Goal: Transaction & Acquisition: Purchase product/service

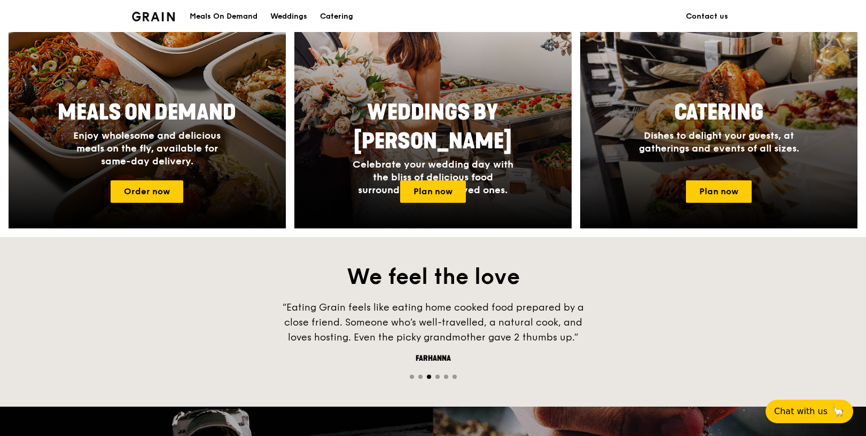
scroll to position [493, 0]
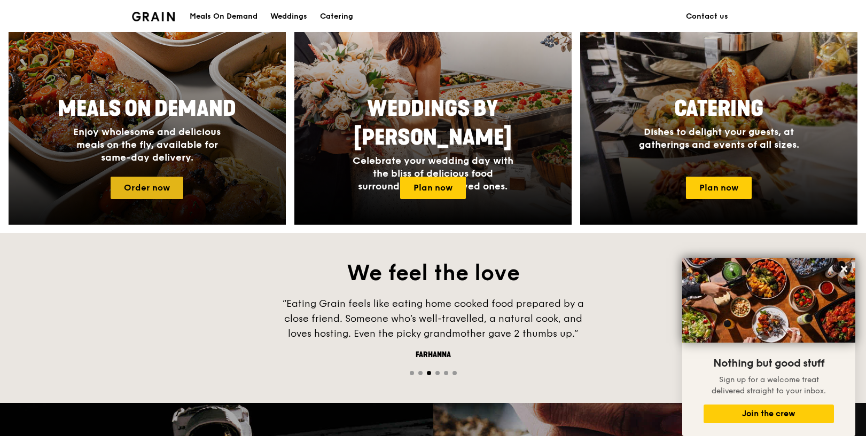
click at [156, 179] on link "Order now" at bounding box center [147, 188] width 73 height 22
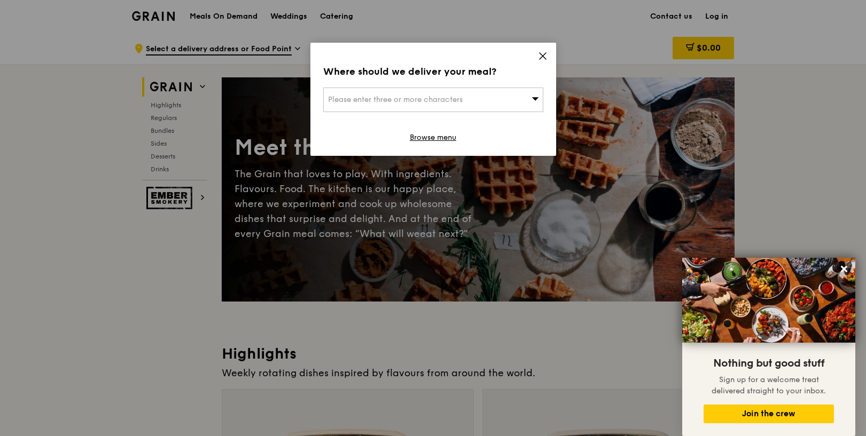
click at [507, 104] on div "Please enter three or more characters" at bounding box center [433, 100] width 220 height 25
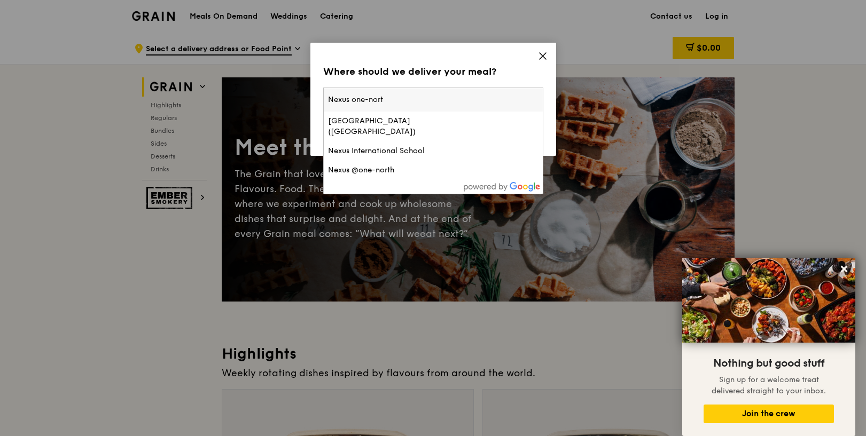
type input "Nexus one-north"
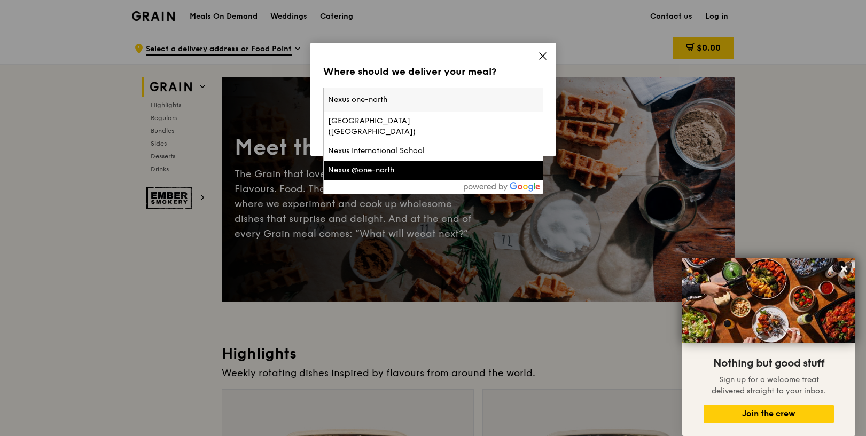
click at [403, 165] on div "Nexus @one-north" at bounding box center [407, 170] width 158 height 11
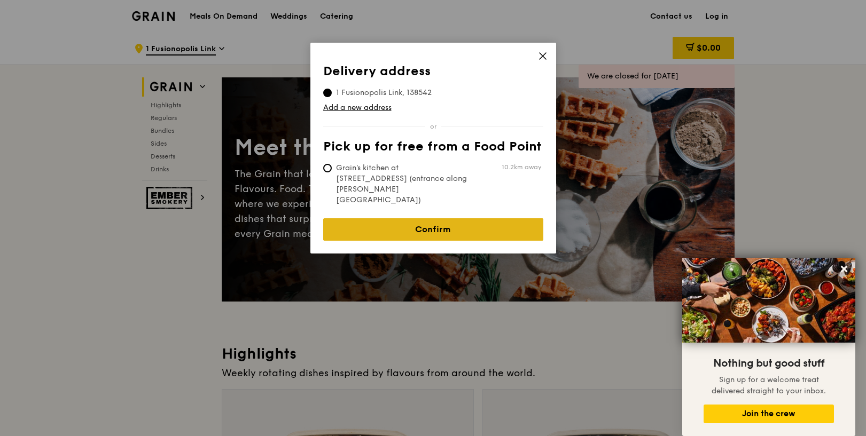
click at [428, 218] on link "Confirm" at bounding box center [433, 229] width 220 height 22
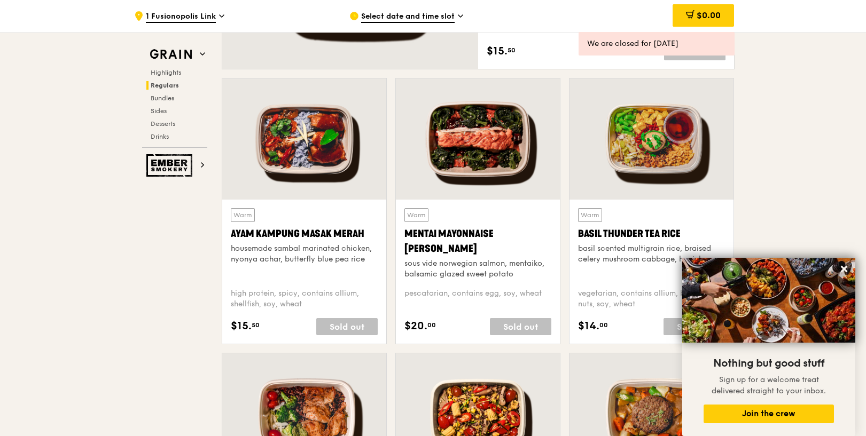
scroll to position [919, 0]
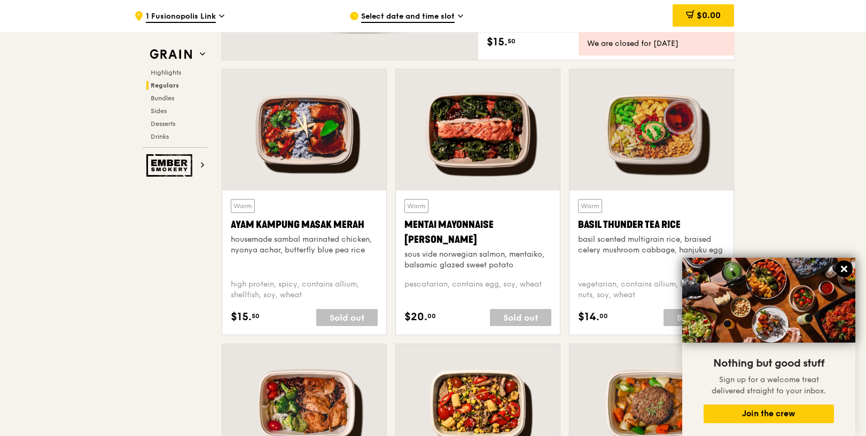
click at [848, 271] on icon at bounding box center [844, 269] width 10 height 10
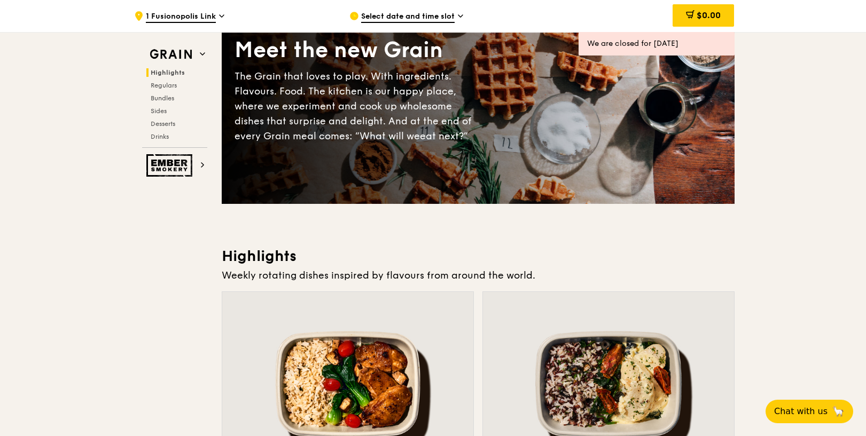
scroll to position [96, 0]
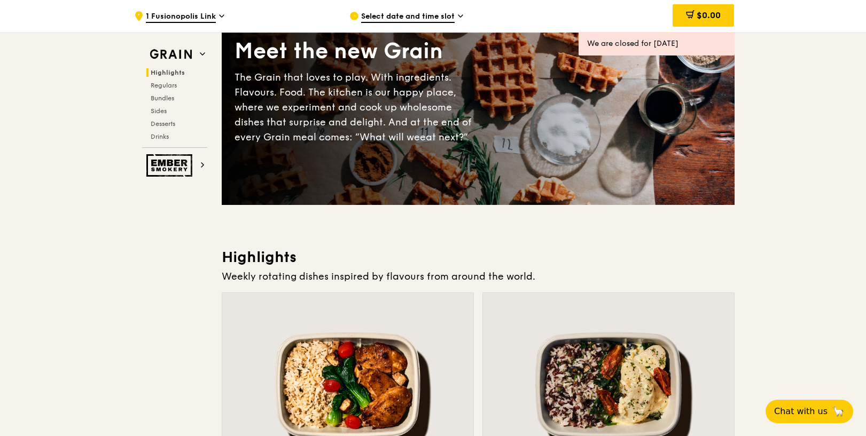
click at [442, 10] on div "Select date and time slot" at bounding box center [448, 16] width 198 height 32
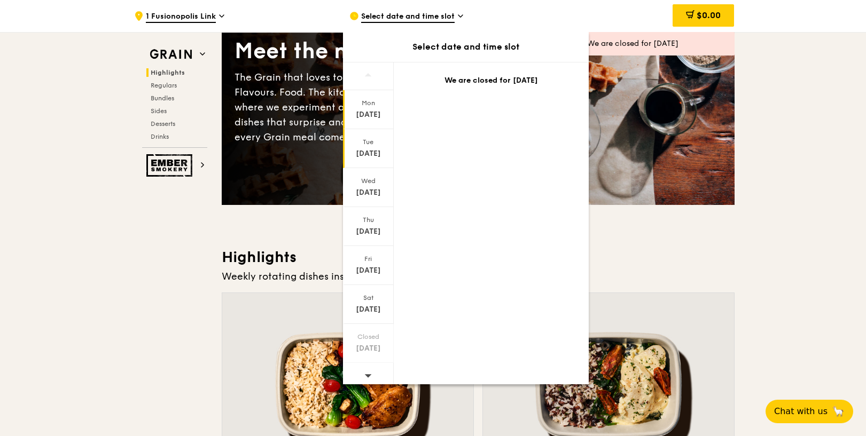
click at [366, 151] on div "[DATE]" at bounding box center [369, 153] width 48 height 11
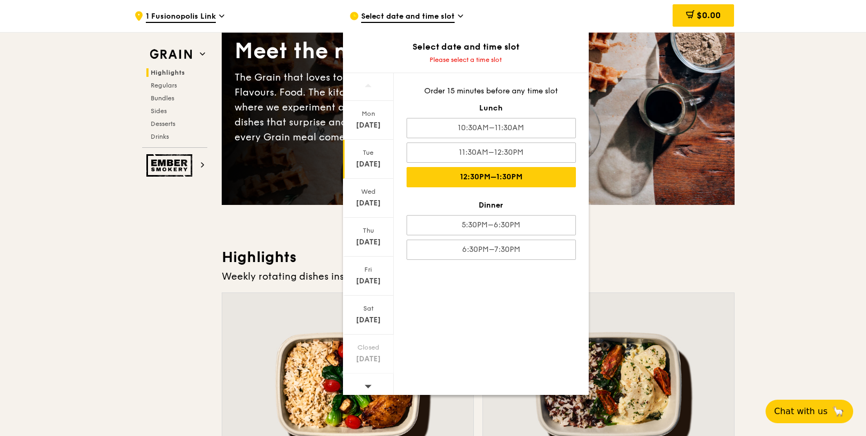
click at [500, 184] on div "12:30PM–1:30PM" at bounding box center [490, 177] width 169 height 20
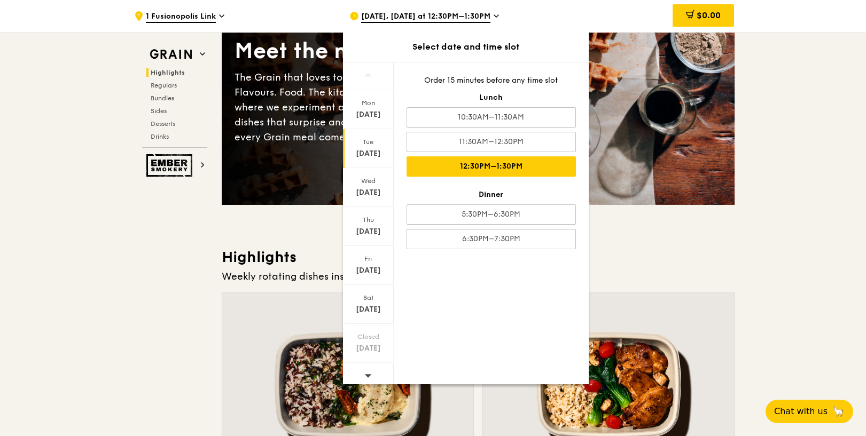
click at [623, 254] on h3 "Highlights" at bounding box center [478, 257] width 513 height 19
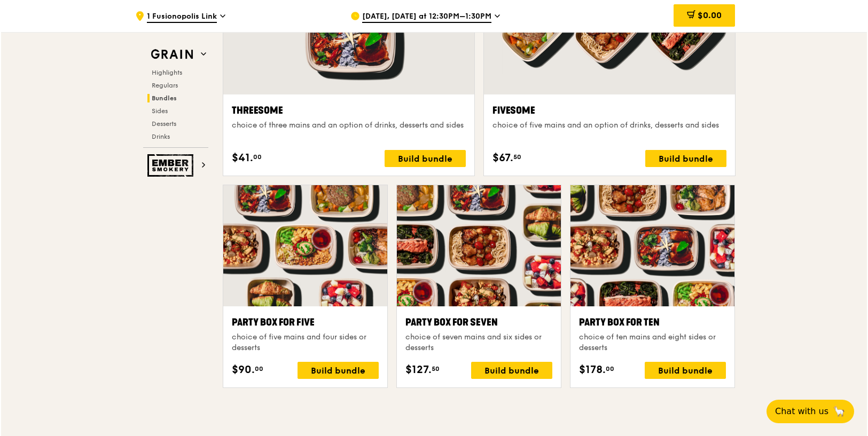
scroll to position [1996, 0]
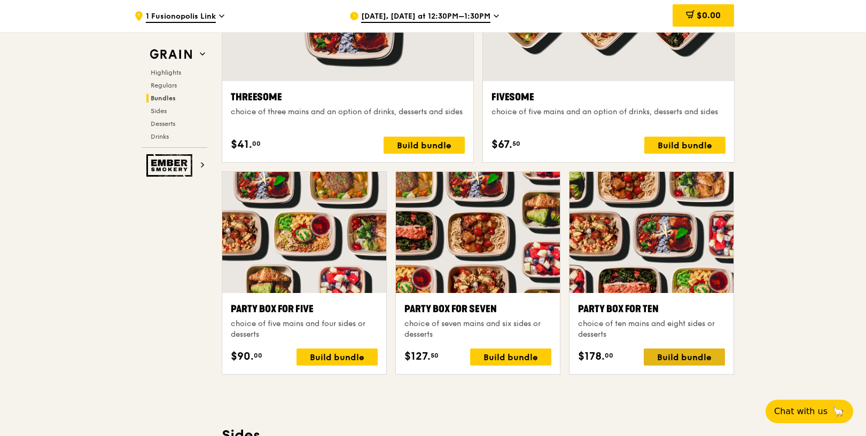
click at [694, 353] on div "Build bundle" at bounding box center [684, 357] width 81 height 17
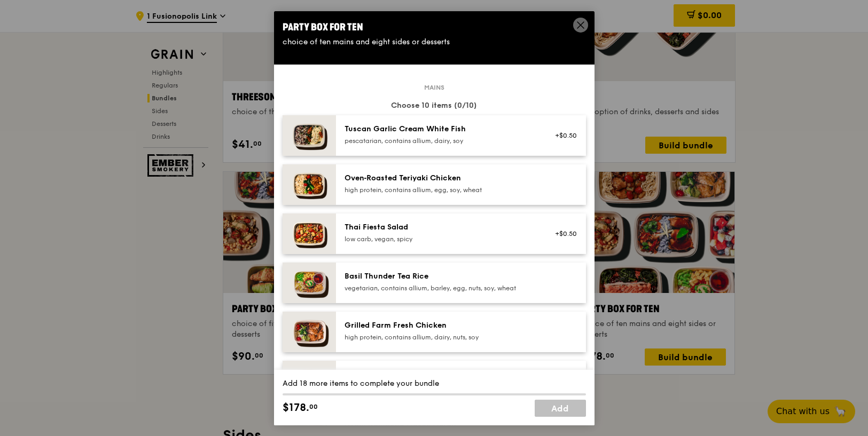
click at [314, 236] on img at bounding box center [309, 233] width 53 height 41
click at [295, 281] on img at bounding box center [309, 282] width 53 height 41
click at [308, 180] on img at bounding box center [309, 184] width 53 height 41
click at [301, 336] on img at bounding box center [309, 331] width 53 height 41
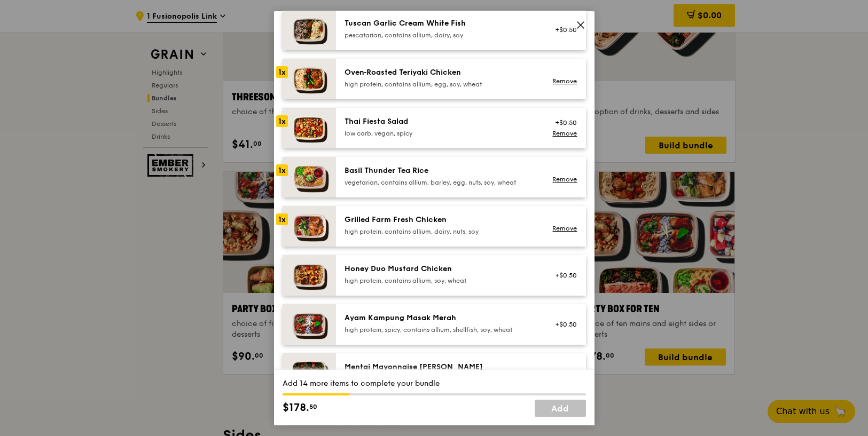
scroll to position [100, 0]
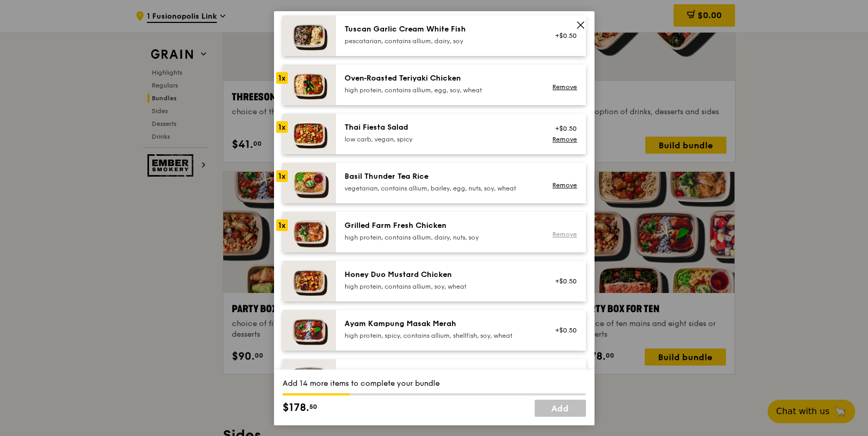
click at [557, 232] on link "Remove" at bounding box center [564, 234] width 25 height 7
click at [565, 181] on div "Remove" at bounding box center [563, 183] width 41 height 24
click at [562, 86] on link "Remove" at bounding box center [564, 86] width 25 height 7
click at [564, 143] on div "Remove" at bounding box center [563, 139] width 28 height 9
click at [565, 142] on link "Remove" at bounding box center [564, 138] width 25 height 7
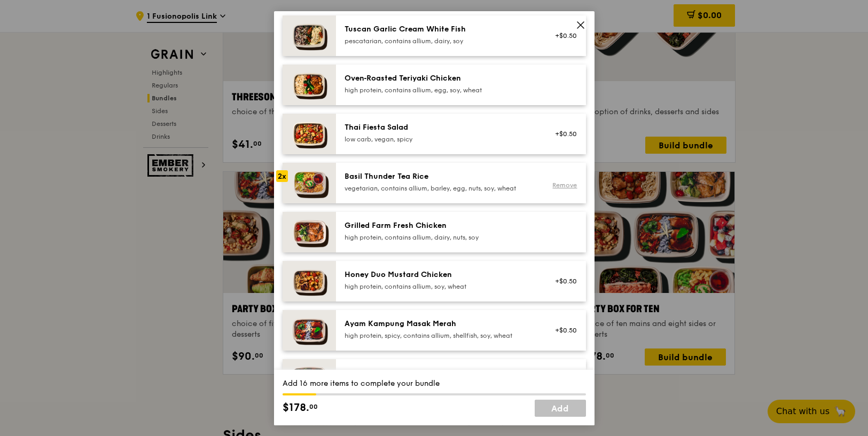
click at [563, 184] on link "Remove" at bounding box center [564, 185] width 25 height 7
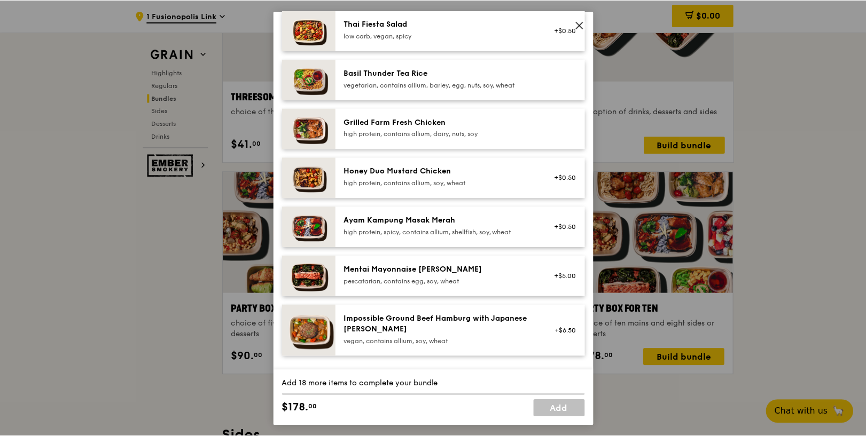
scroll to position [199, 0]
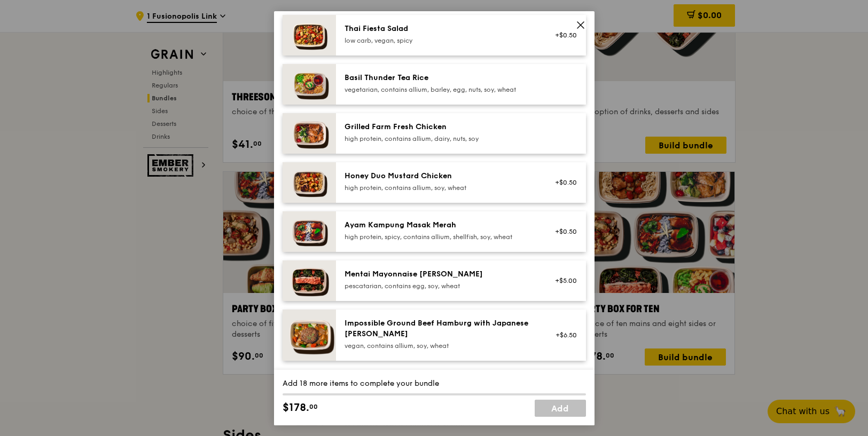
click at [581, 28] on icon at bounding box center [581, 25] width 10 height 10
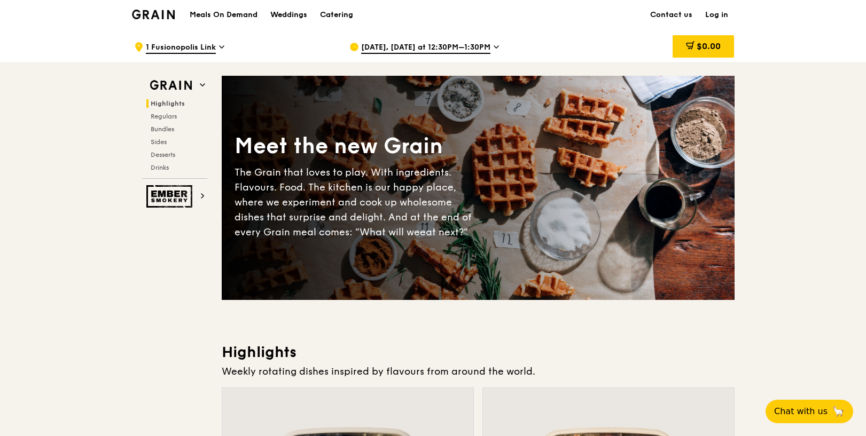
scroll to position [0, 0]
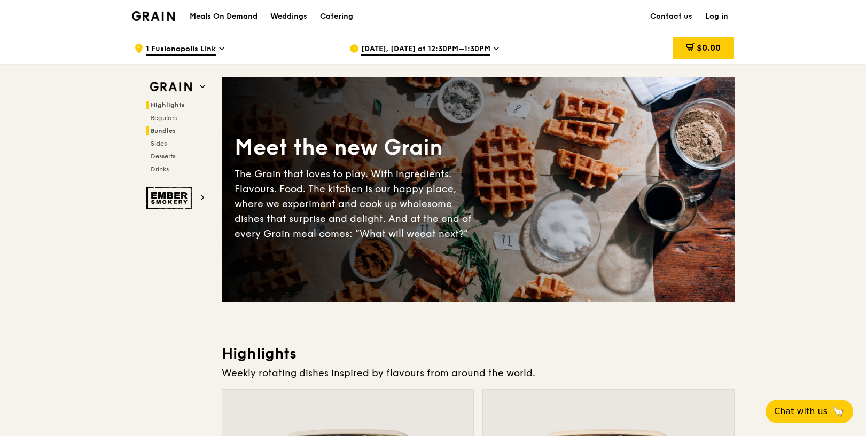
click at [162, 127] on span "Bundles" at bounding box center [163, 130] width 25 height 7
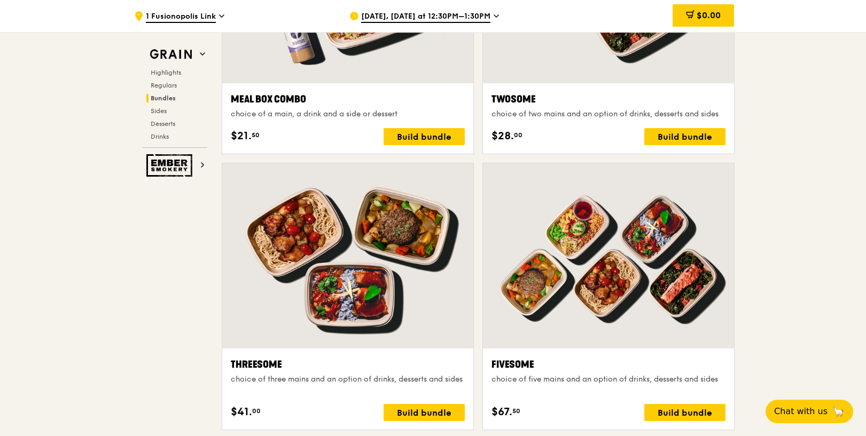
scroll to position [1729, 0]
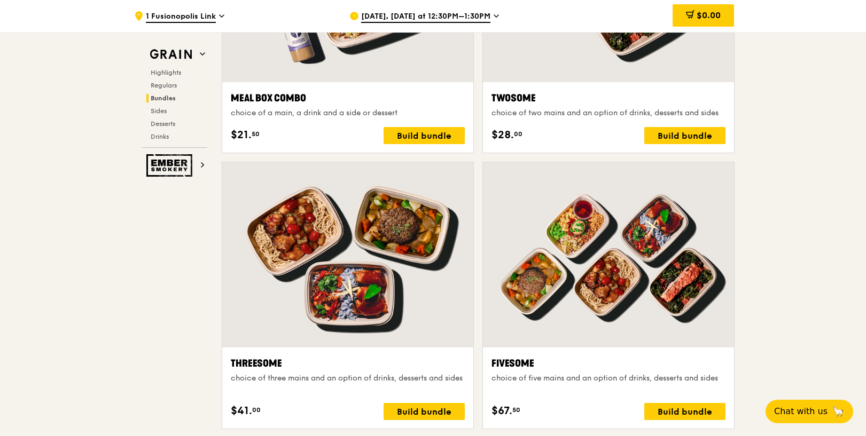
click at [364, 205] on div at bounding box center [347, 254] width 251 height 185
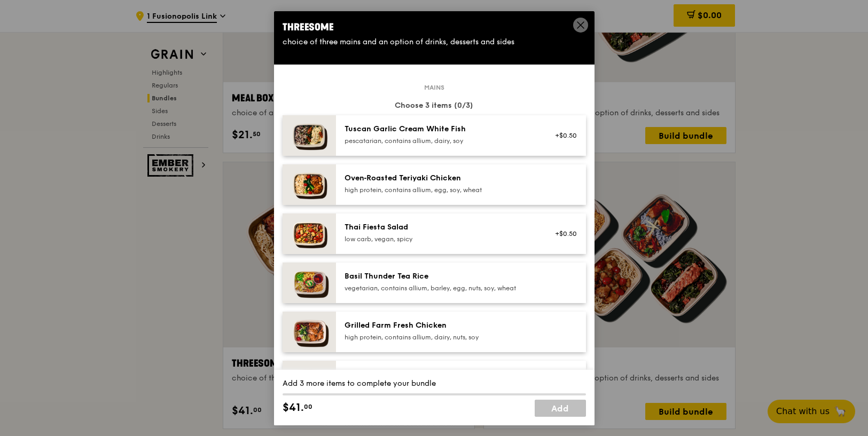
click at [832, 173] on div "Threesome choice of three mains and an option of drinks, desserts and sides Mai…" at bounding box center [434, 218] width 868 height 436
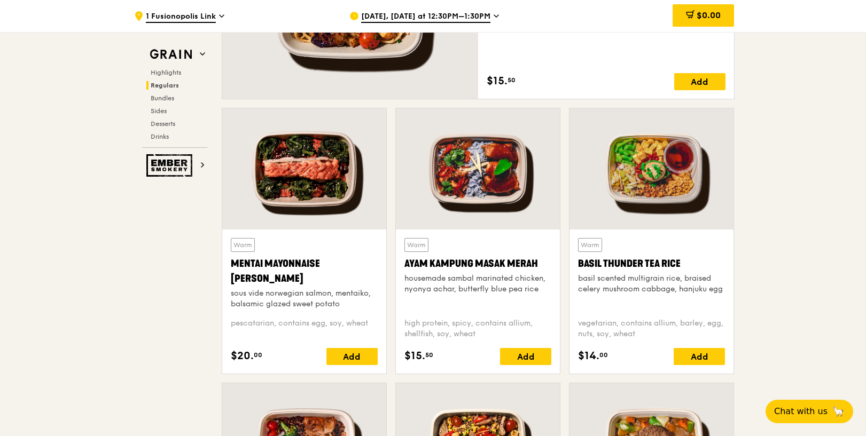
scroll to position [879, 0]
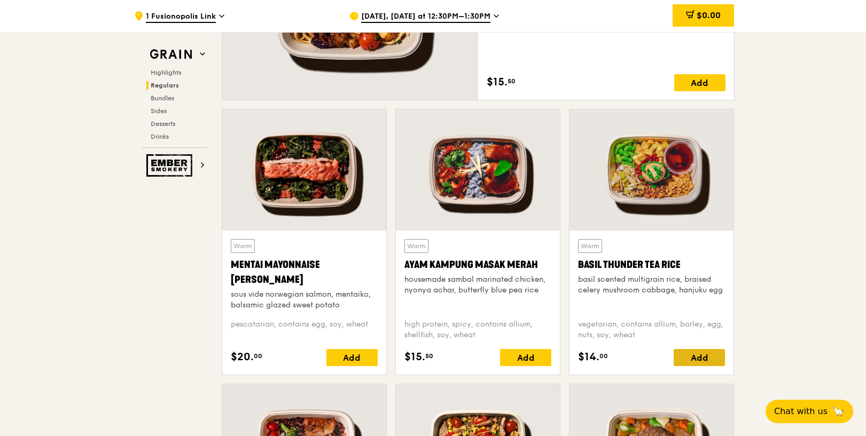
click at [714, 355] on div "Add" at bounding box center [699, 357] width 51 height 17
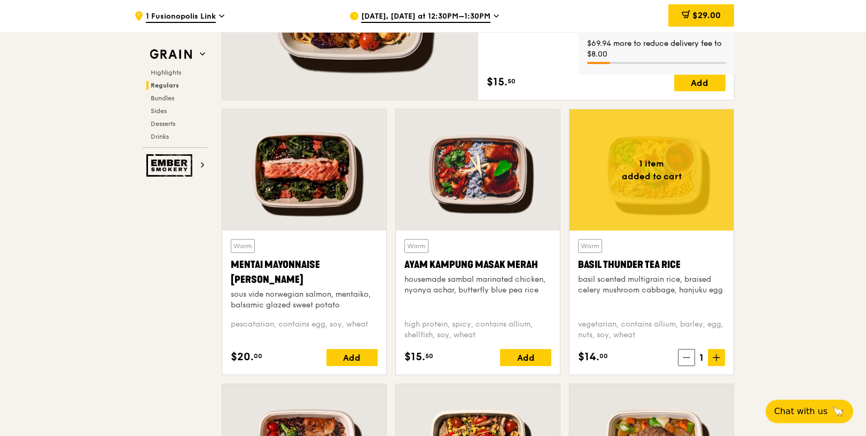
click at [716, 358] on icon at bounding box center [716, 358] width 0 height 6
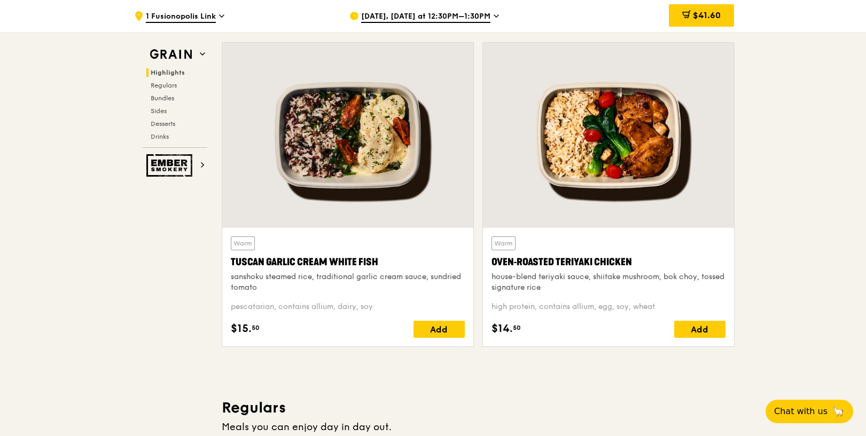
scroll to position [332, 0]
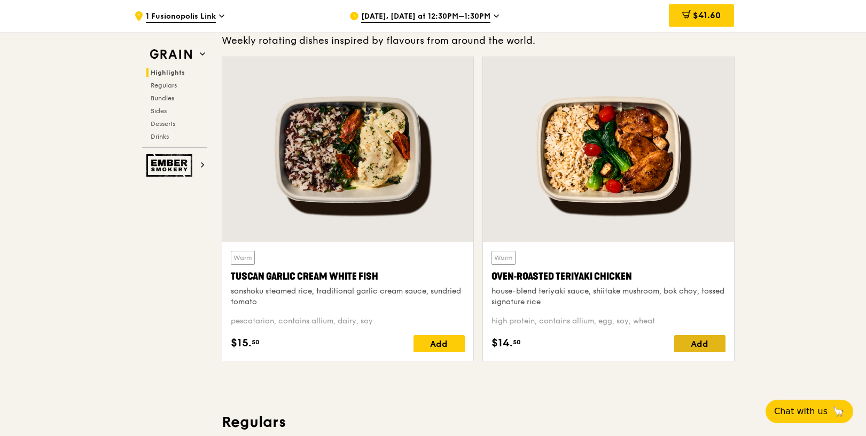
click at [708, 346] on div "Add" at bounding box center [699, 343] width 51 height 17
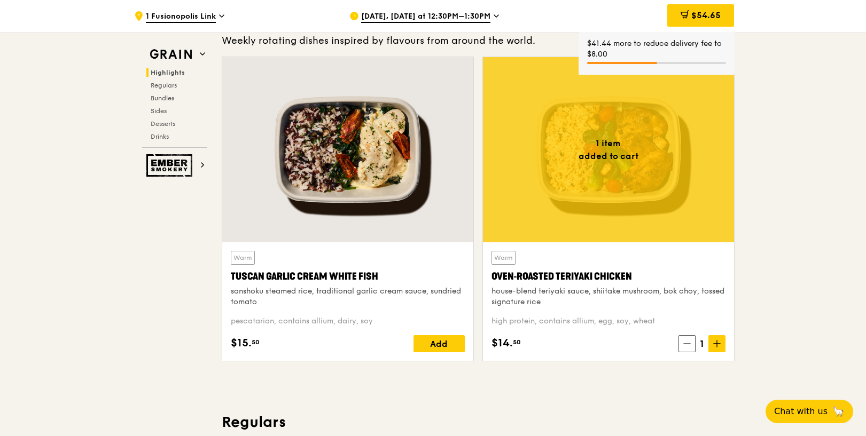
click at [708, 346] on span at bounding box center [716, 343] width 17 height 17
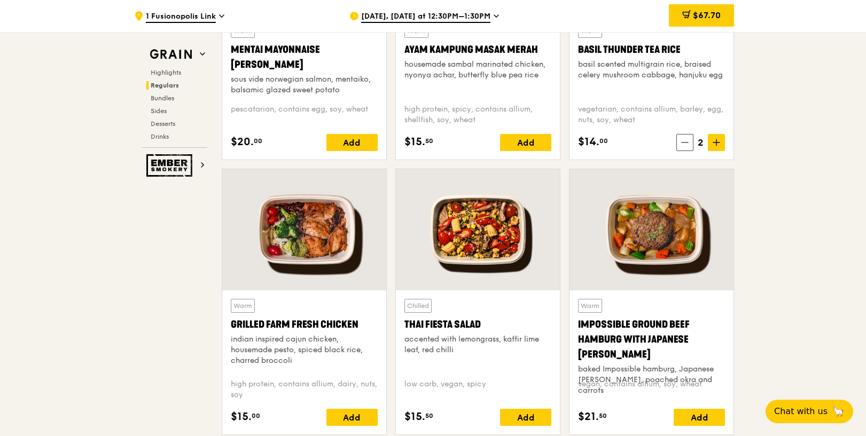
scroll to position [1102, 0]
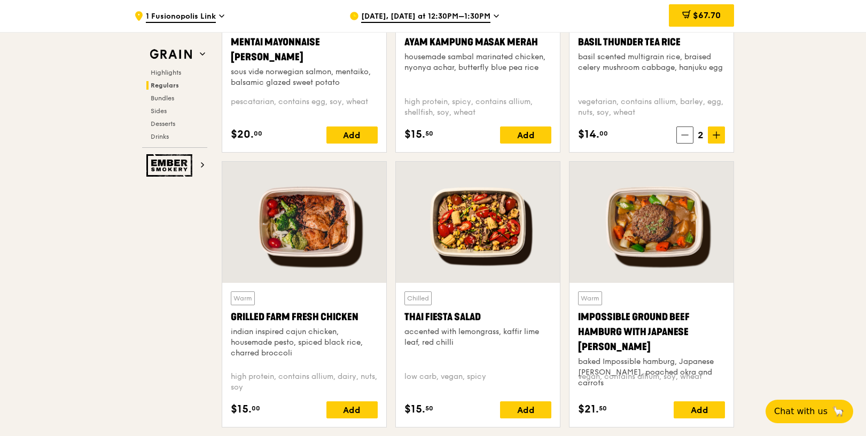
click at [484, 232] on div at bounding box center [478, 222] width 164 height 121
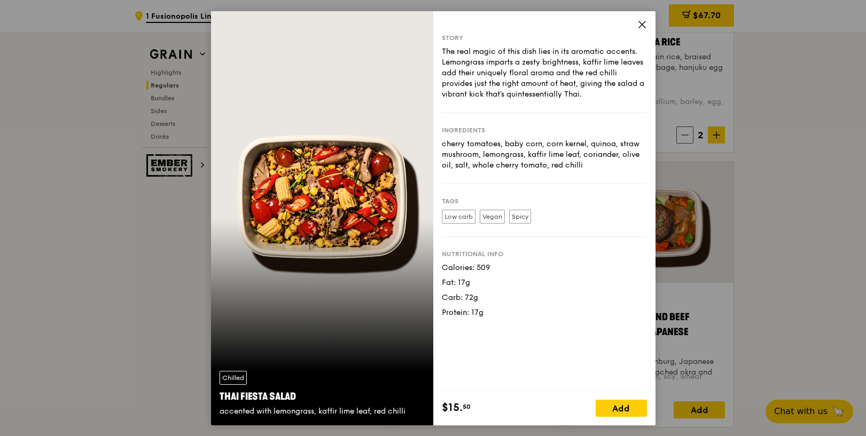
click at [641, 24] on icon at bounding box center [642, 24] width 6 height 6
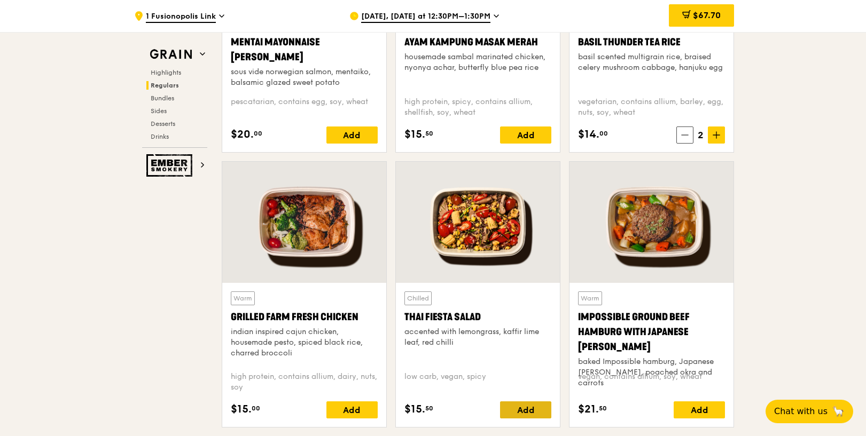
click at [517, 409] on div "Add" at bounding box center [525, 410] width 51 height 17
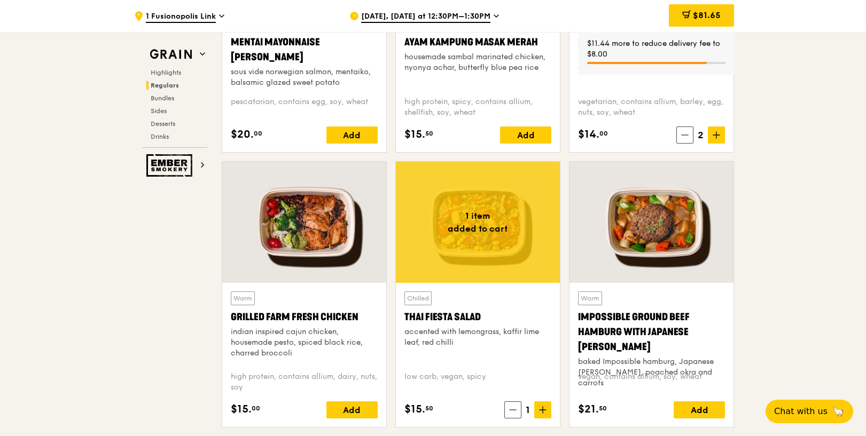
click at [680, 139] on span at bounding box center [684, 135] width 17 height 17
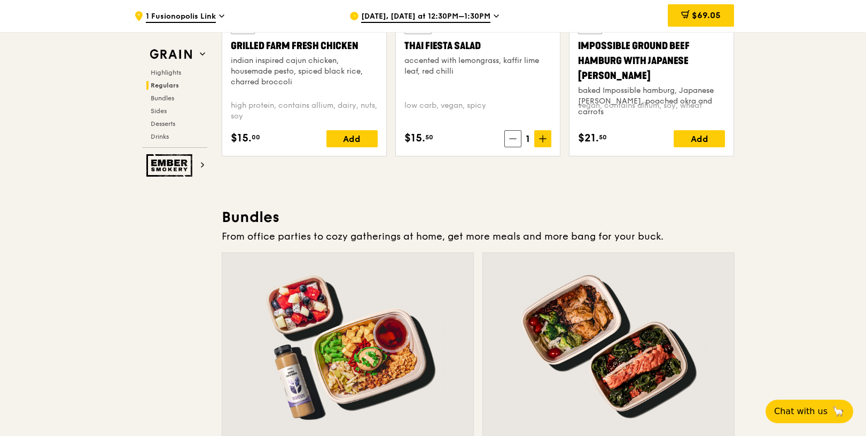
scroll to position [1352, 0]
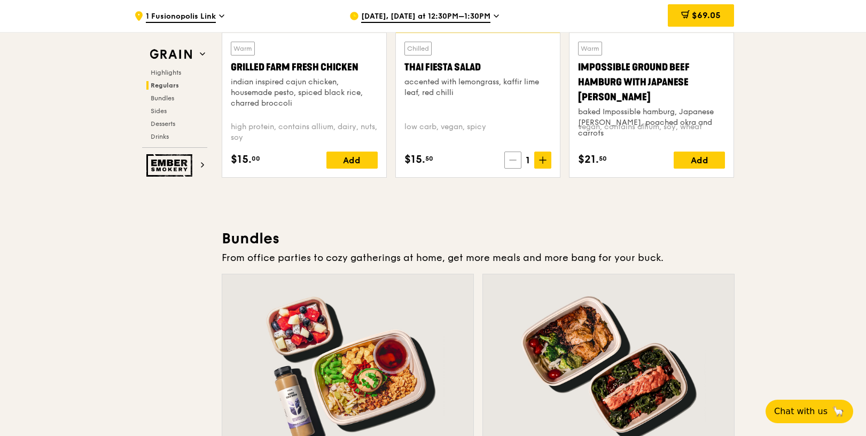
click at [508, 166] on span at bounding box center [512, 160] width 17 height 17
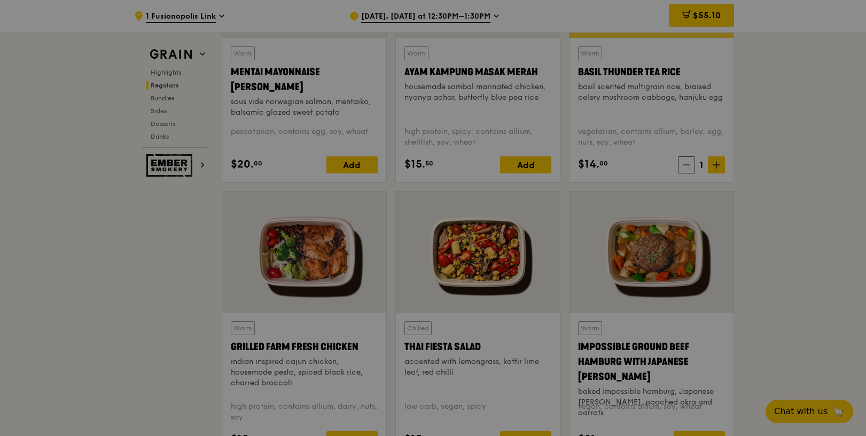
scroll to position [1065, 0]
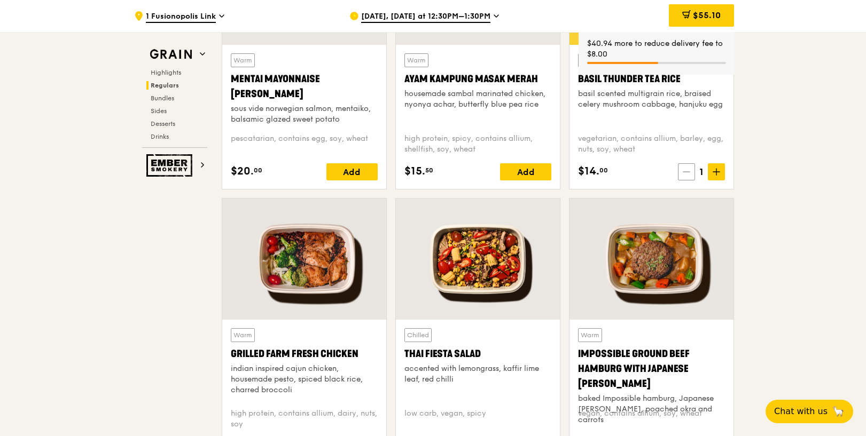
click at [689, 174] on icon at bounding box center [686, 171] width 7 height 7
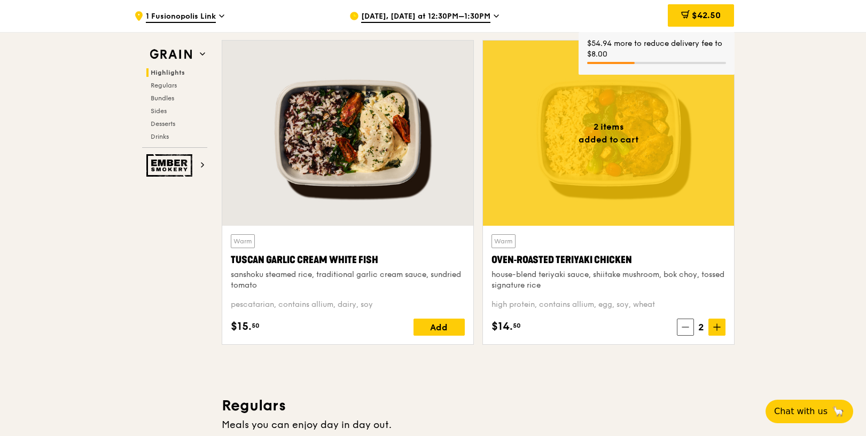
scroll to position [345, 0]
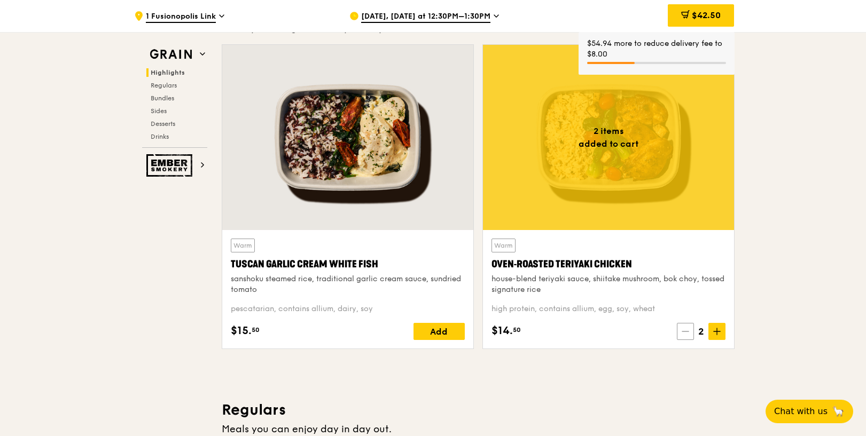
click at [686, 336] on span at bounding box center [685, 331] width 17 height 17
click at [686, 335] on span at bounding box center [686, 331] width 17 height 17
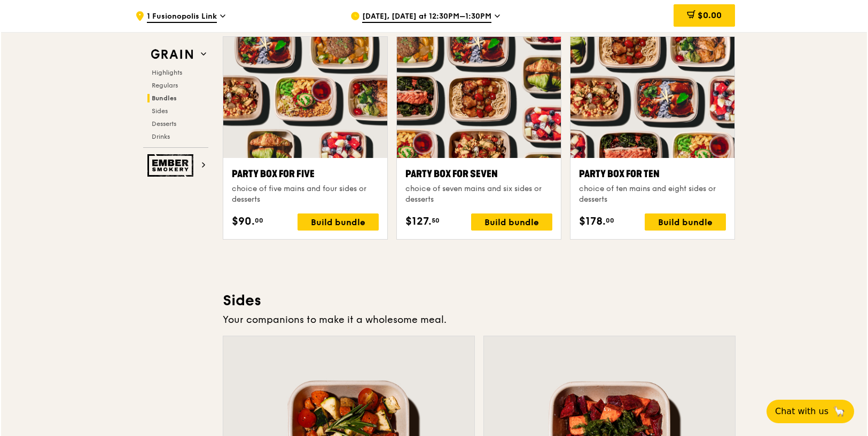
scroll to position [2131, 0]
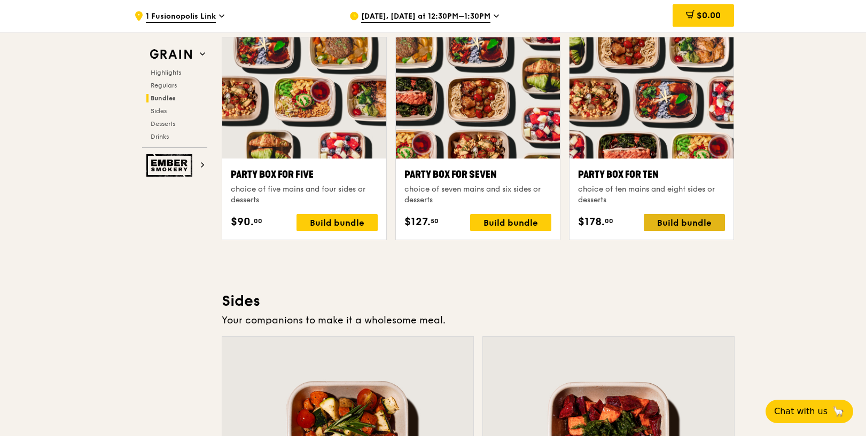
click at [694, 221] on div "Build bundle" at bounding box center [684, 222] width 81 height 17
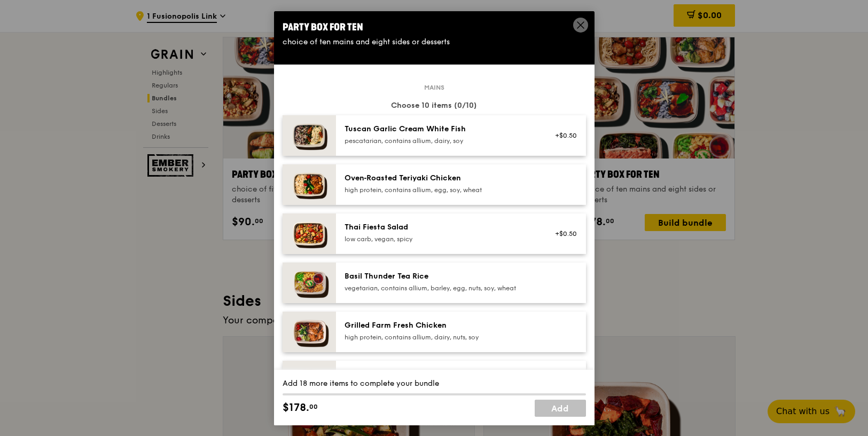
click at [438, 241] on div "low carb, vegan, spicy" at bounding box center [441, 238] width 192 height 9
click at [475, 236] on div "low carb, vegan, spicy" at bounding box center [441, 238] width 192 height 9
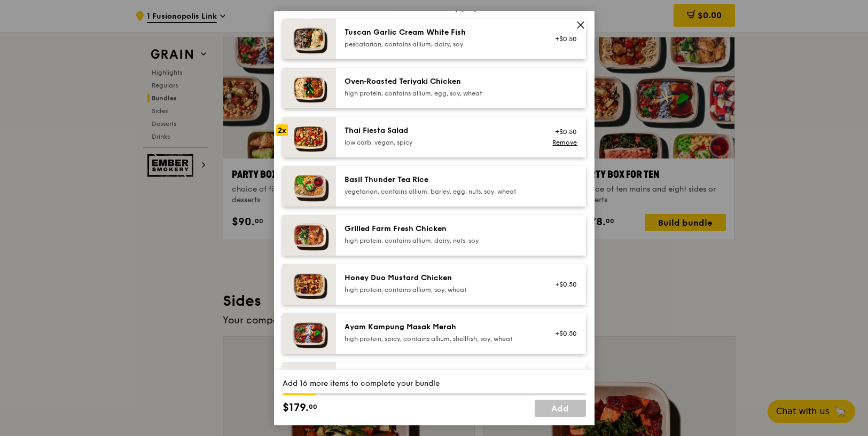
scroll to position [95, 0]
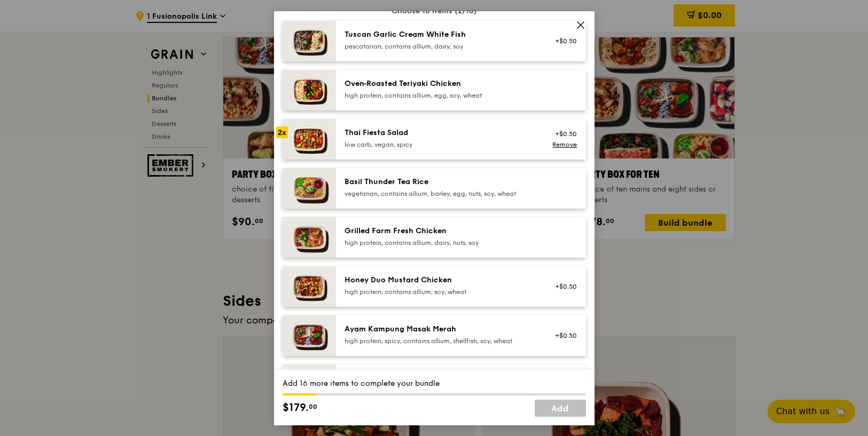
click at [431, 36] on div "Tuscan Garlic Cream White Fish" at bounding box center [441, 34] width 192 height 11
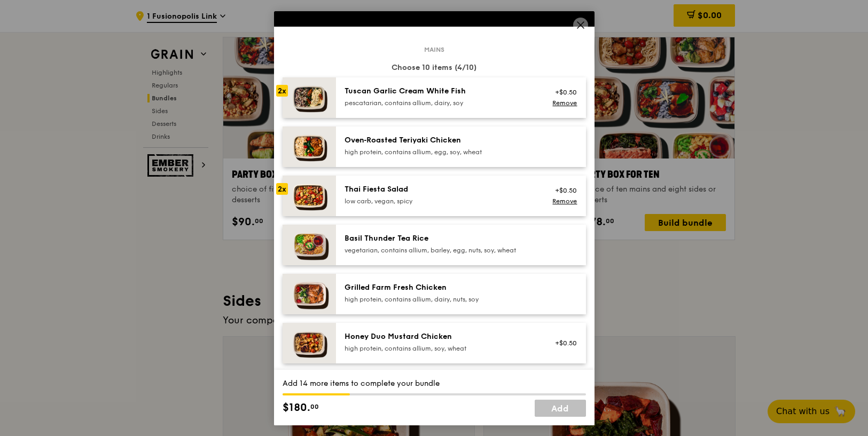
scroll to position [45, 0]
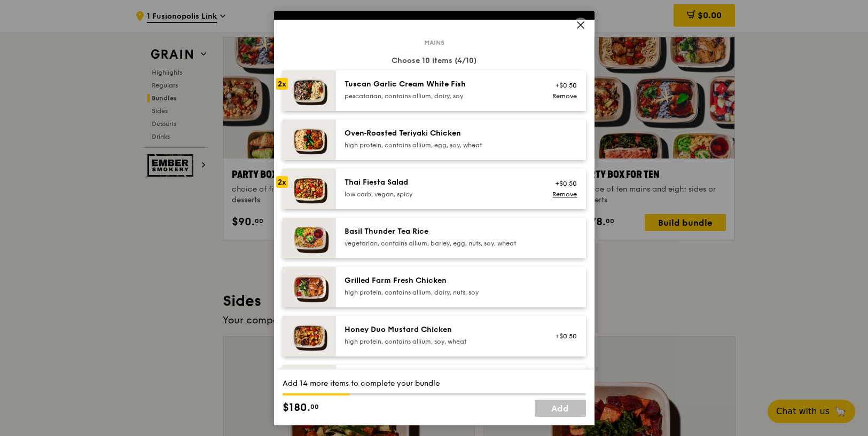
click at [389, 336] on div "Honey Duo Mustard Chicken high protein, contains allium, soy, wheat" at bounding box center [441, 334] width 192 height 21
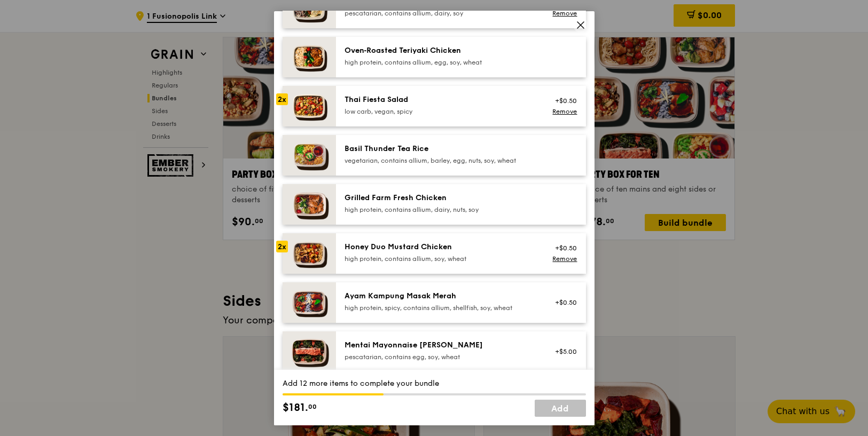
scroll to position [124, 0]
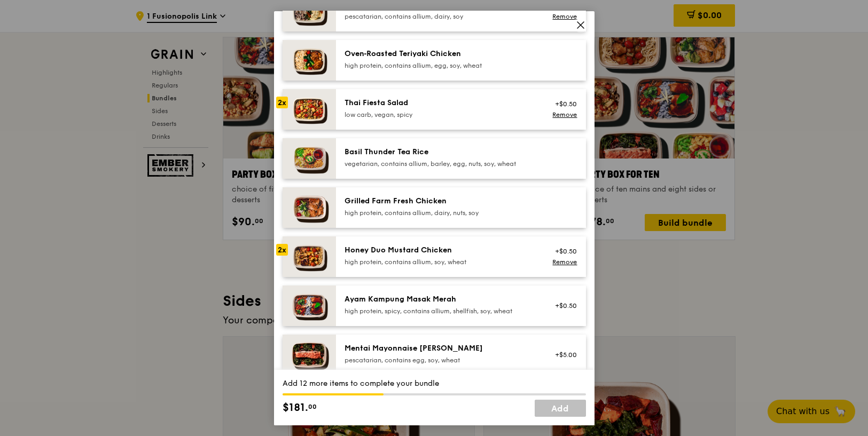
click at [389, 264] on div "high protein, contains allium, soy, wheat" at bounding box center [441, 261] width 192 height 9
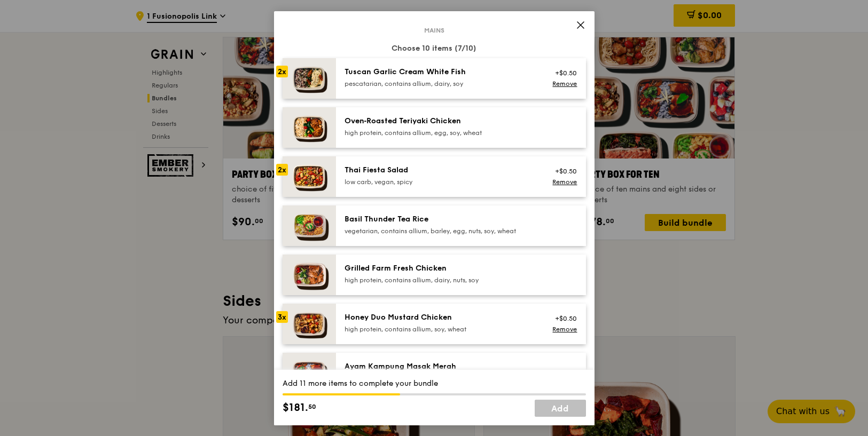
scroll to position [49, 0]
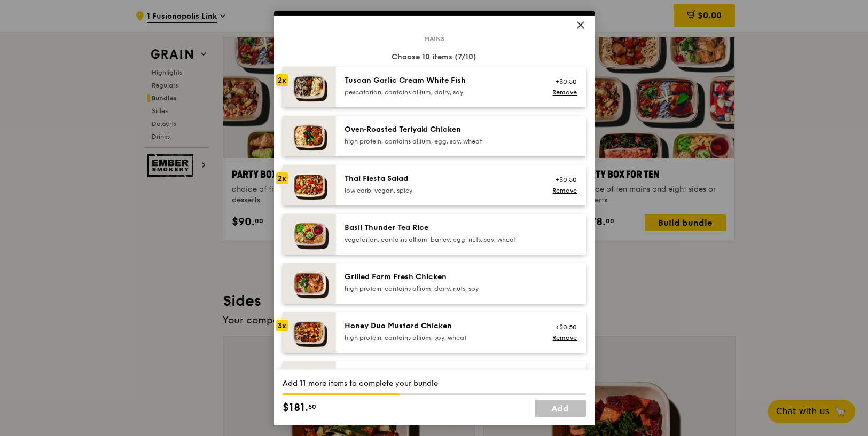
click at [379, 99] on div "Tuscan Garlic Cream White Fish pescatarian, contains allium, dairy, soy +$0.50 …" at bounding box center [461, 86] width 250 height 41
click at [402, 321] on div "Honey Duo Mustard Chicken" at bounding box center [441, 325] width 192 height 11
click at [404, 328] on div "Honey Duo Mustard Chicken" at bounding box center [441, 325] width 192 height 11
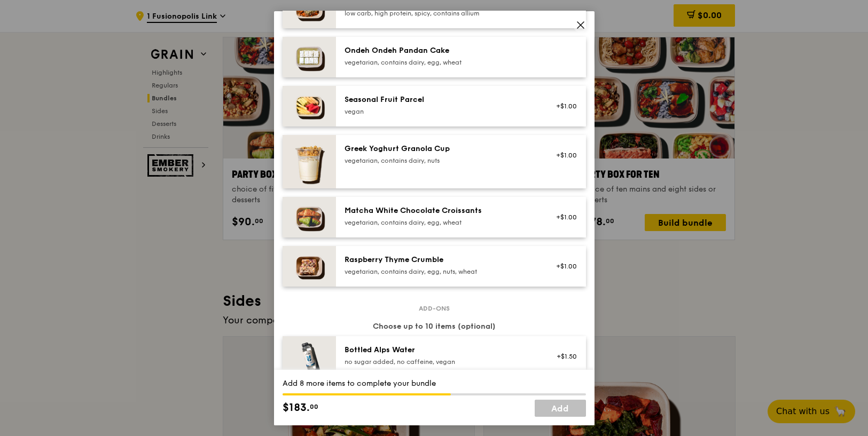
scroll to position [820, 0]
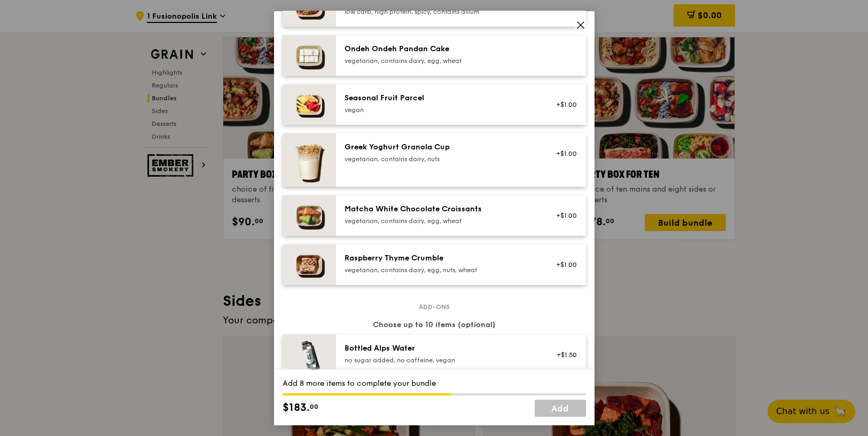
click at [393, 269] on div "vegetarian, contains dairy, egg, nuts, wheat" at bounding box center [441, 269] width 192 height 9
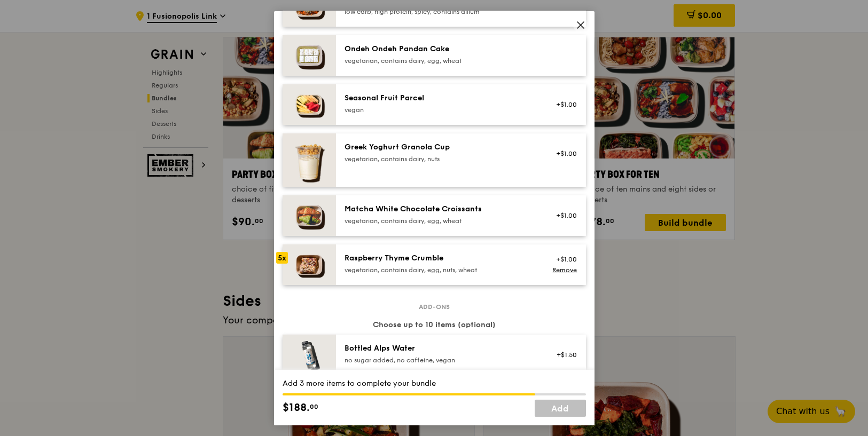
click at [393, 269] on div "vegetarian, contains dairy, egg, nuts, wheat" at bounding box center [441, 269] width 192 height 9
click at [560, 269] on link "Remove" at bounding box center [564, 269] width 25 height 7
click at [458, 278] on div "Raspberry Thyme Crumble vegetarian, contains dairy, egg, nuts, wheat +$1.00" at bounding box center [461, 264] width 250 height 41
click at [458, 278] on div "Raspberry Thyme Crumble vegetarian, contains dairy, egg, nuts, wheat +$1.00 Rem…" at bounding box center [461, 264] width 250 height 41
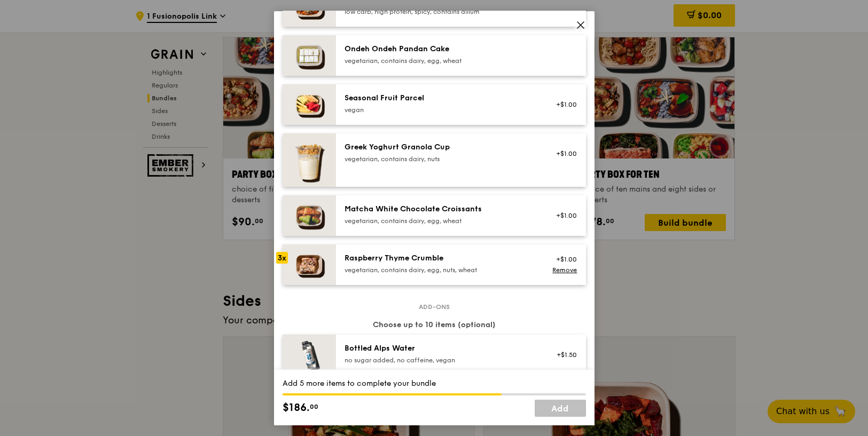
click at [458, 278] on div "Raspberry Thyme Crumble vegetarian, contains dairy, egg, nuts, wheat +$1.00 Rem…" at bounding box center [461, 264] width 250 height 41
click at [456, 264] on div "Raspberry Thyme Crumble vegetarian, contains dairy, egg, nuts, wheat" at bounding box center [441, 263] width 192 height 21
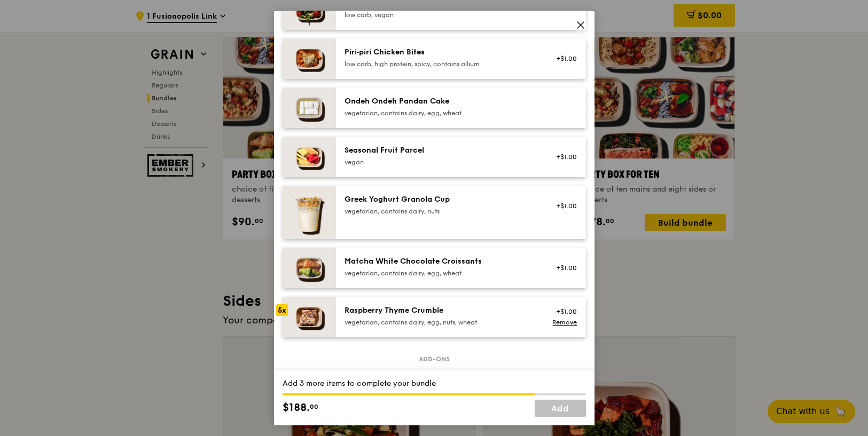
scroll to position [762, 0]
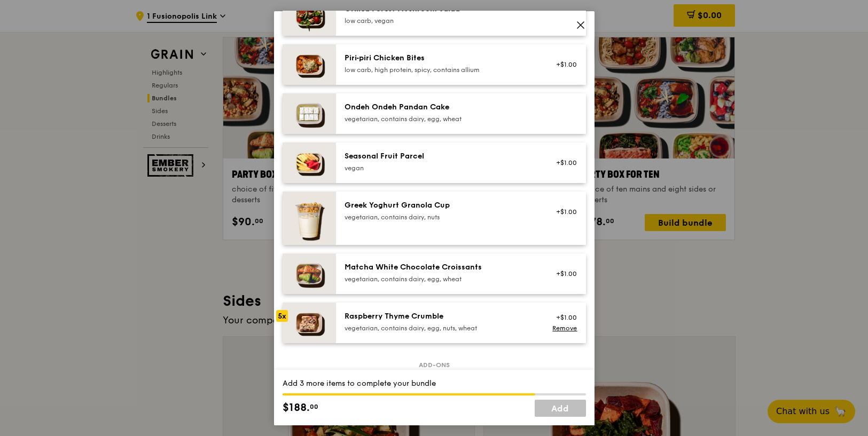
click at [455, 109] on div "Ondeh Ondeh Pandan Cake" at bounding box center [441, 106] width 192 height 11
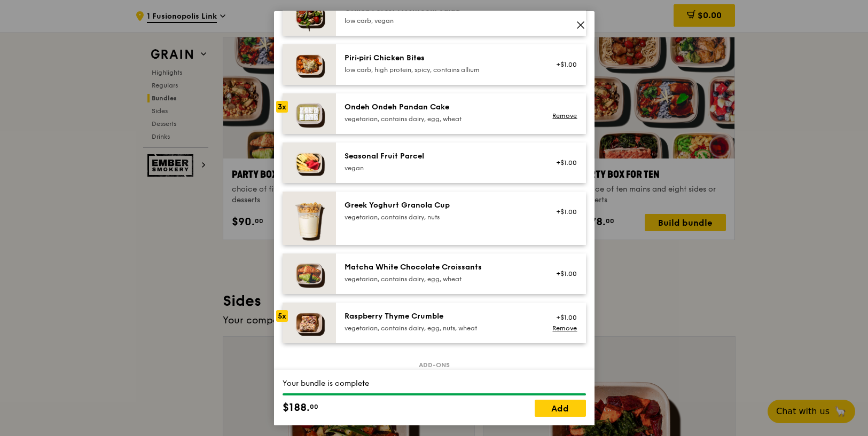
click at [455, 109] on div "Ondeh Ondeh Pandan Cake" at bounding box center [441, 106] width 192 height 11
click at [478, 109] on div "Ondeh Ondeh Pandan Cake" at bounding box center [441, 106] width 192 height 11
click at [411, 317] on div "Raspberry Thyme Crumble" at bounding box center [441, 316] width 192 height 11
click at [439, 113] on div "Ondeh Ondeh Pandan Cake vegetarian, contains dairy, egg, wheat" at bounding box center [441, 111] width 192 height 21
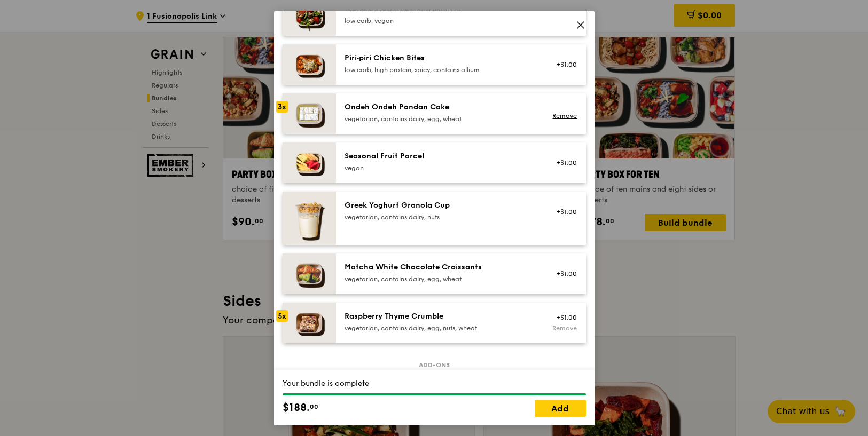
click at [567, 326] on link "Remove" at bounding box center [564, 327] width 25 height 7
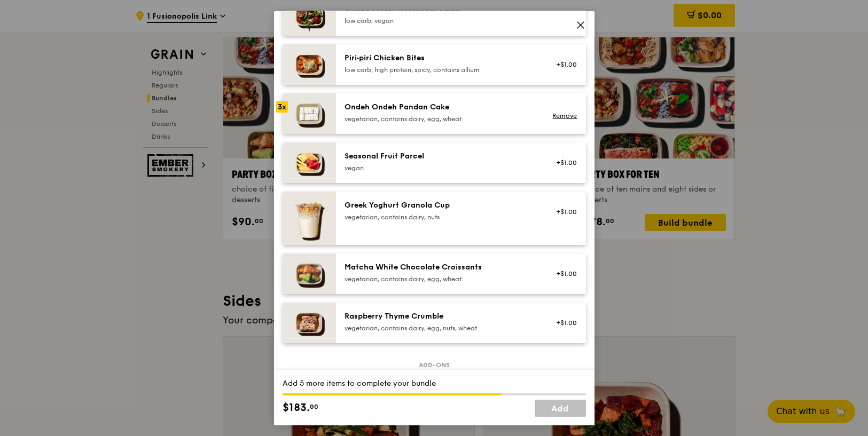
click at [488, 319] on div "Raspberry Thyme Crumble" at bounding box center [441, 316] width 192 height 11
click at [491, 106] on div "Ondeh Ondeh Pandan Cake" at bounding box center [441, 106] width 192 height 11
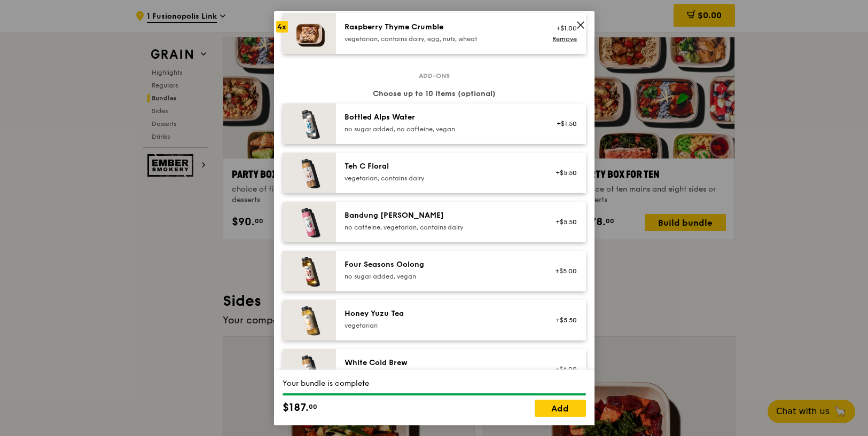
scroll to position [1051, 0]
click at [311, 127] on img at bounding box center [309, 124] width 53 height 41
click at [569, 129] on link "Remove" at bounding box center [564, 129] width 25 height 7
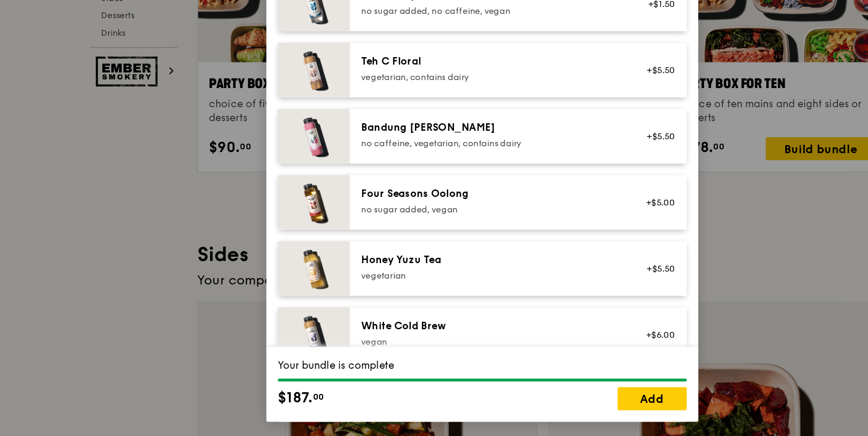
scroll to position [1227, 0]
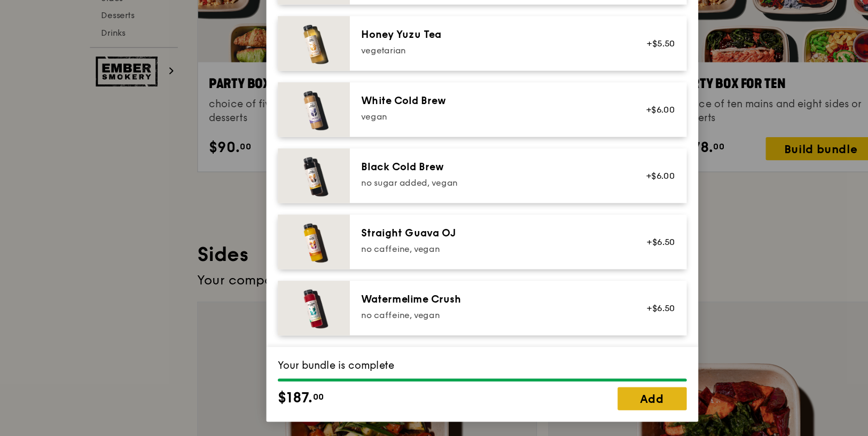
click at [562, 409] on link "Add" at bounding box center [560, 408] width 51 height 17
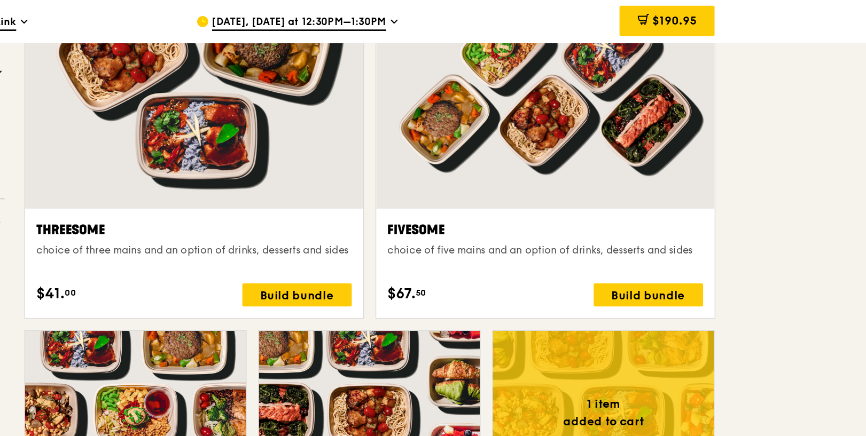
scroll to position [1920, 0]
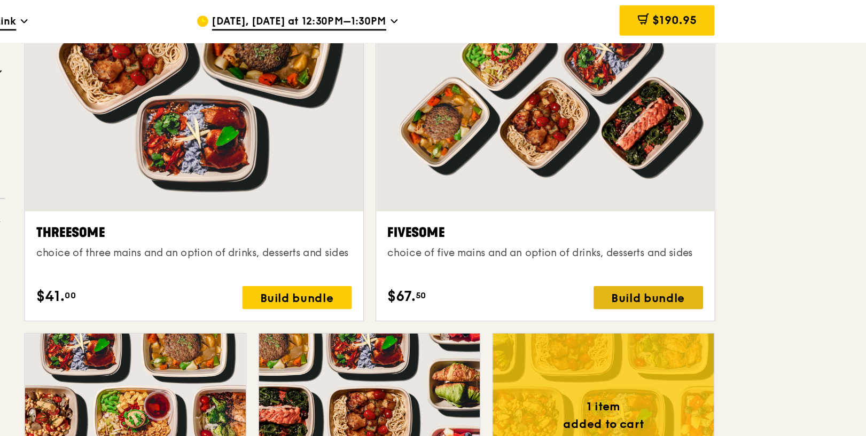
click at [664, 216] on div "Build bundle" at bounding box center [684, 221] width 81 height 17
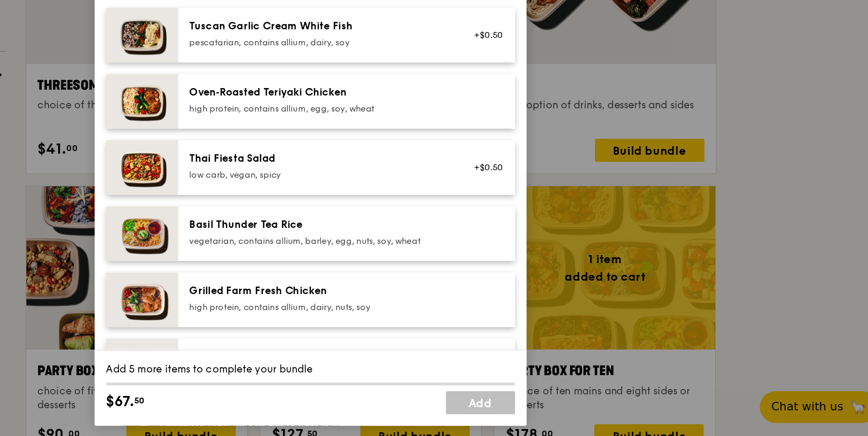
click at [783, 234] on div "Fivesome choice of five mains and an option of drinks, desserts and sides Mains…" at bounding box center [434, 218] width 868 height 436
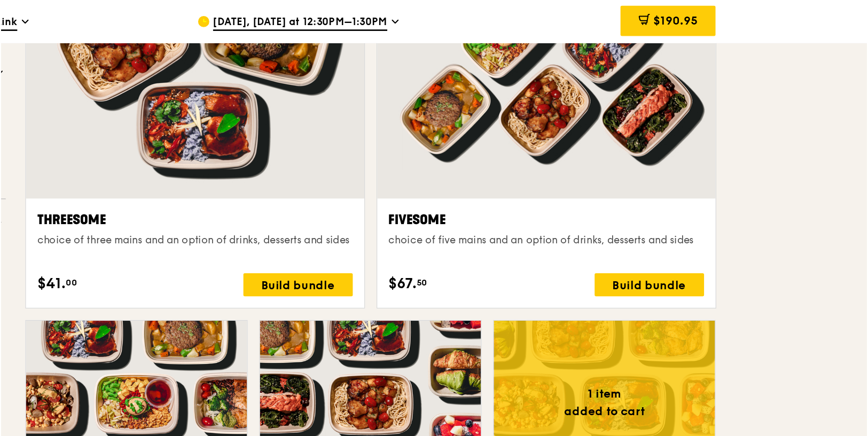
scroll to position [1928, 0]
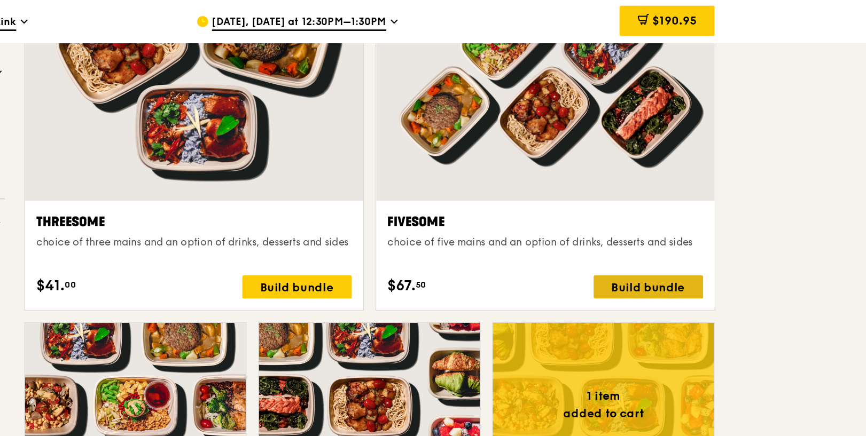
click at [679, 213] on div "Build bundle" at bounding box center [684, 213] width 81 height 17
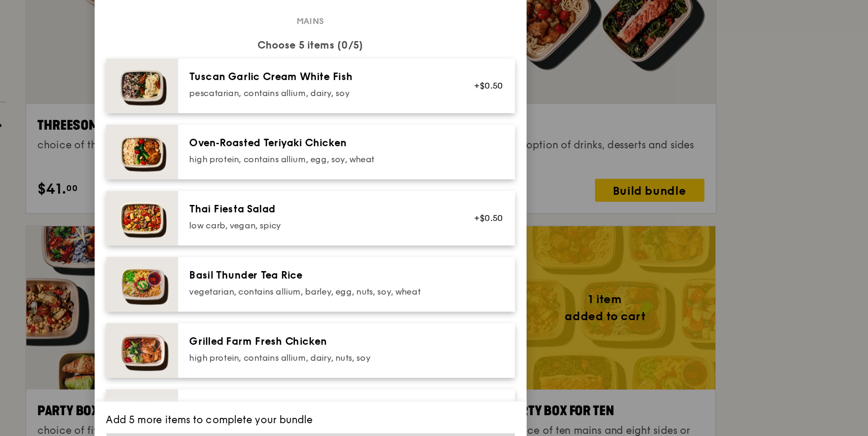
click at [417, 135] on div "Tuscan Garlic Cream White Fish pescatarian, contains allium, dairy, soy" at bounding box center [441, 133] width 192 height 21
click at [392, 240] on div "low carb, vegan, spicy" at bounding box center [441, 238] width 192 height 9
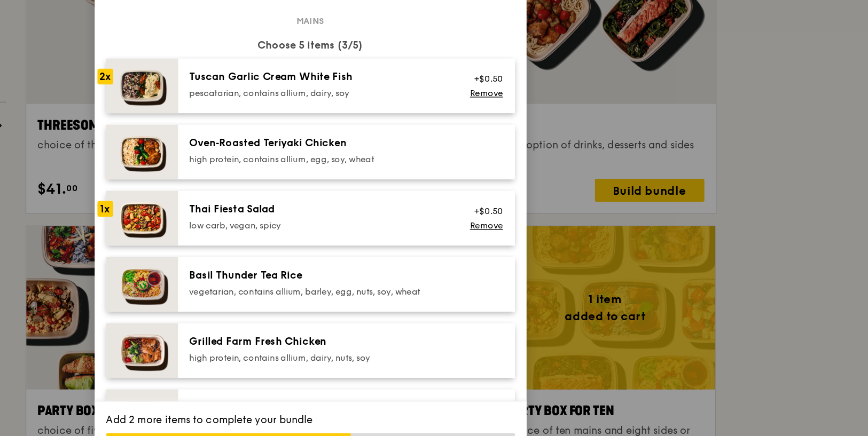
click at [392, 240] on div "low carb, vegan, spicy" at bounding box center [441, 238] width 192 height 9
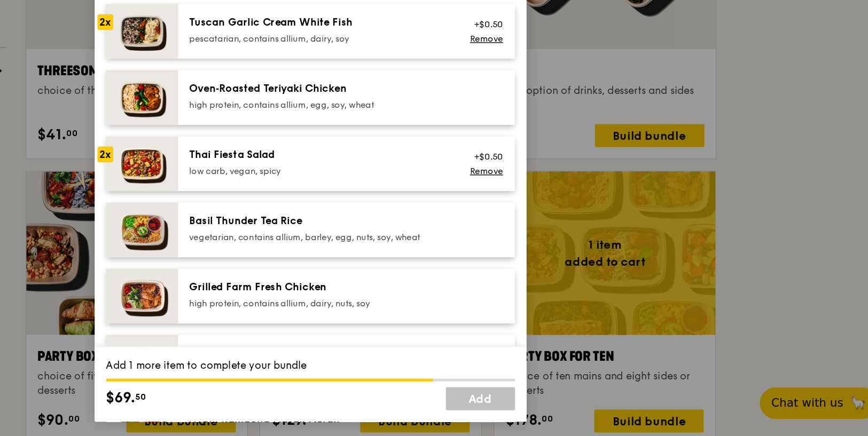
click at [367, 341] on div "Grilled Farm Fresh Chicken high protein, contains allium, dairy, nuts, soy" at bounding box center [440, 332] width 205 height 24
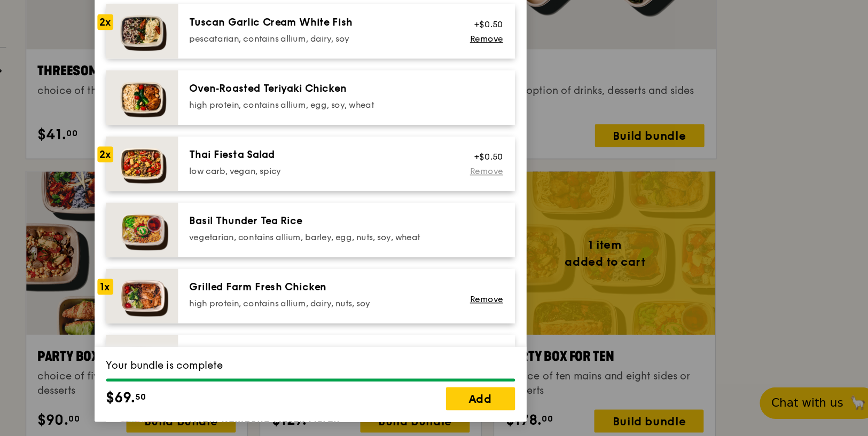
click at [560, 237] on link "Remove" at bounding box center [564, 238] width 25 height 7
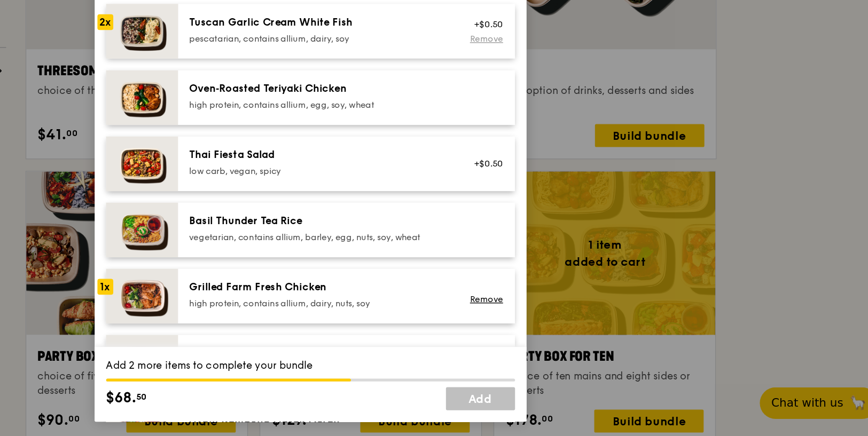
click at [569, 142] on link "Remove" at bounding box center [564, 140] width 25 height 7
click at [567, 335] on link "Remove" at bounding box center [564, 334] width 25 height 7
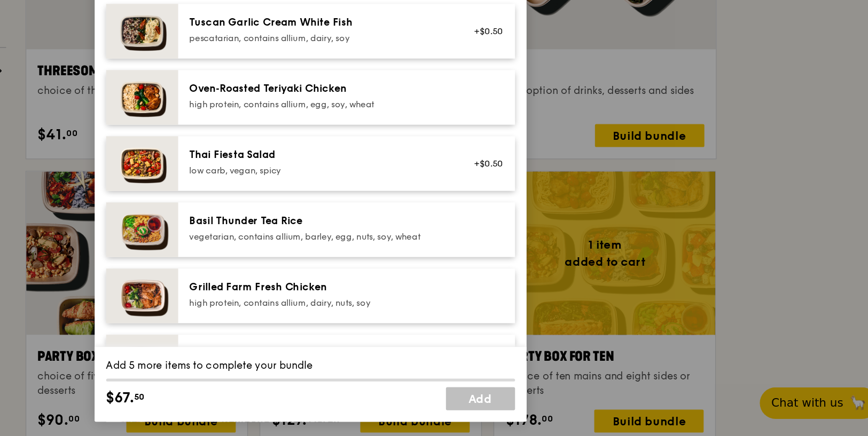
click at [472, 337] on div "high protein, contains allium, dairy, nuts, soy" at bounding box center [441, 337] width 192 height 9
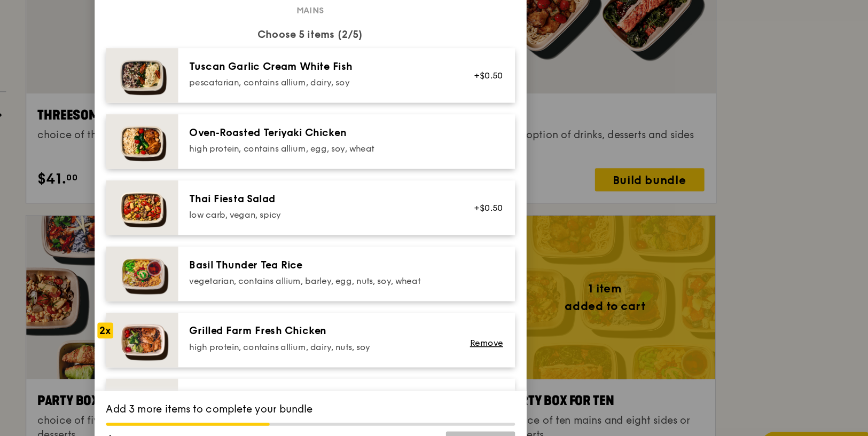
click at [433, 139] on div "pescatarian, contains allium, dairy, soy" at bounding box center [441, 140] width 192 height 9
click at [499, 234] on div "low carb, vegan, spicy" at bounding box center [441, 238] width 192 height 9
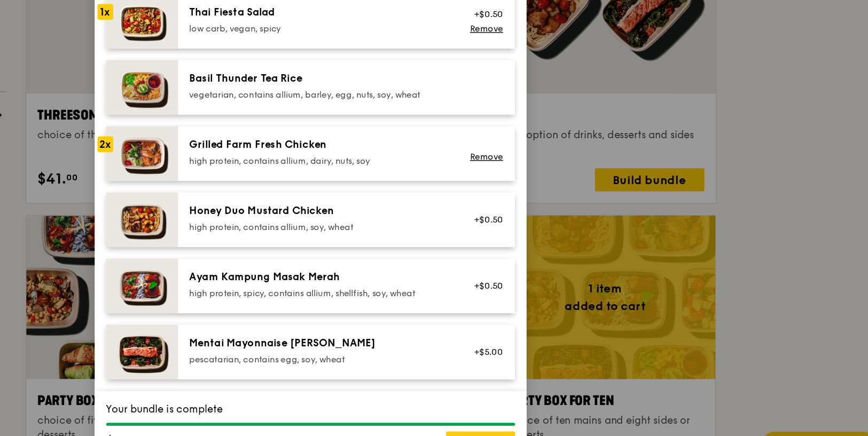
scroll to position [136, 0]
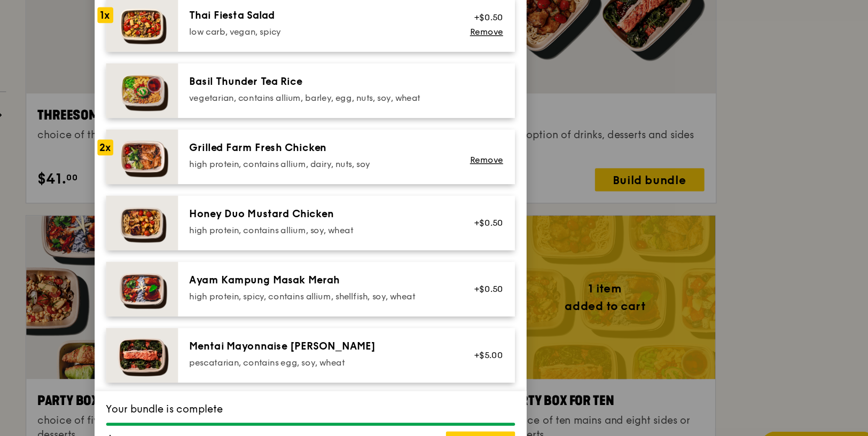
click at [314, 245] on img at bounding box center [309, 244] width 53 height 41
click at [359, 243] on div "Honey Duo Mustard Chicken" at bounding box center [441, 238] width 192 height 11
click at [318, 248] on img at bounding box center [309, 244] width 53 height 41
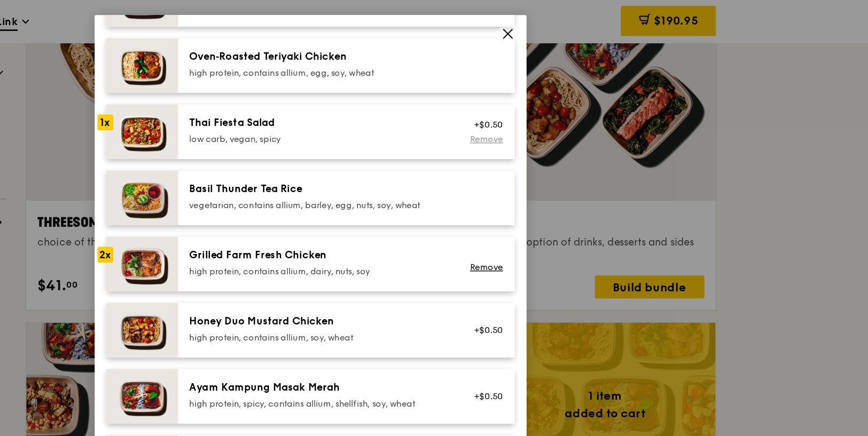
click at [566, 100] on link "Remove" at bounding box center [564, 102] width 25 height 7
click at [462, 241] on div "Honey Duo Mustard Chicken" at bounding box center [441, 238] width 192 height 11
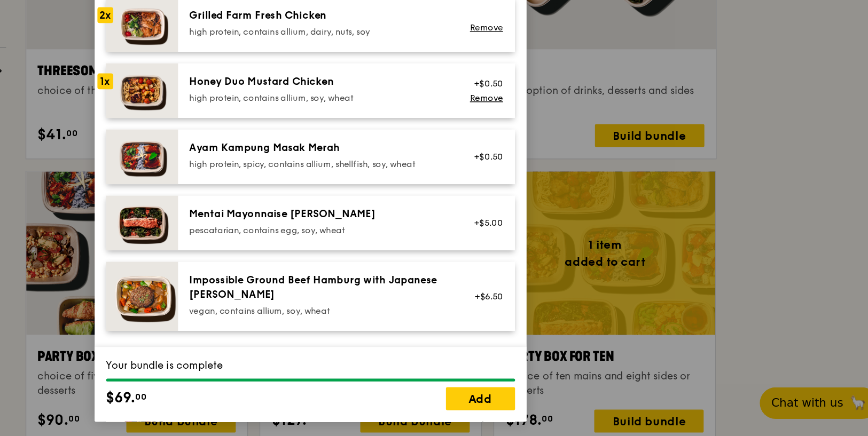
scroll to position [298, 0]
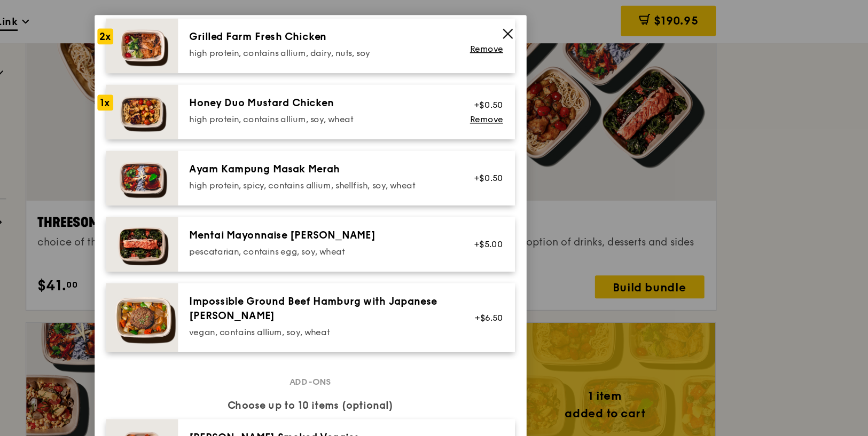
click at [579, 21] on icon at bounding box center [581, 25] width 10 height 10
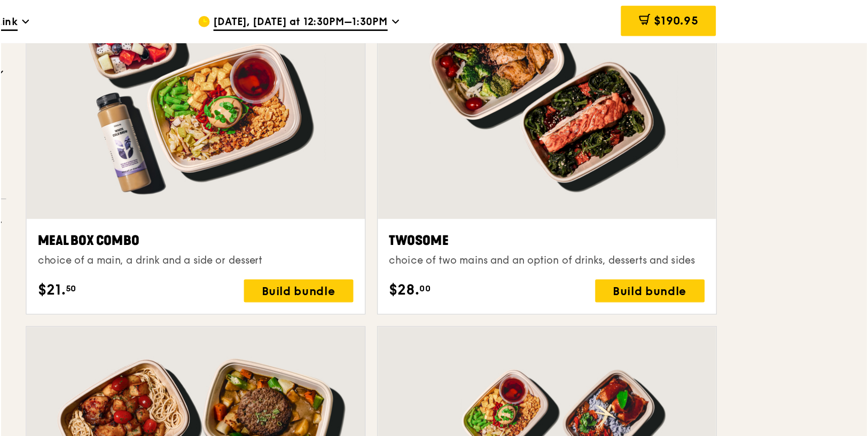
scroll to position [1649, 0]
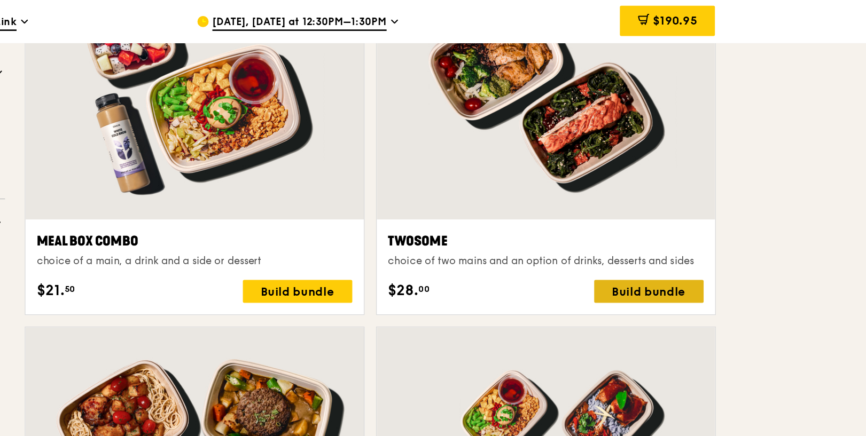
click at [674, 220] on div "Build bundle" at bounding box center [684, 216] width 81 height 17
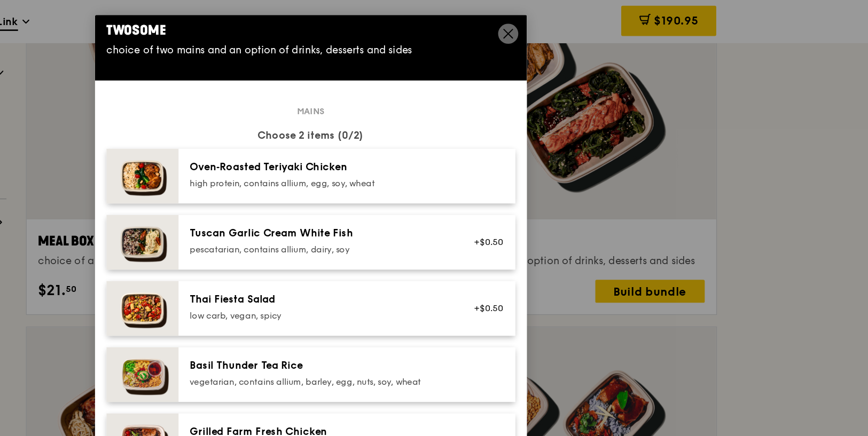
scroll to position [0, 0]
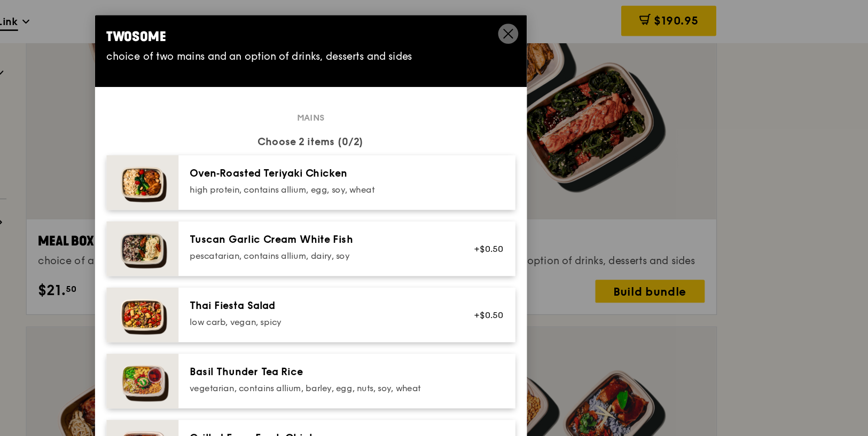
click at [576, 22] on icon at bounding box center [581, 25] width 10 height 10
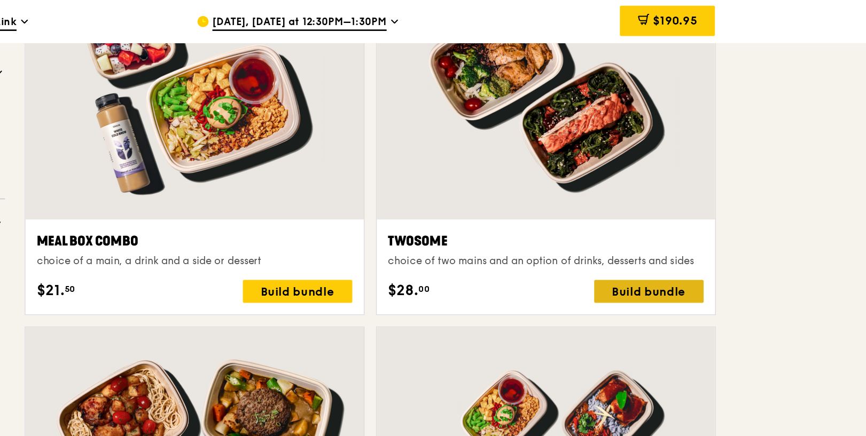
click at [656, 221] on div "Build bundle" at bounding box center [684, 216] width 81 height 17
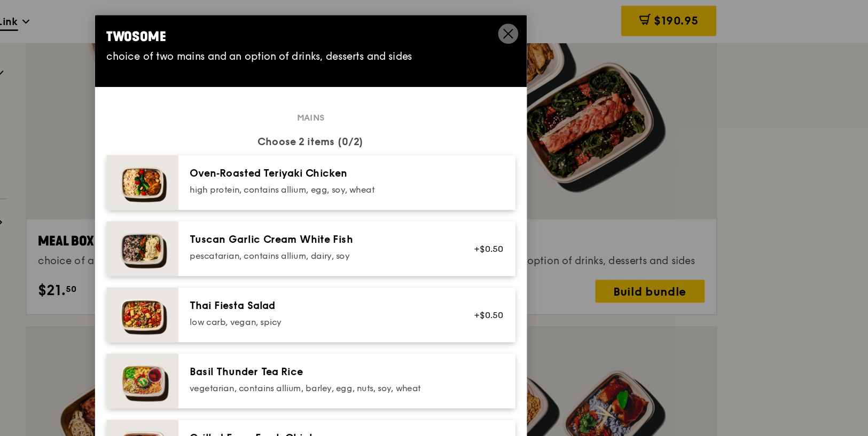
click at [486, 125] on div "Oven‑Roasted Teriyaki Chicken" at bounding box center [441, 128] width 192 height 11
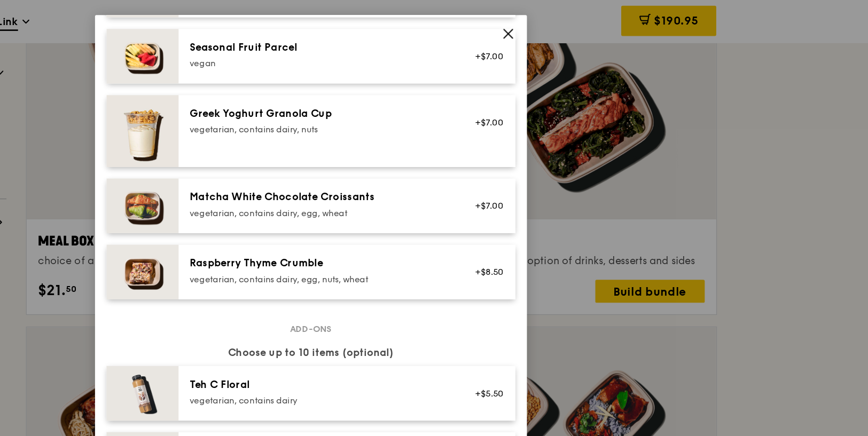
scroll to position [881, 0]
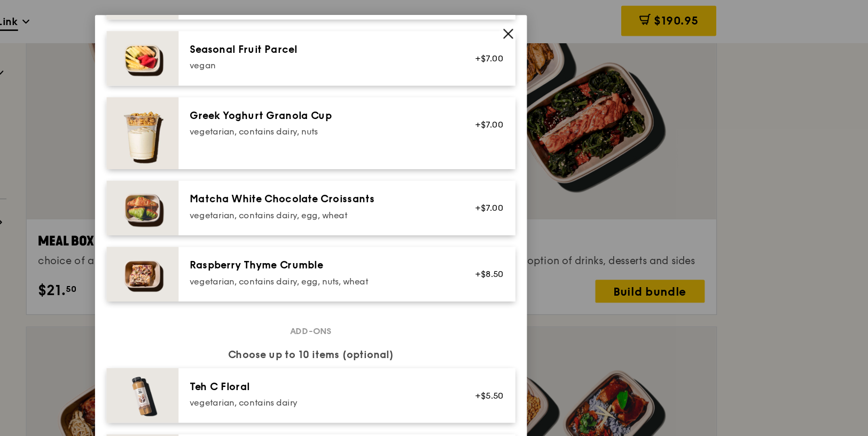
click at [447, 208] on div "vegetarian, contains dairy, egg, nuts, wheat" at bounding box center [441, 208] width 192 height 9
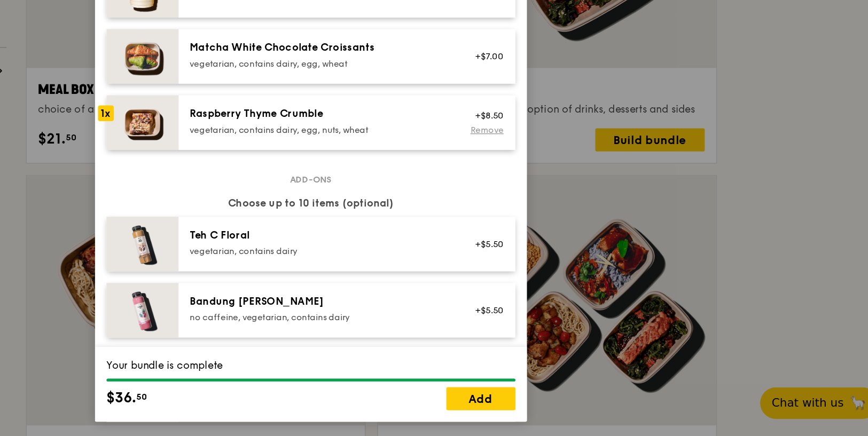
click at [567, 209] on link "Remove" at bounding box center [564, 208] width 25 height 7
click at [569, 342] on div "+$5.50" at bounding box center [563, 342] width 28 height 9
click at [513, 335] on div "Bandung [PERSON_NAME]" at bounding box center [441, 336] width 192 height 11
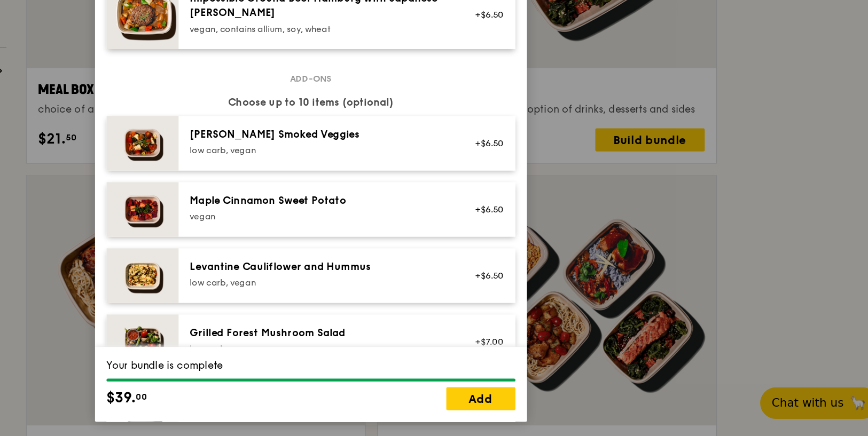
scroll to position [0, 0]
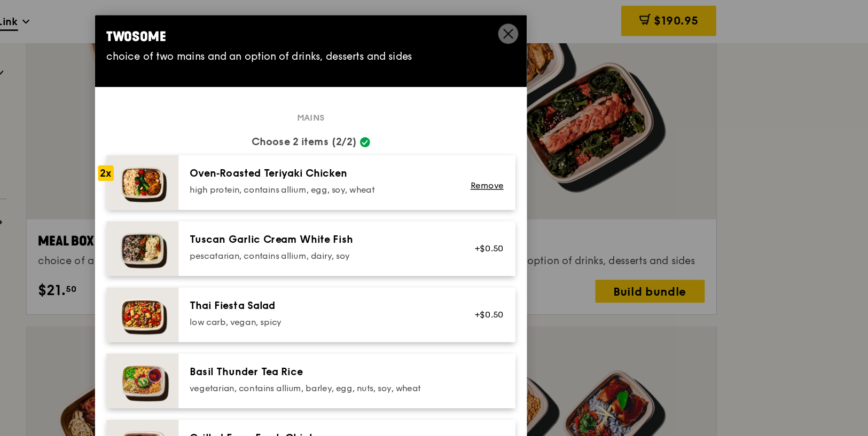
click at [576, 21] on icon at bounding box center [581, 25] width 10 height 10
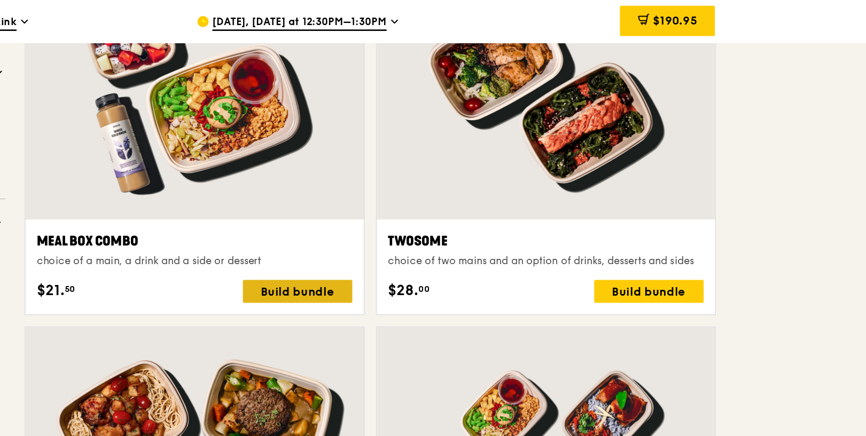
click at [404, 212] on div "Build bundle" at bounding box center [423, 216] width 81 height 17
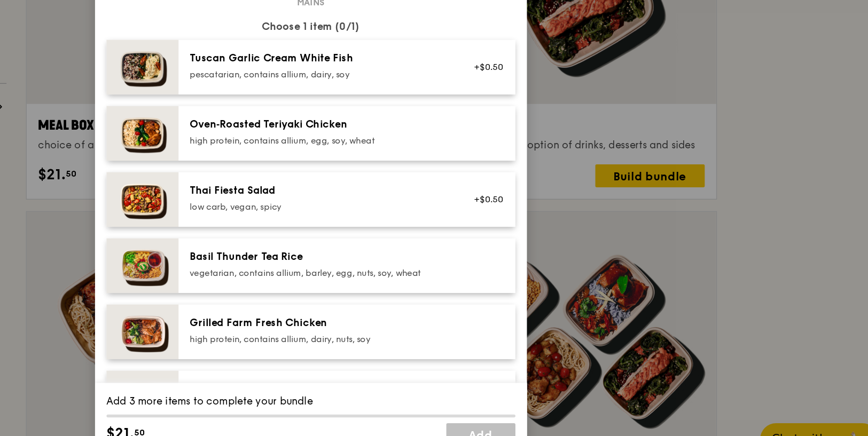
click at [414, 189] on div "high protein, contains allium, egg, soy, wheat" at bounding box center [441, 189] width 192 height 9
click at [443, 177] on div "Oven‑Roasted Teriyaki Chicken" at bounding box center [441, 178] width 192 height 11
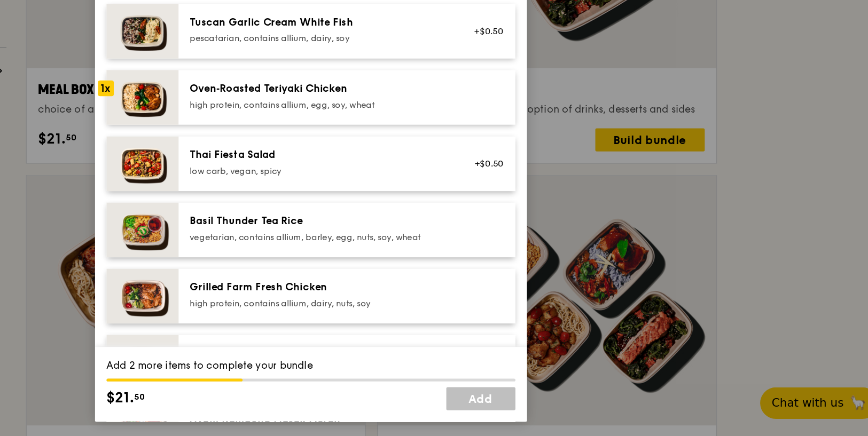
click at [453, 358] on div "Mains Choose 1 item (1/1) Tuscan Garlic Cream White Fish pescatarian, contains …" at bounding box center [434, 334] width 303 height 494
drag, startPoint x: 458, startPoint y: 206, endPoint x: 402, endPoint y: 284, distance: 95.7
click at [401, 287] on div "vegetarian, contains allium, barley, egg, nuts, soy, wheat" at bounding box center [441, 288] width 192 height 9
click at [405, 182] on div "Oven‑Roasted Teriyaki Chicken" at bounding box center [441, 178] width 192 height 11
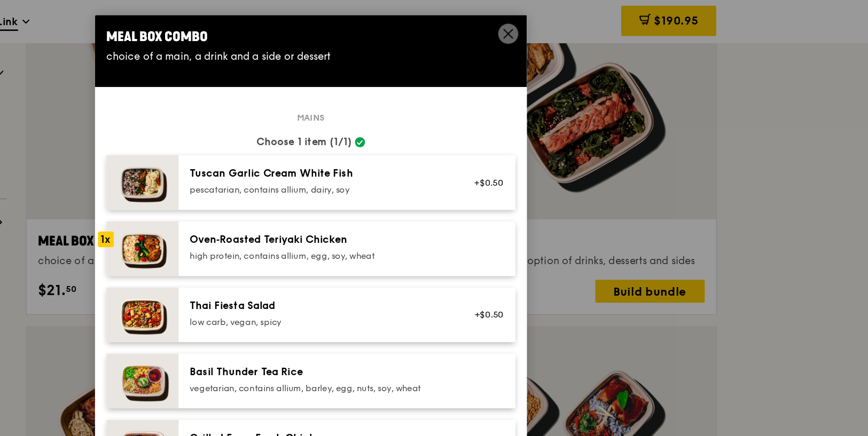
click at [387, 90] on div "Mains Choose 1 item (1/1) Tuscan Garlic Cream White Fish pescatarian, contains …" at bounding box center [434, 334] width 303 height 494
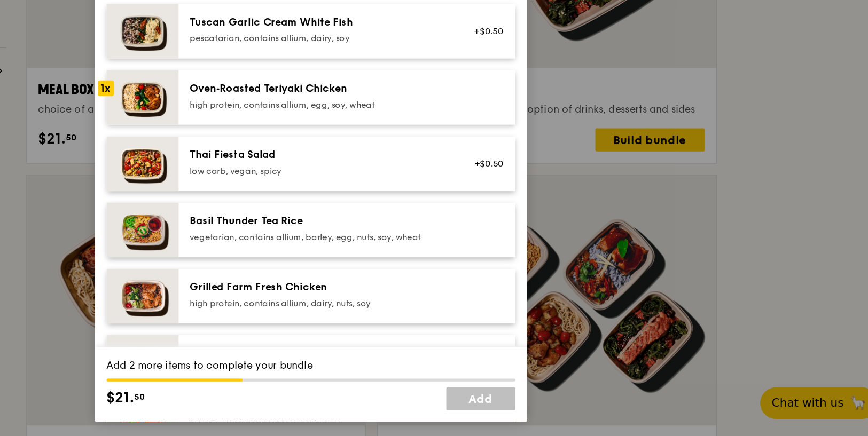
click at [395, 361] on div "Honey Duo Mustard Chicken high protein, contains allium, soy, wheat +$0.50" at bounding box center [461, 381] width 250 height 41
click at [411, 310] on div "Mains Choose 1 item (1/1) Tuscan Garlic Cream White Fish pescatarian, contains …" at bounding box center [434, 334] width 303 height 494
click at [399, 326] on div "Grilled Farm Fresh Chicken" at bounding box center [441, 325] width 192 height 11
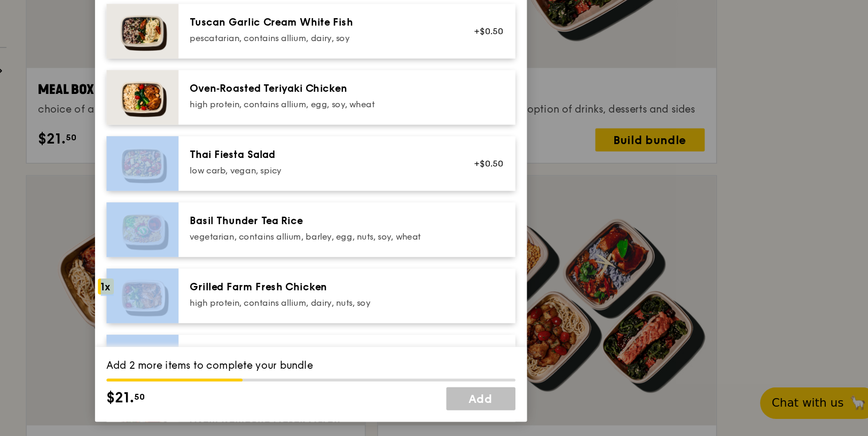
drag, startPoint x: 593, startPoint y: 193, endPoint x: 578, endPoint y: 367, distance: 174.8
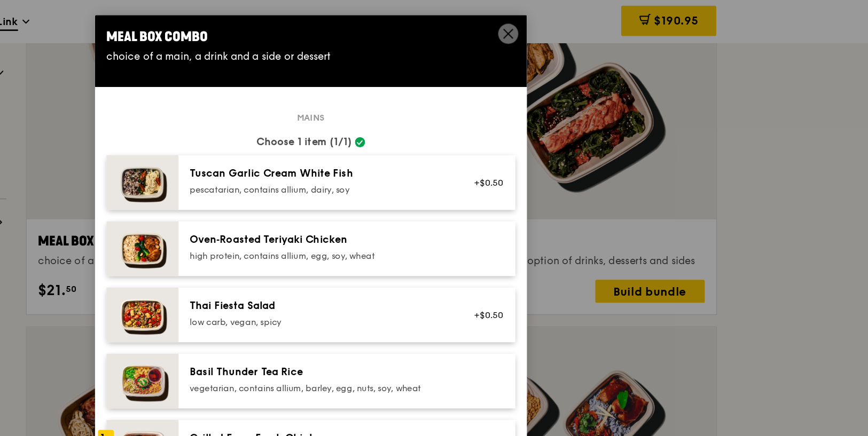
click at [488, 96] on div "Mains Choose 1 item (1/1) Tuscan Garlic Cream White Fish pescatarian, contains …" at bounding box center [434, 334] width 303 height 494
click at [583, 25] on icon at bounding box center [581, 25] width 10 height 10
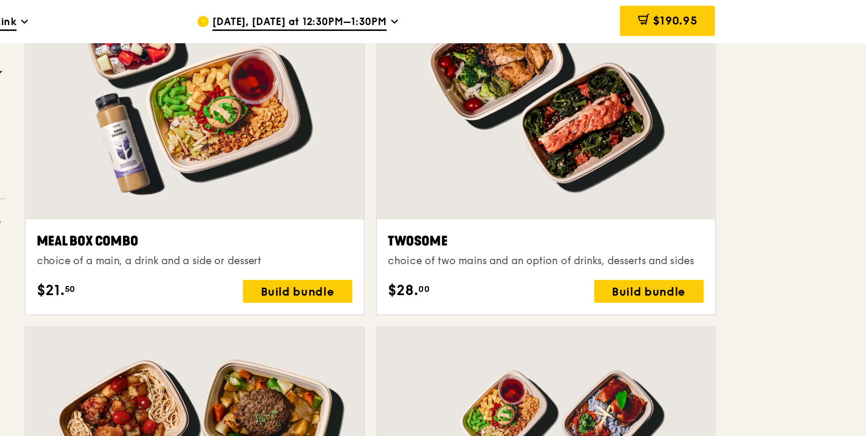
click at [398, 207] on div "Meal Box Combo choice of a main, a drink and a side or dessert $21. 50 Build bu…" at bounding box center [348, 197] width 234 height 53
click at [397, 215] on div "Build bundle" at bounding box center [423, 216] width 81 height 17
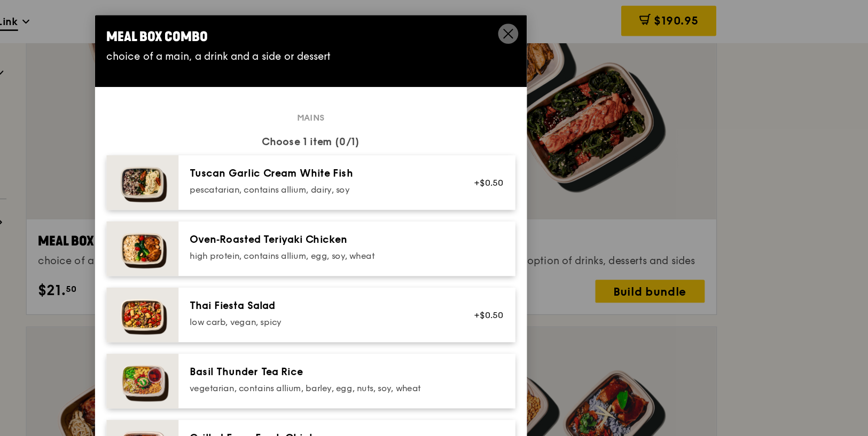
click at [417, 174] on div "Oven‑Roasted Teriyaki Chicken" at bounding box center [441, 178] width 192 height 11
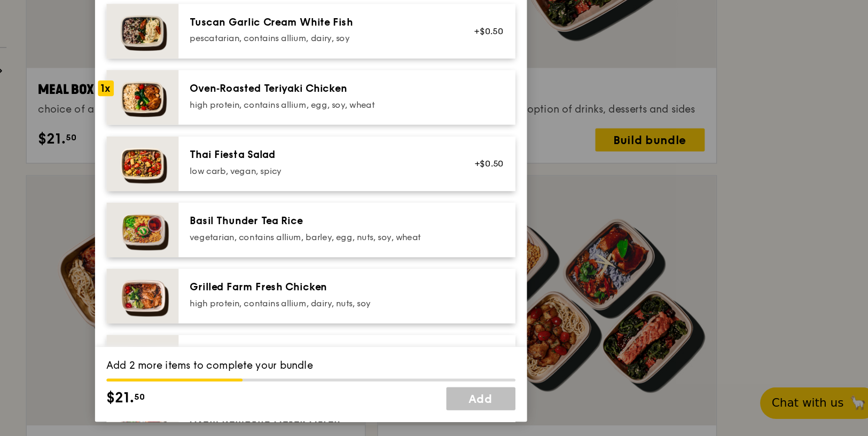
click at [378, 339] on div "high protein, contains allium, dairy, nuts, soy" at bounding box center [441, 337] width 192 height 9
click at [367, 364] on div "Honey Duo Mustard Chicken high protein, contains allium, soy, wheat +$0.50" at bounding box center [461, 381] width 250 height 41
click at [544, 232] on div "+$0.50" at bounding box center [563, 234] width 41 height 24
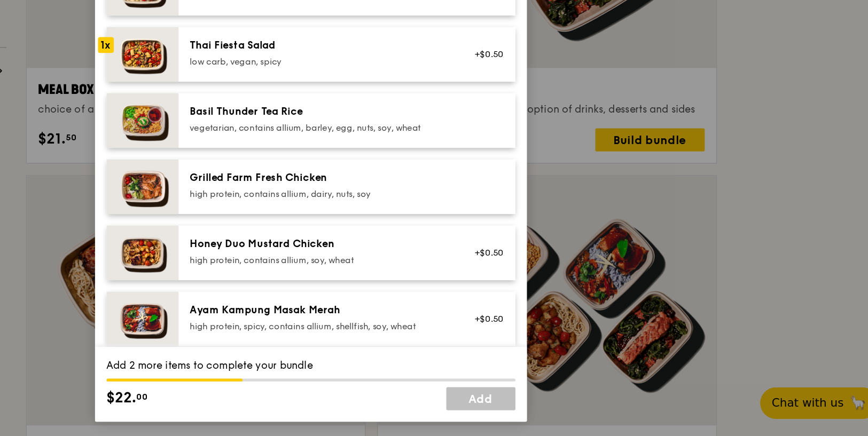
scroll to position [80, 0]
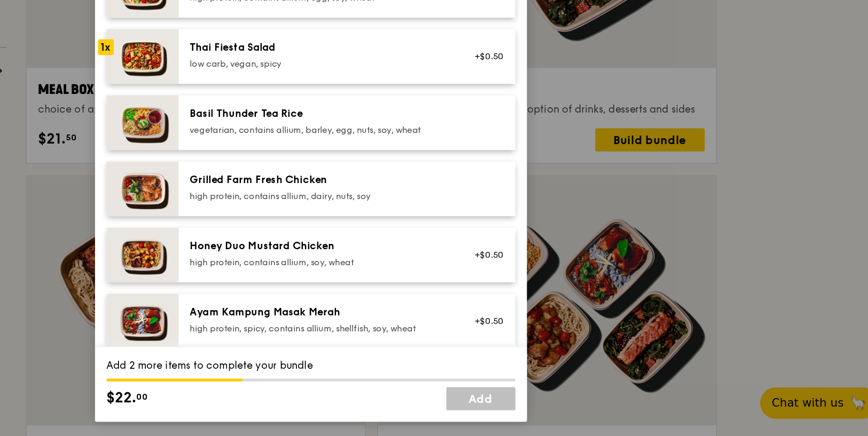
click at [475, 253] on div "high protein, contains allium, dairy, nuts, soy" at bounding box center [441, 257] width 192 height 9
click at [549, 266] on div "Grilled Farm Fresh Chicken high protein, contains allium, dairy, nuts, soy" at bounding box center [461, 252] width 250 height 41
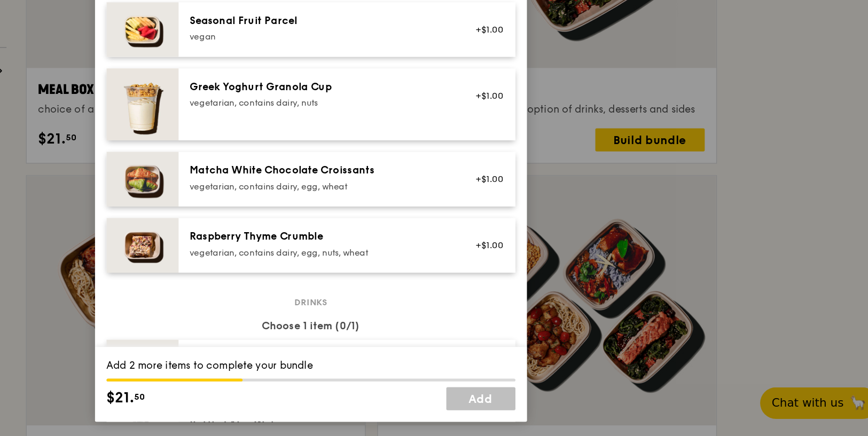
scroll to position [792, 0]
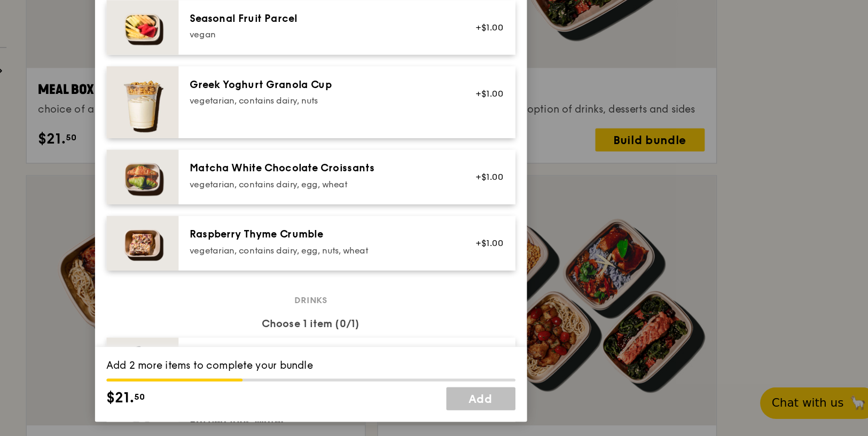
click at [494, 291] on div "Raspberry Thyme Crumble" at bounding box center [441, 286] width 192 height 11
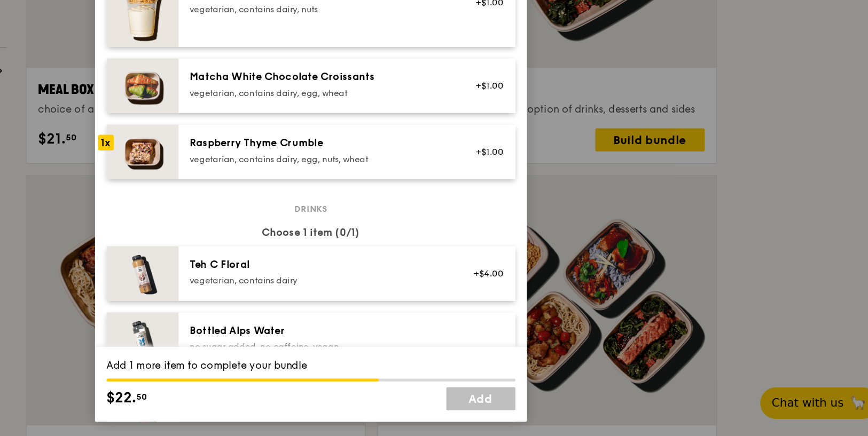
scroll to position [839, 0]
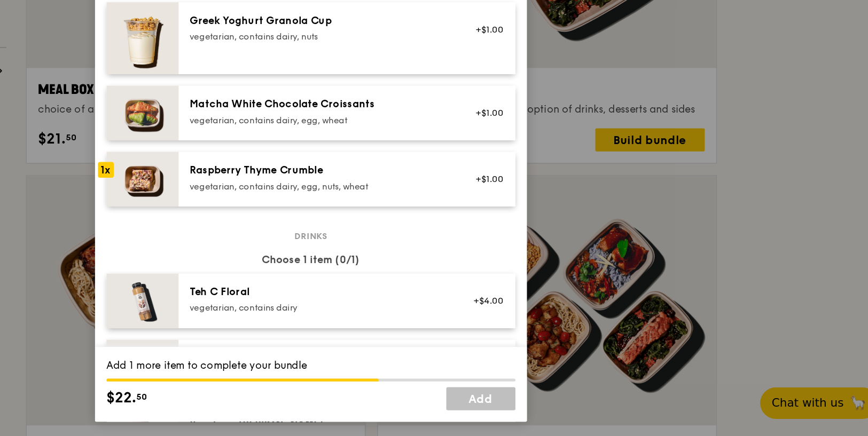
click at [496, 261] on div "Raspberry Thyme Crumble vegetarian, contains dairy, egg, nuts, wheat +$1.00" at bounding box center [461, 245] width 250 height 41
click at [519, 251] on div "vegetarian, contains dairy, egg, nuts, wheat" at bounding box center [441, 250] width 192 height 9
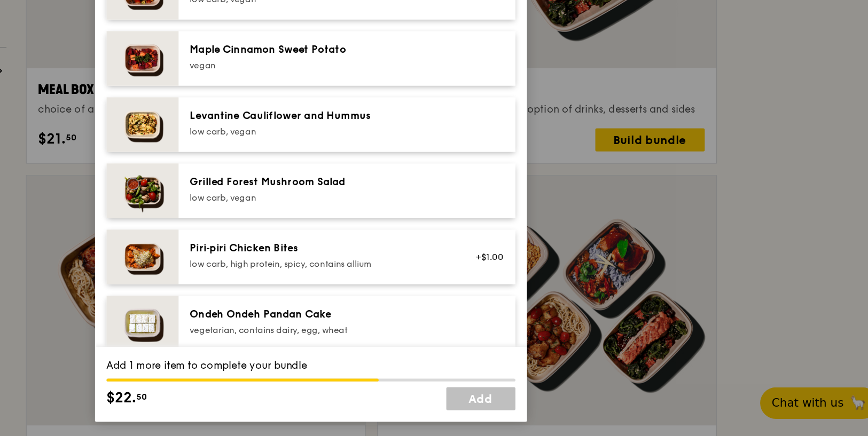
scroll to position [522, 0]
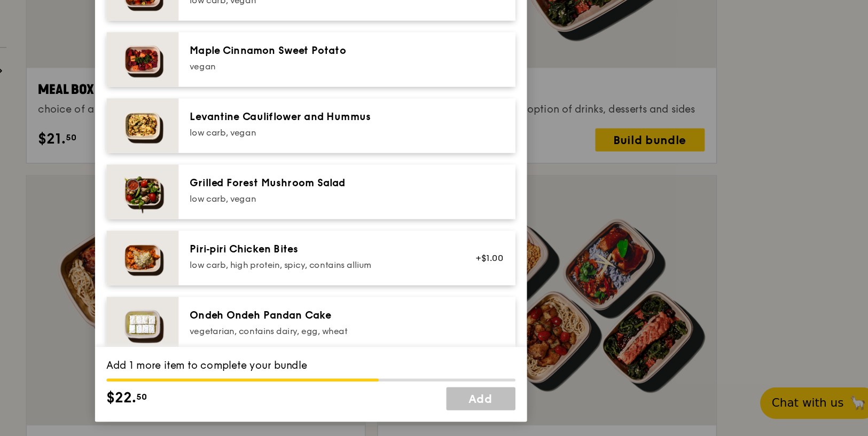
click at [479, 356] on div "vegetarian, contains dairy, egg, wheat" at bounding box center [441, 358] width 192 height 9
click at [478, 245] on div "Grilled Forest Mushroom Salad" at bounding box center [441, 247] width 192 height 11
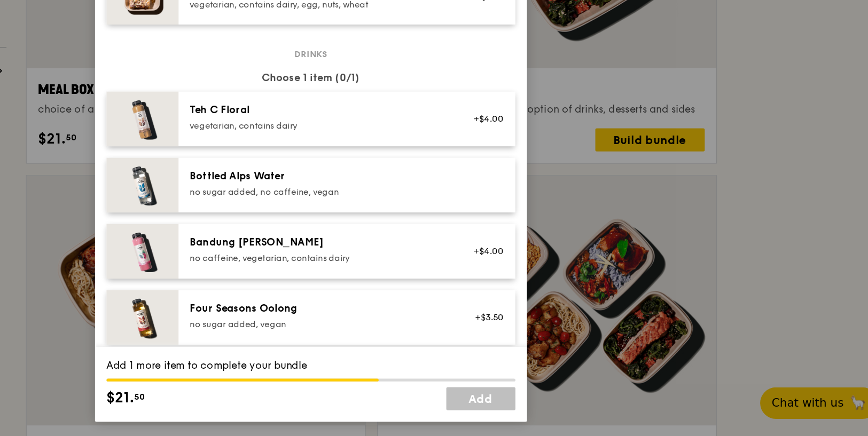
scroll to position [972, 0]
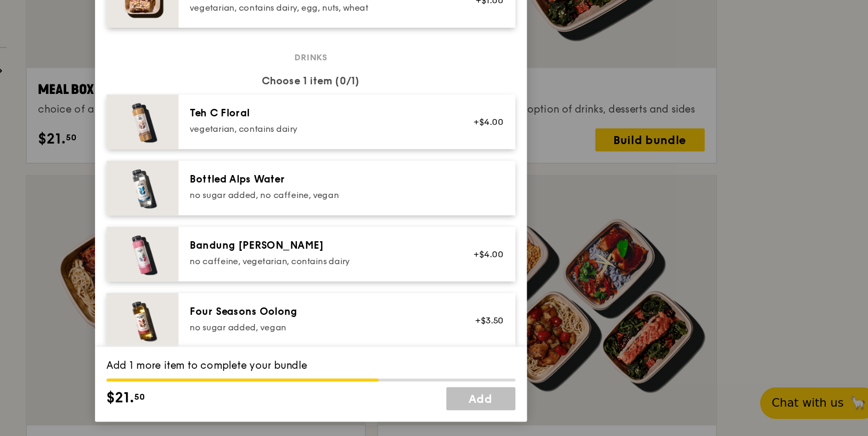
click at [478, 247] on div "Bottled Alps Water" at bounding box center [441, 245] width 192 height 11
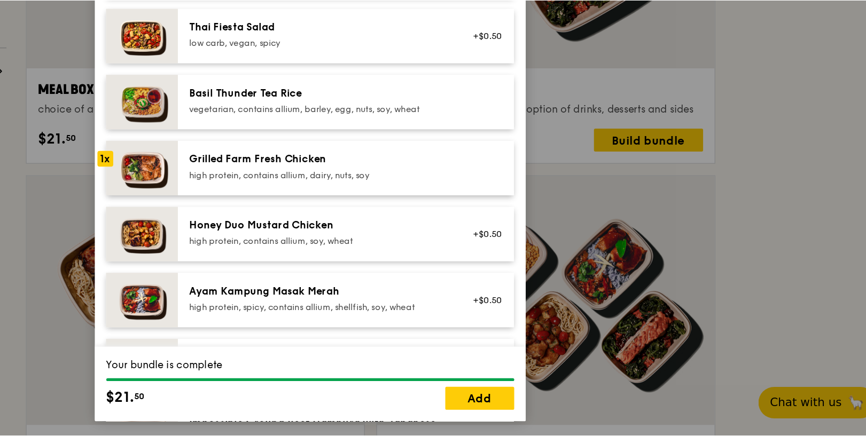
scroll to position [0, 0]
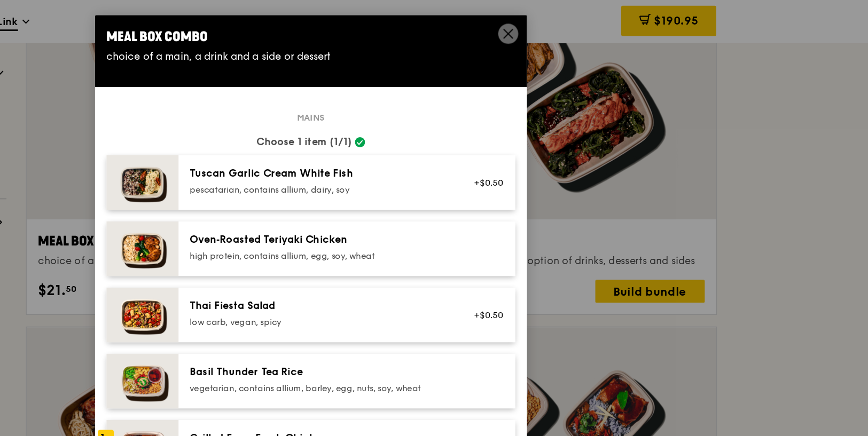
click at [578, 21] on icon at bounding box center [581, 25] width 10 height 10
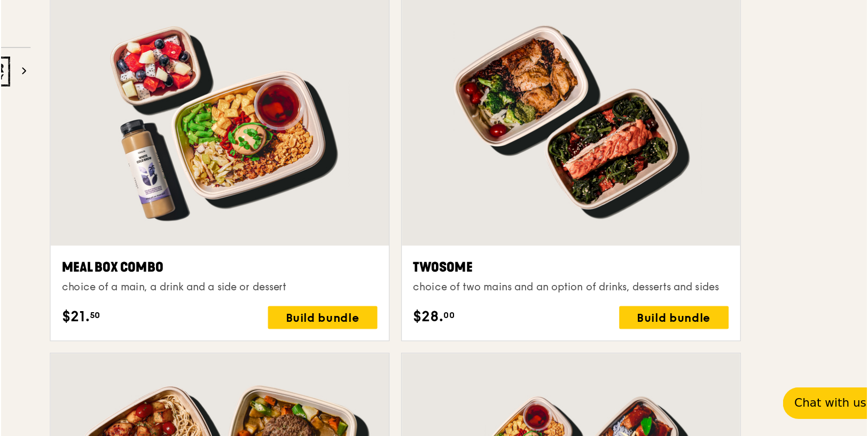
scroll to position [1519, 0]
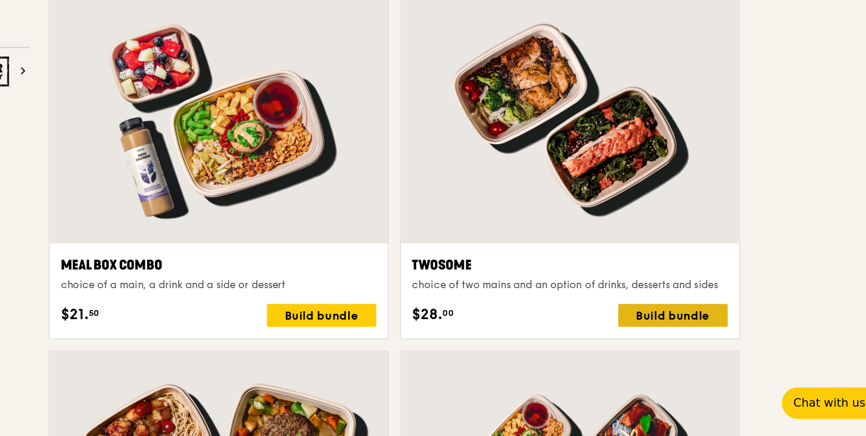
click at [674, 340] on div "Build bundle" at bounding box center [684, 346] width 81 height 17
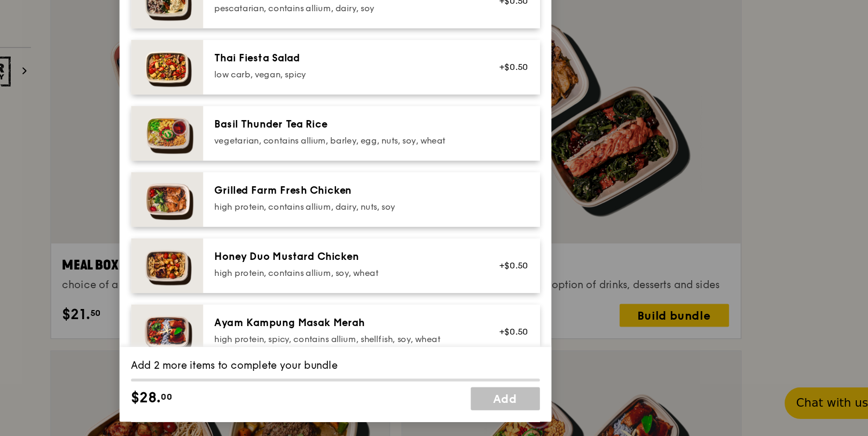
scroll to position [0, 0]
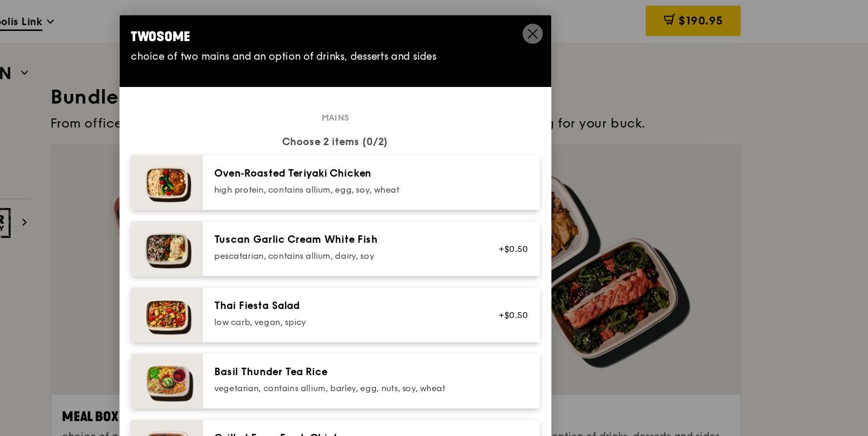
click at [580, 25] on icon at bounding box center [580, 24] width 6 height 6
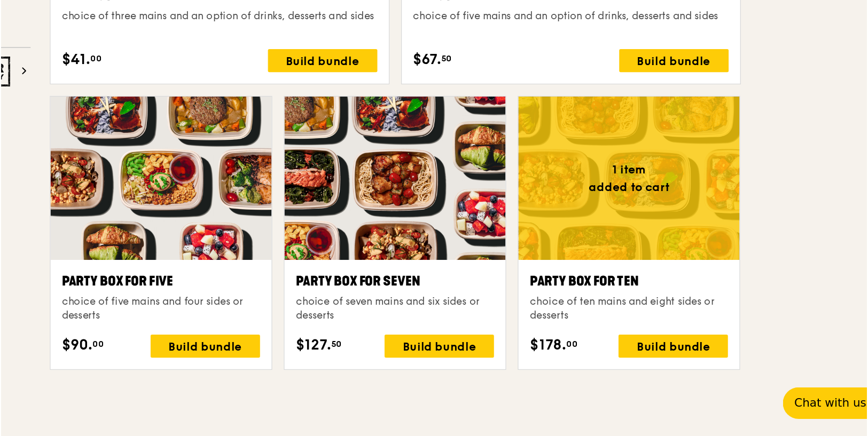
scroll to position [1991, 0]
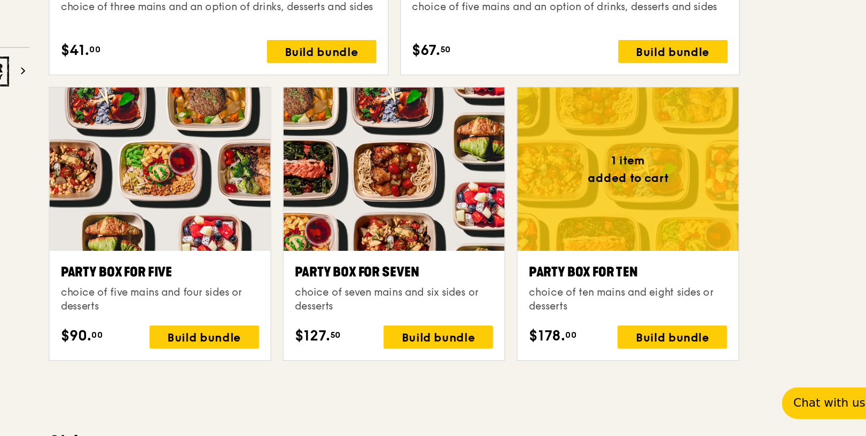
click at [652, 270] on div at bounding box center [651, 237] width 164 height 121
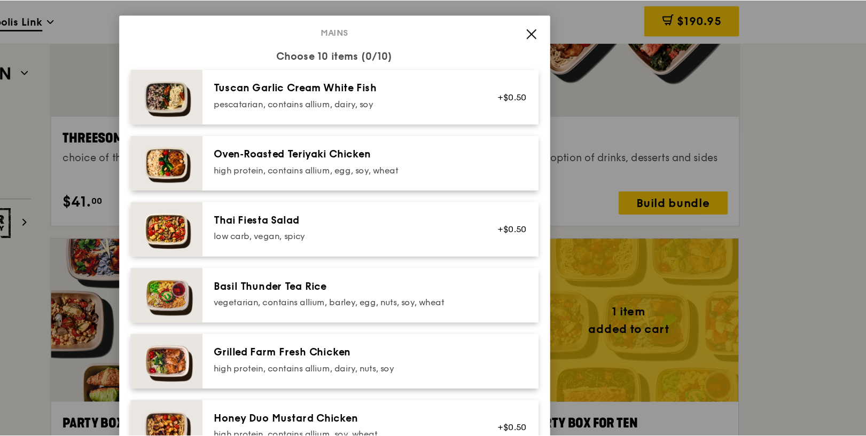
scroll to position [0, 0]
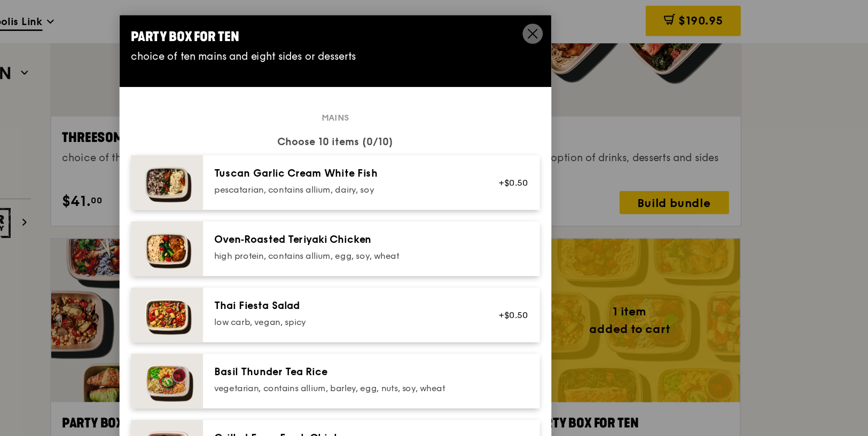
click at [578, 25] on icon at bounding box center [581, 25] width 10 height 10
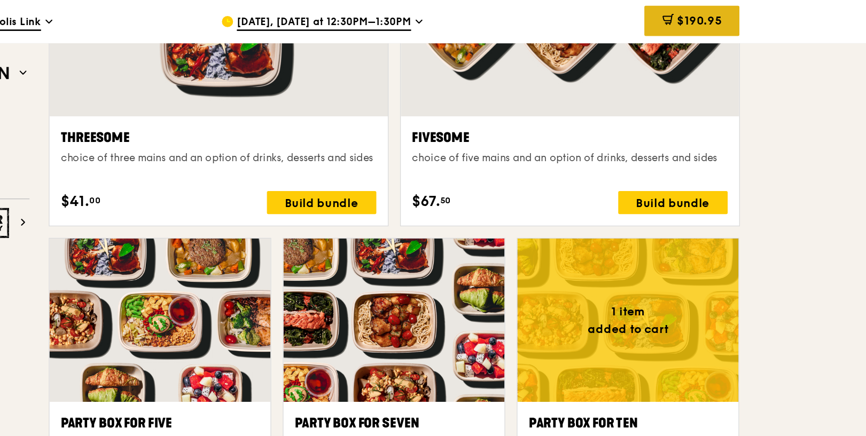
click at [693, 15] on span "$190.95" at bounding box center [703, 15] width 33 height 10
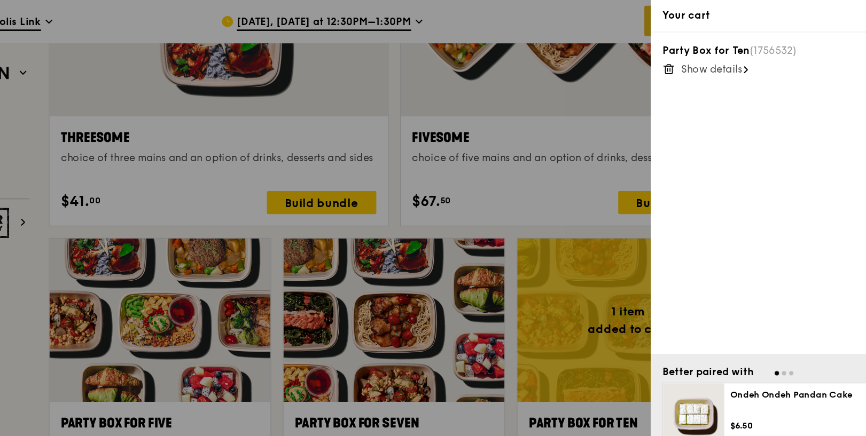
scroll to position [1990, 0]
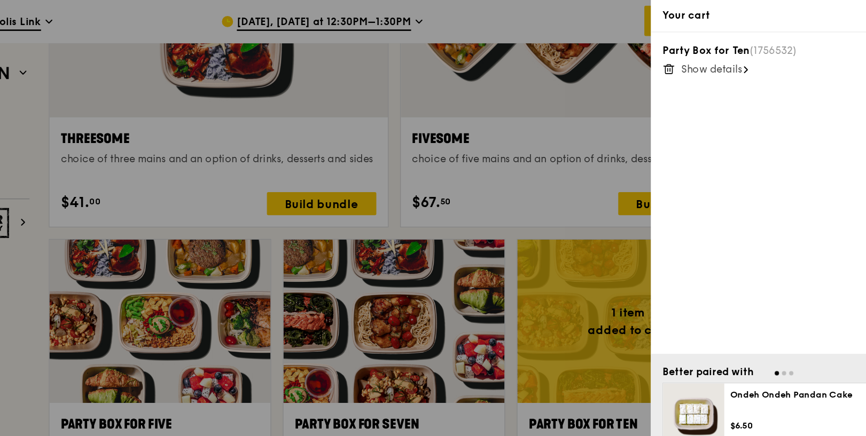
click at [709, 54] on span "Show details" at bounding box center [713, 51] width 45 height 9
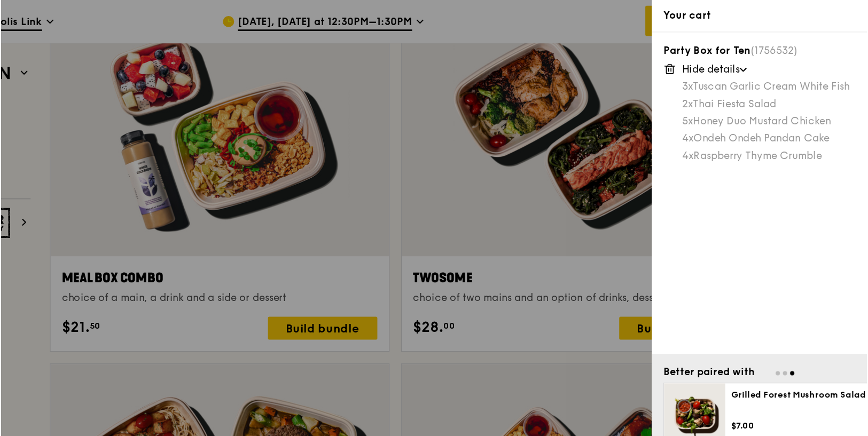
scroll to position [1620, 0]
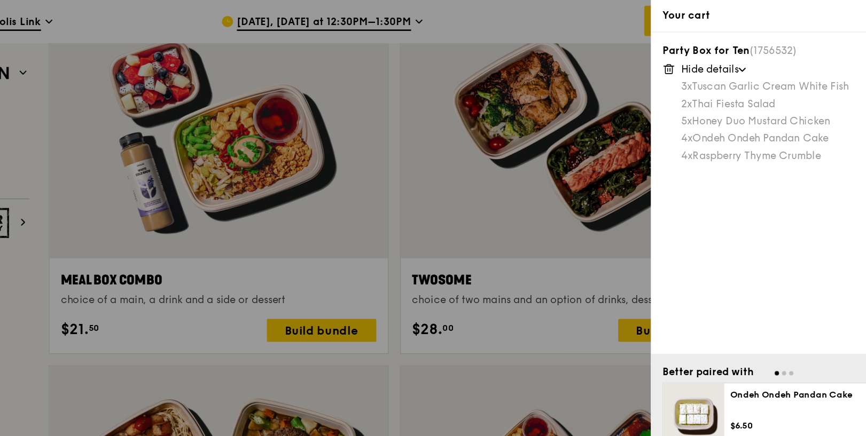
click at [655, 243] on div at bounding box center [433, 218] width 866 height 436
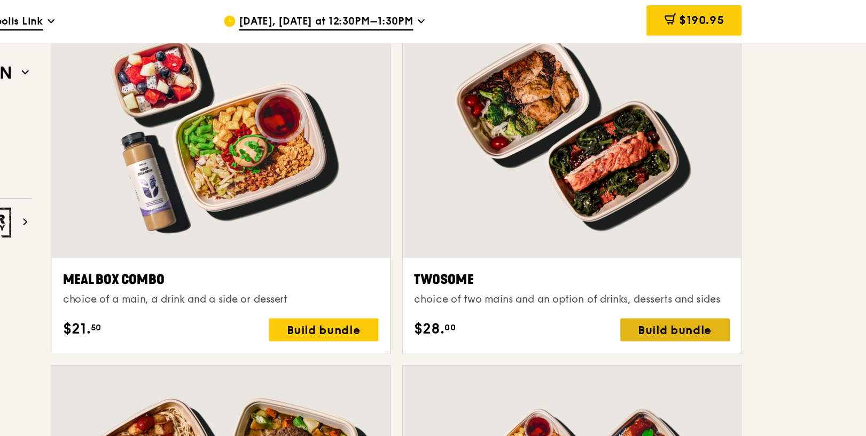
click at [665, 244] on div "Build bundle" at bounding box center [684, 245] width 81 height 17
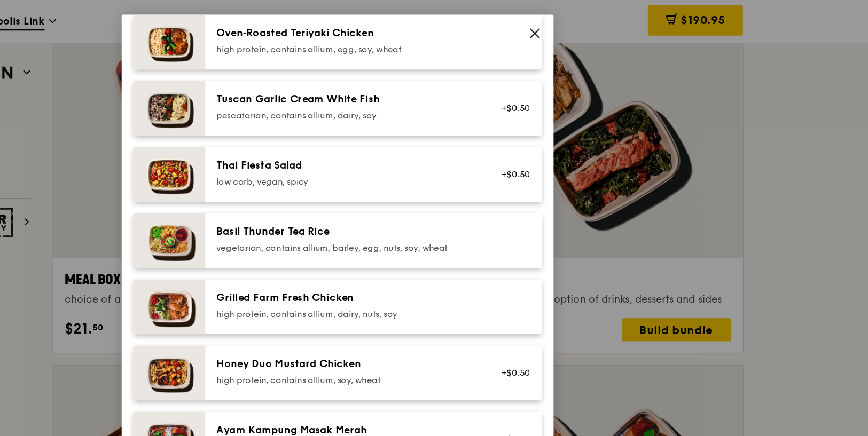
scroll to position [0, 0]
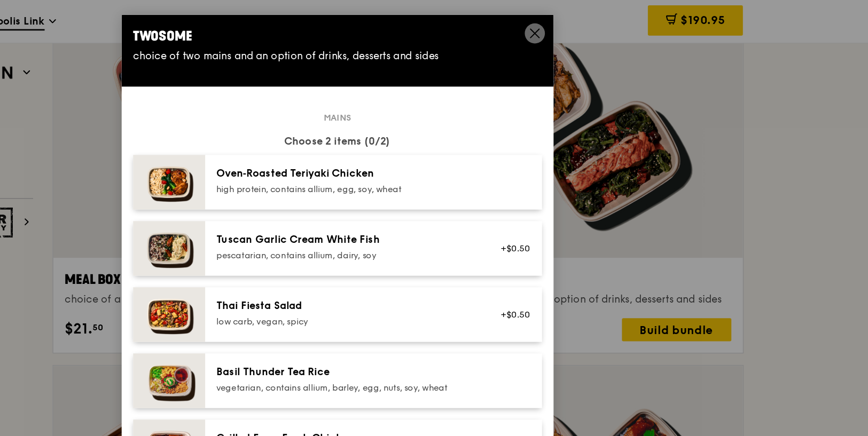
click at [585, 18] on div "Twosome choice of two mains and an option of drinks, desserts and sides" at bounding box center [434, 33] width 320 height 45
click at [584, 24] on icon at bounding box center [581, 25] width 10 height 10
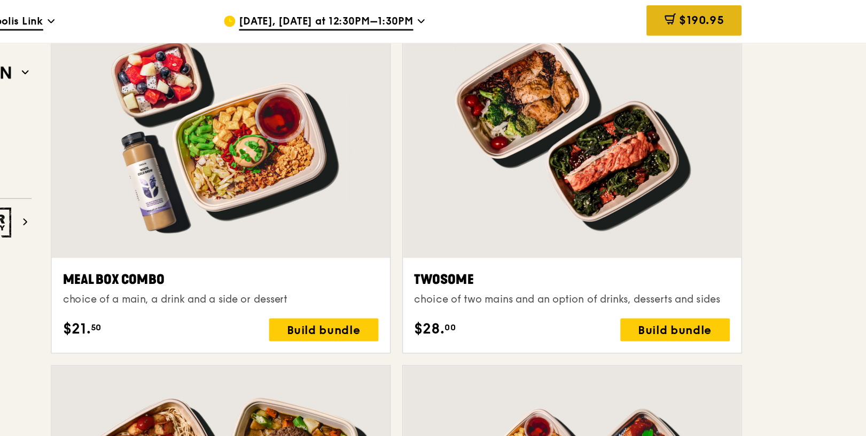
click at [687, 13] on span "$190.95" at bounding box center [703, 15] width 33 height 10
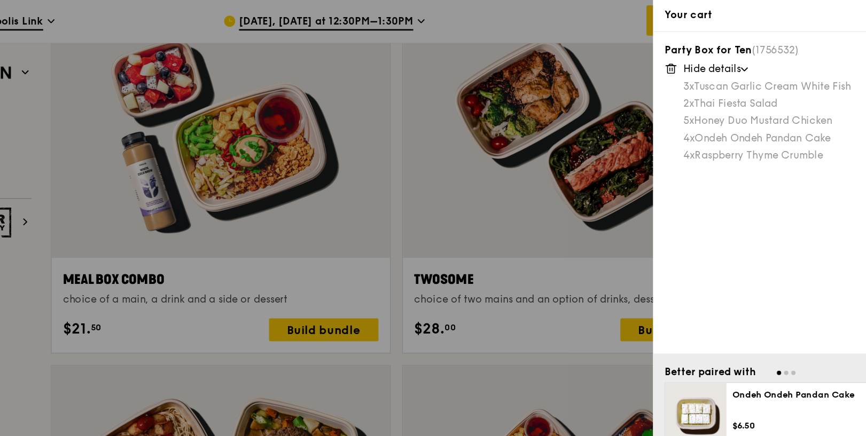
click at [723, 89] on div "5x Honey Duo Mustard Chicken" at bounding box center [774, 90] width 167 height 11
click at [590, 18] on div at bounding box center [433, 218] width 866 height 436
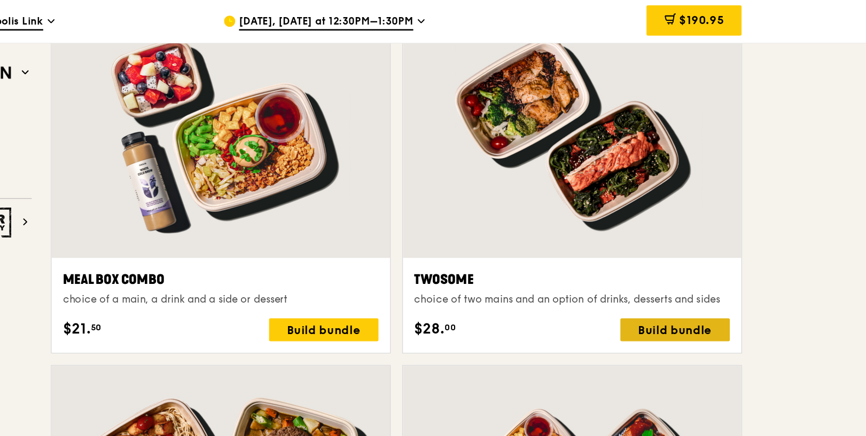
click at [683, 240] on div "Build bundle" at bounding box center [684, 245] width 81 height 17
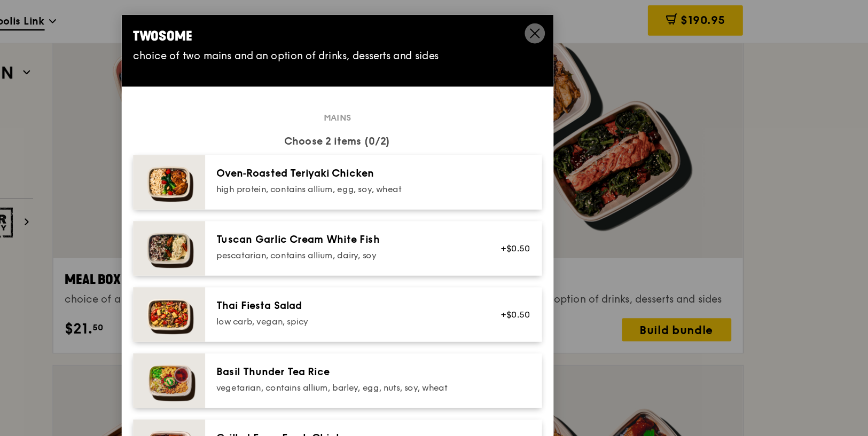
click at [439, 192] on div "pescatarian, contains allium, dairy, soy" at bounding box center [441, 189] width 192 height 9
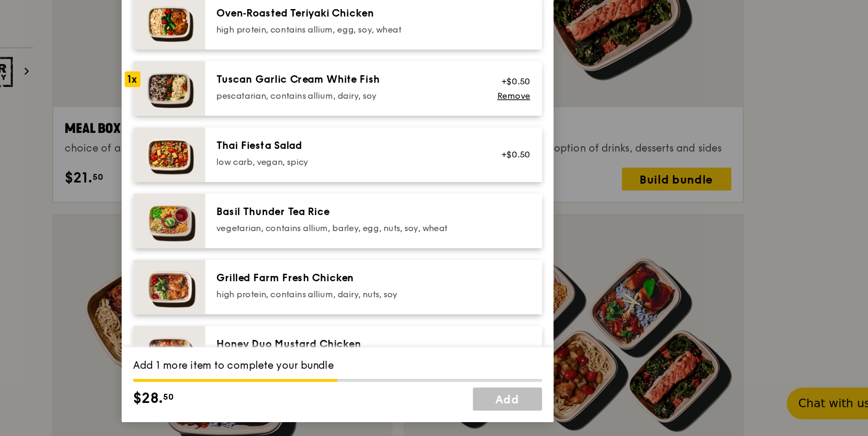
scroll to position [6, 0]
click at [567, 182] on link "Remove" at bounding box center [564, 182] width 25 height 7
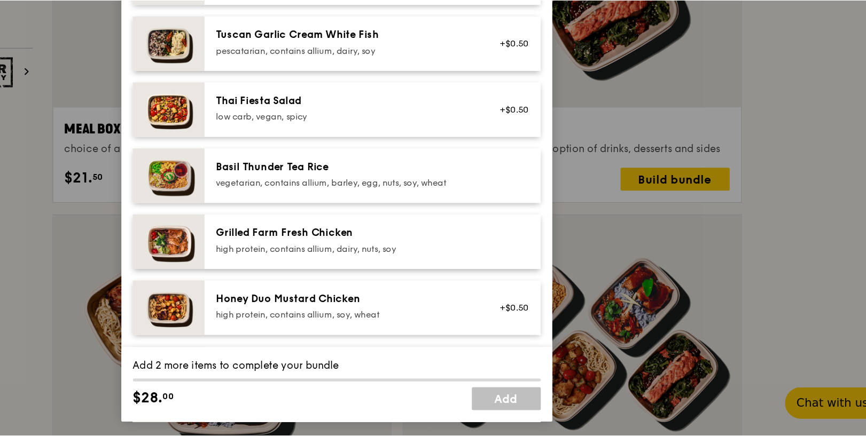
scroll to position [0, 0]
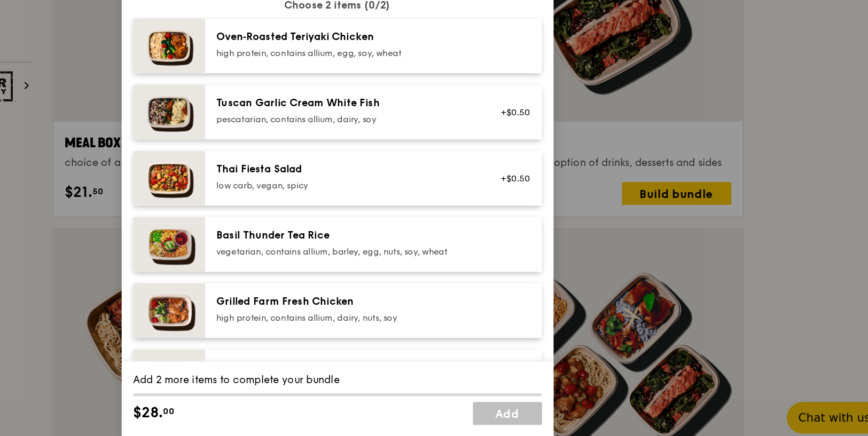
click at [315, 332] on img at bounding box center [309, 331] width 53 height 41
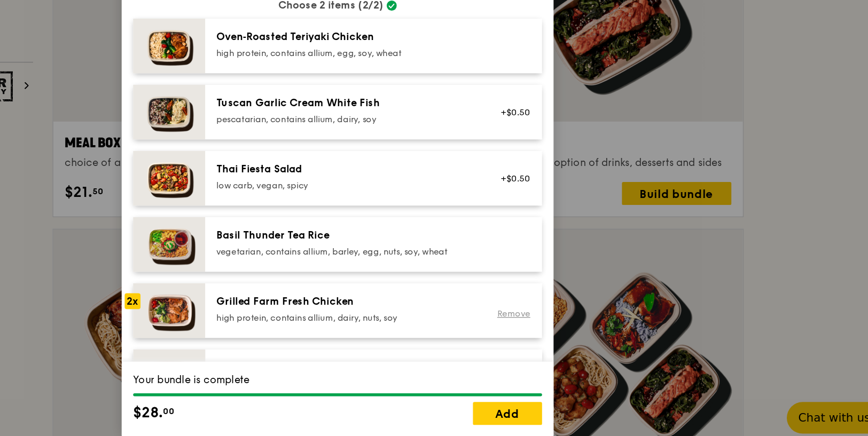
click at [563, 332] on link "Remove" at bounding box center [564, 334] width 25 height 7
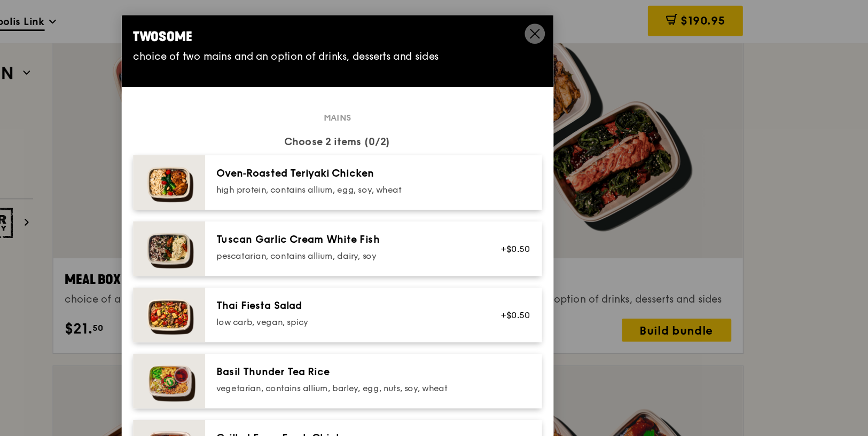
click at [581, 21] on icon at bounding box center [581, 25] width 10 height 10
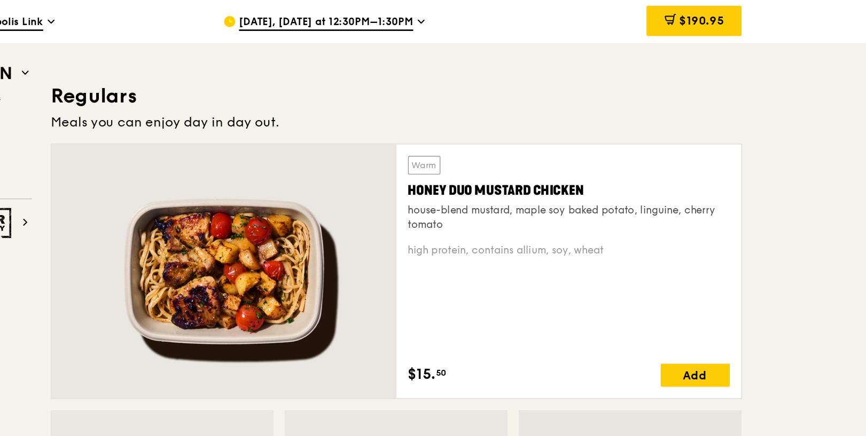
scroll to position [683, 0]
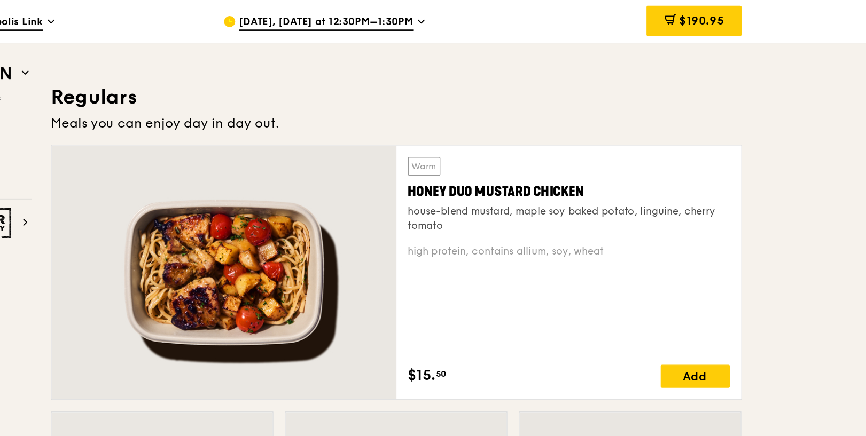
click at [387, 194] on div at bounding box center [350, 202] width 256 height 189
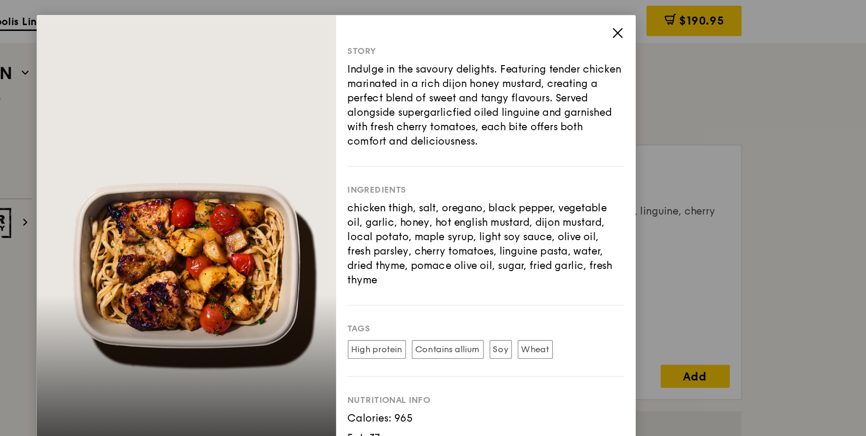
click at [645, 24] on icon at bounding box center [642, 24] width 10 height 10
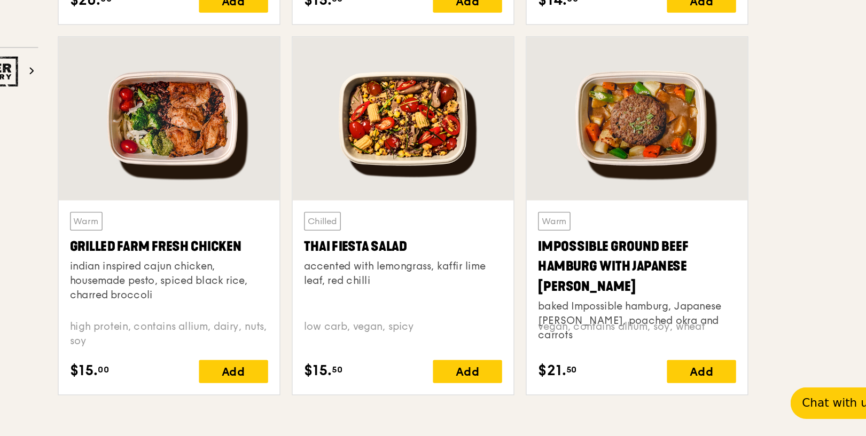
scroll to position [1124, 0]
click at [482, 207] on div at bounding box center [478, 199] width 164 height 121
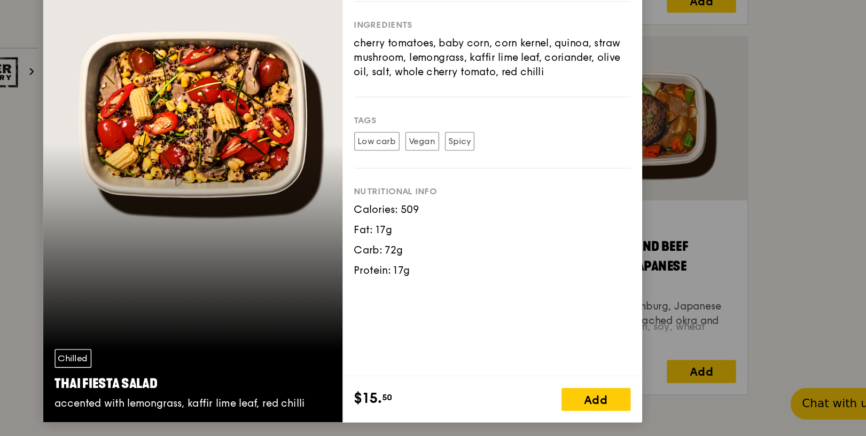
click at [692, 135] on div "Chilled Thai Fiesta Salad accented with lemongrass, kaffir lime leaf, red chill…" at bounding box center [433, 218] width 866 height 436
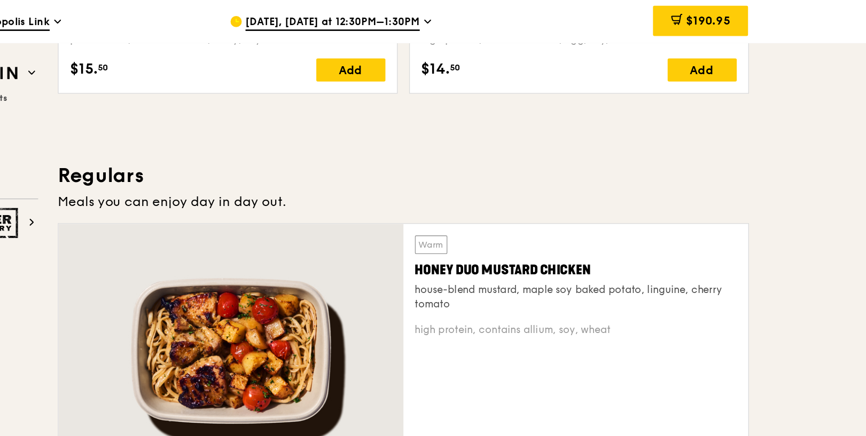
scroll to position [507, 0]
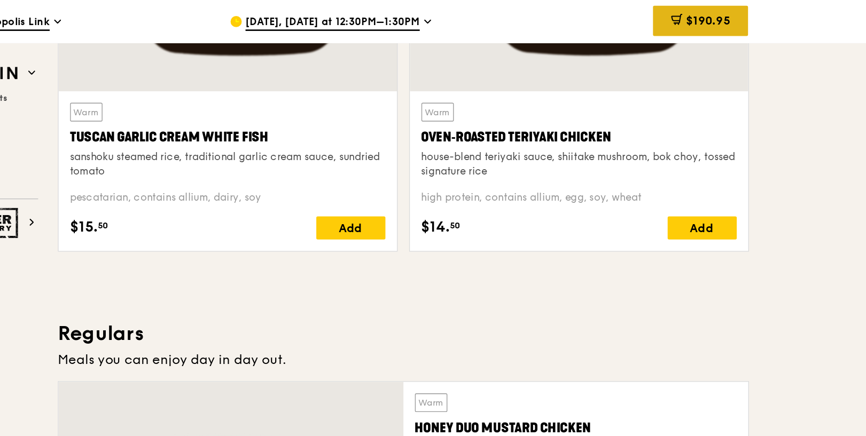
click at [689, 12] on span "$190.95" at bounding box center [703, 15] width 33 height 10
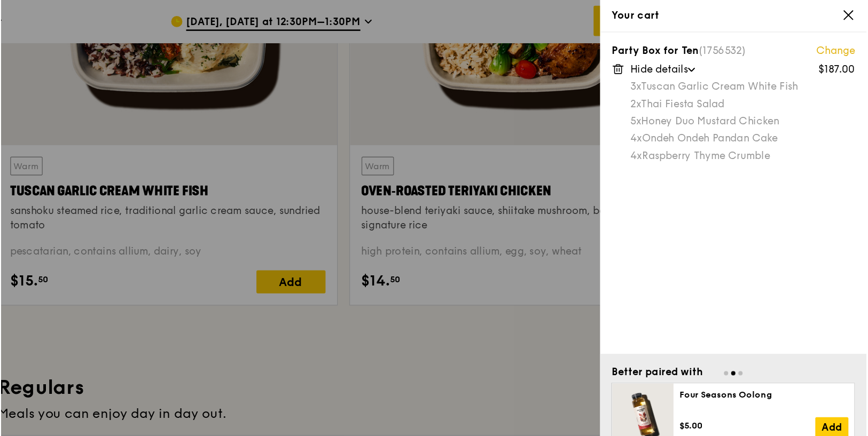
scroll to position [463, 0]
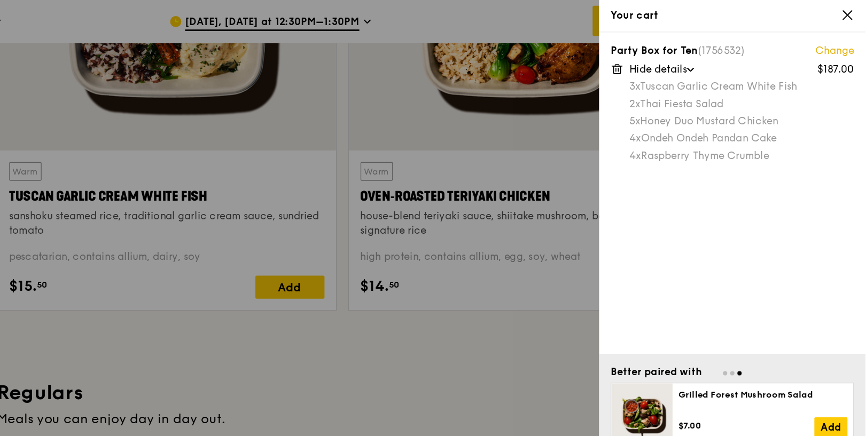
click at [843, 38] on link "Change" at bounding box center [842, 38] width 29 height 11
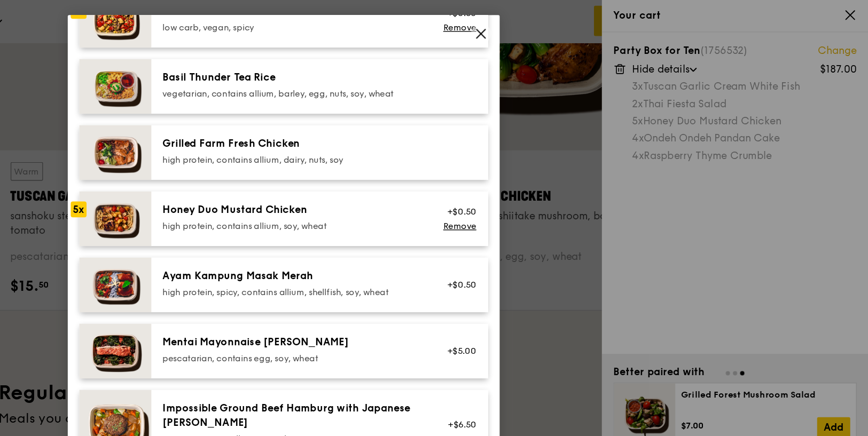
scroll to position [221, 0]
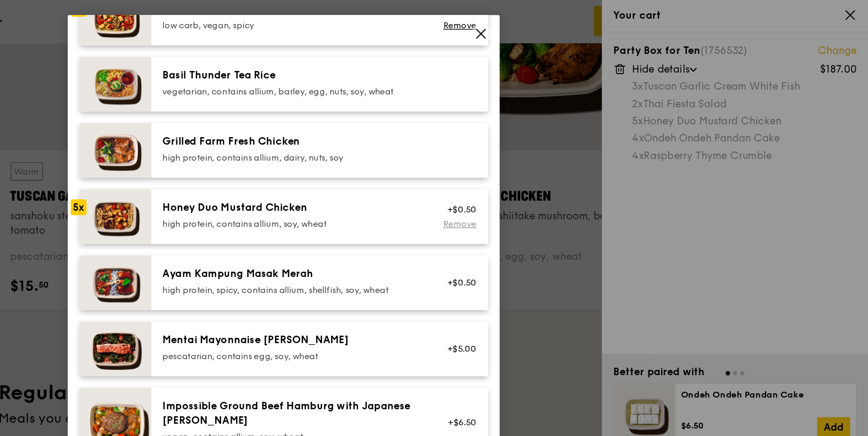
click at [560, 166] on link "Remove" at bounding box center [564, 165] width 25 height 7
click at [444, 166] on div "high protein, contains allium, soy, wheat" at bounding box center [441, 165] width 192 height 9
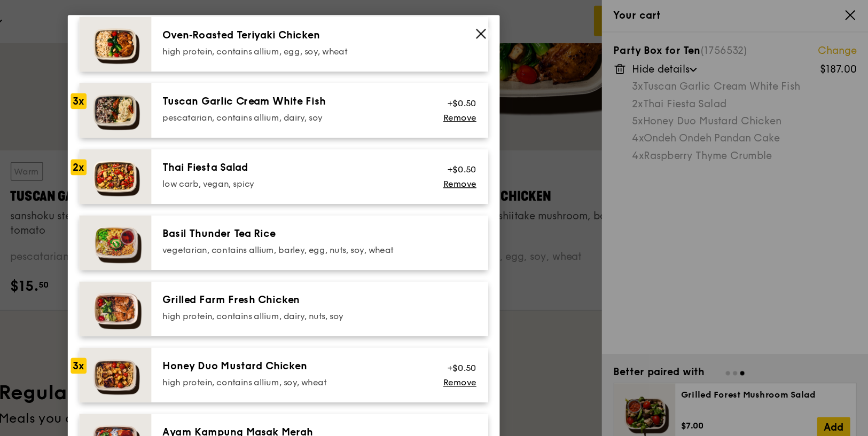
scroll to position [107, 0]
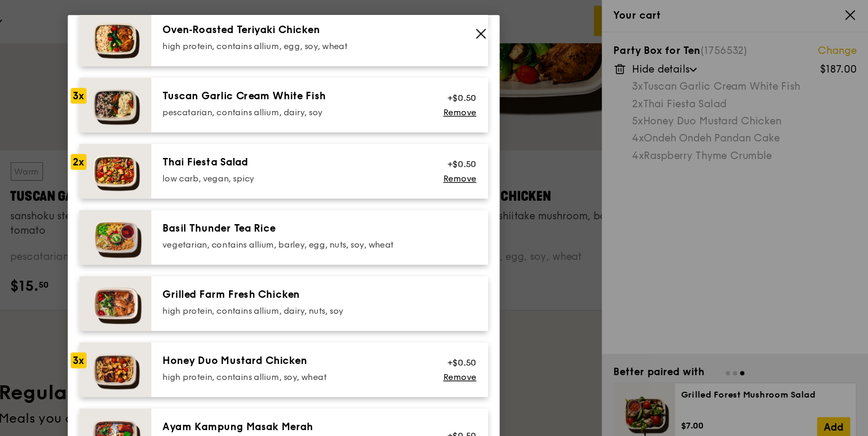
click at [453, 79] on div "pescatarian, contains allium, dairy, soy" at bounding box center [441, 83] width 192 height 9
click at [415, 266] on div "Honey Duo Mustard Chicken" at bounding box center [441, 267] width 192 height 11
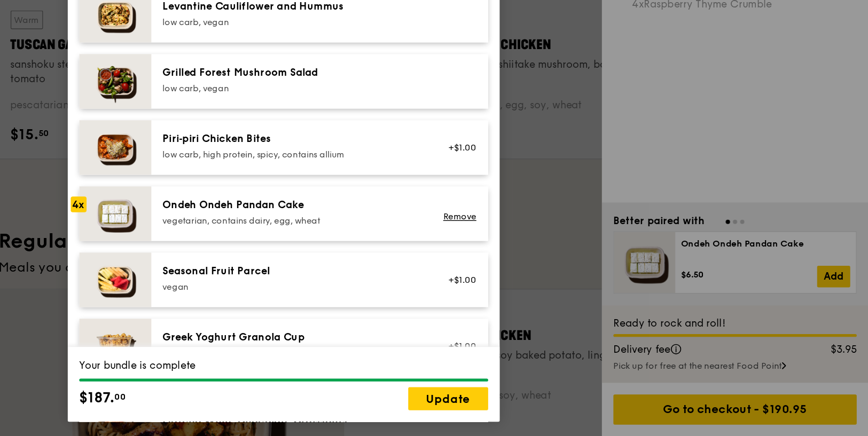
scroll to position [604, 0]
click at [563, 270] on link "Remove" at bounding box center [564, 273] width 25 height 7
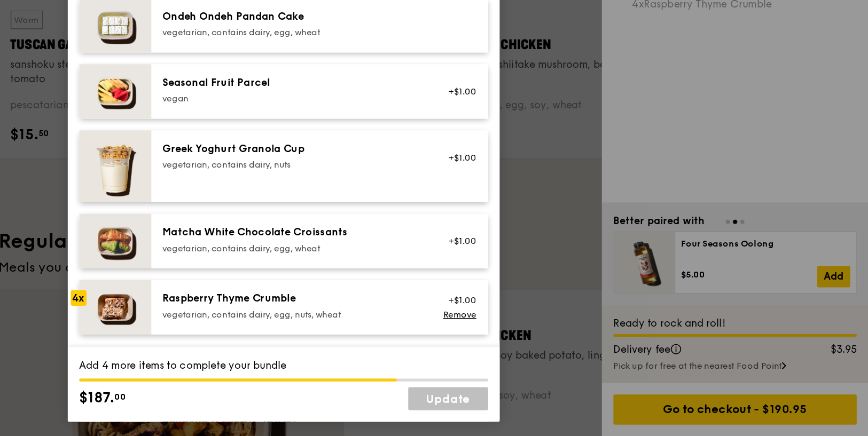
scroll to position [741, 0]
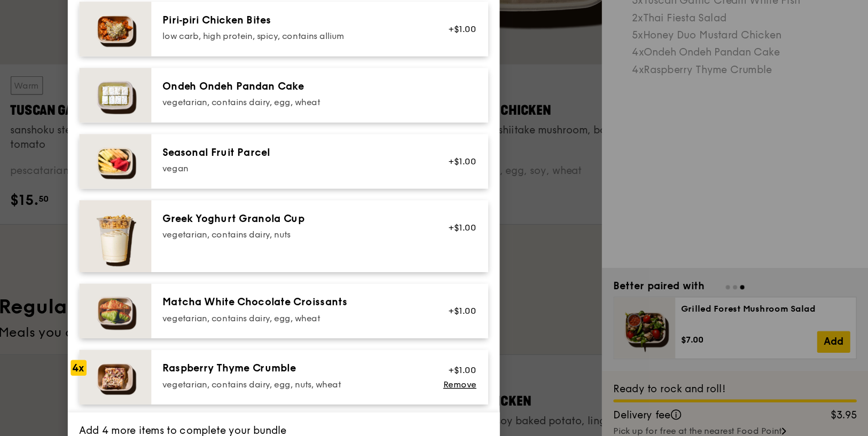
click at [404, 332] on div "Raspberry Thyme Crumble" at bounding box center [441, 337] width 192 height 11
click at [407, 135] on div "vegetarian, contains dairy, egg, wheat" at bounding box center [441, 139] width 192 height 9
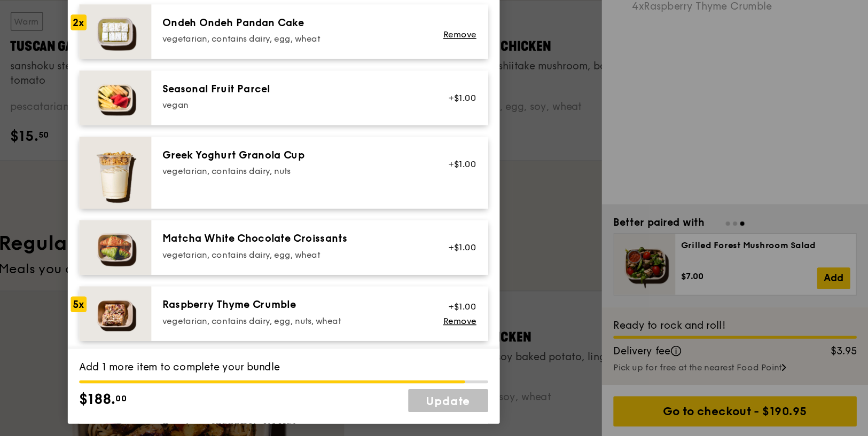
click at [390, 342] on div "Raspberry Thyme Crumble" at bounding box center [441, 337] width 192 height 11
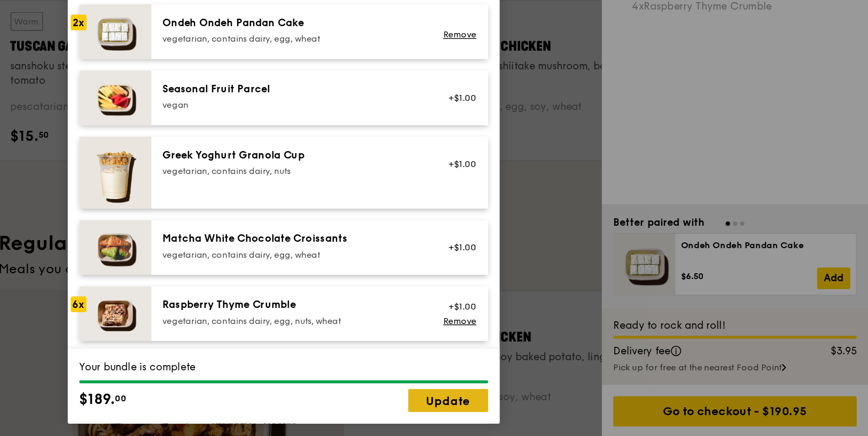
click at [552, 408] on link "Update" at bounding box center [556, 408] width 59 height 17
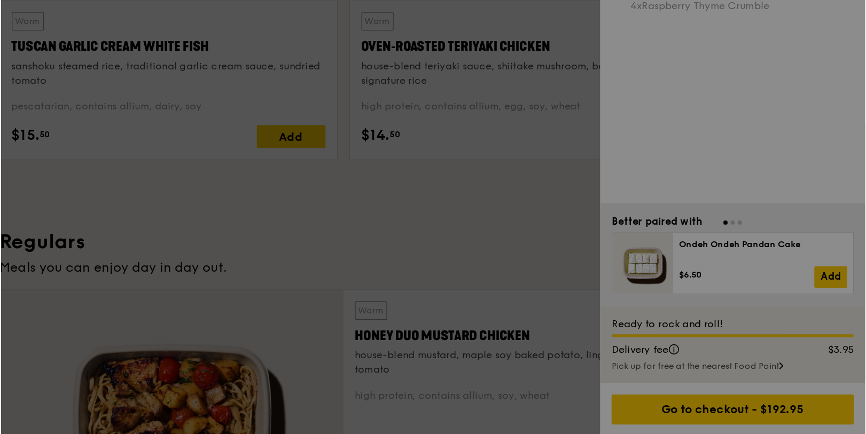
scroll to position [463, 0]
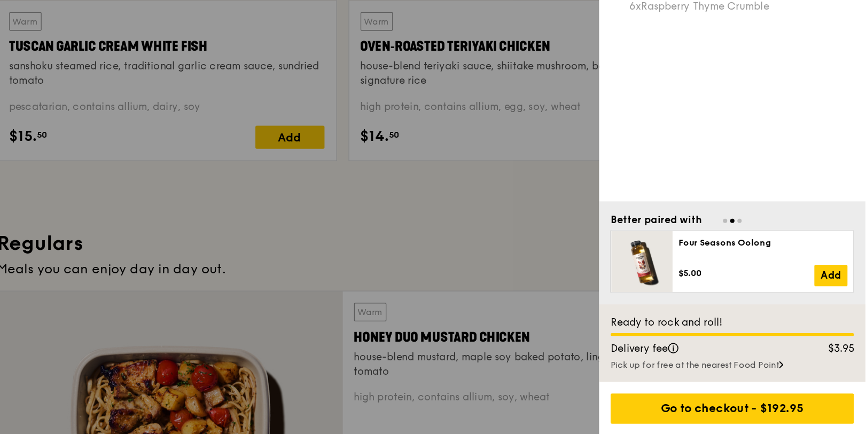
click at [537, 294] on div at bounding box center [433, 217] width 866 height 434
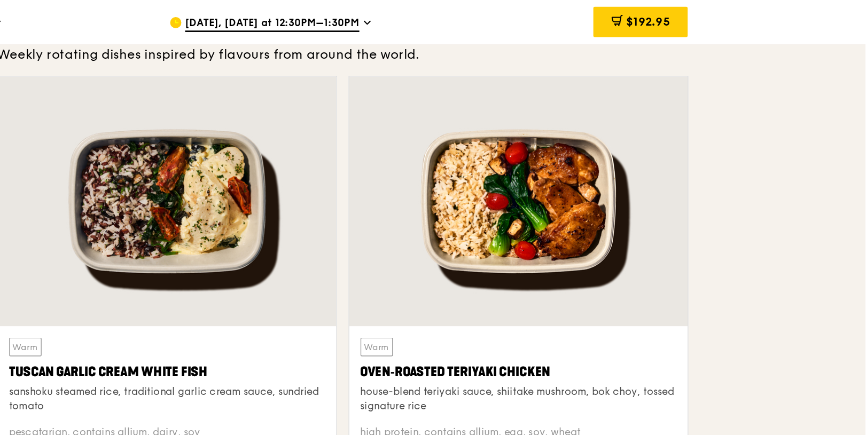
scroll to position [299, 0]
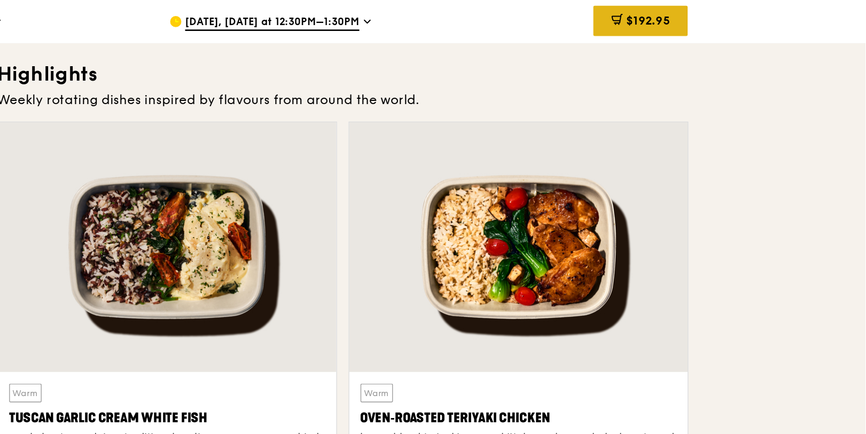
click at [685, 21] on div "$192.95" at bounding box center [699, 15] width 70 height 22
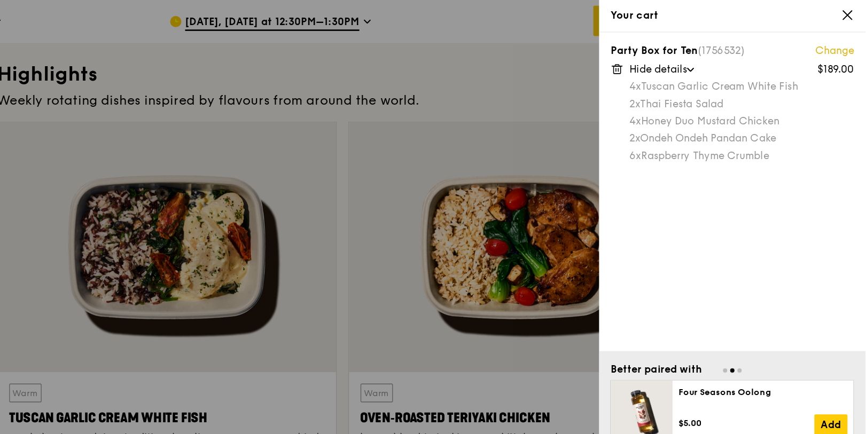
click at [725, 91] on div "4x Honey Duo Mustard Chicken" at bounding box center [774, 90] width 167 height 11
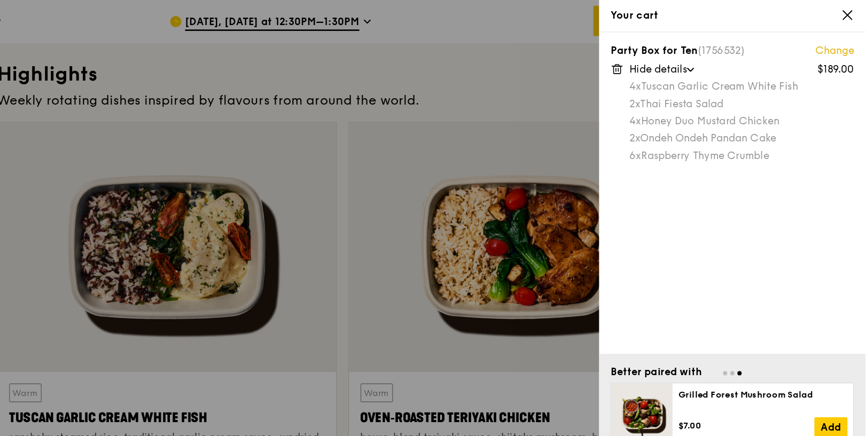
click at [616, 77] on div at bounding box center [433, 218] width 866 height 436
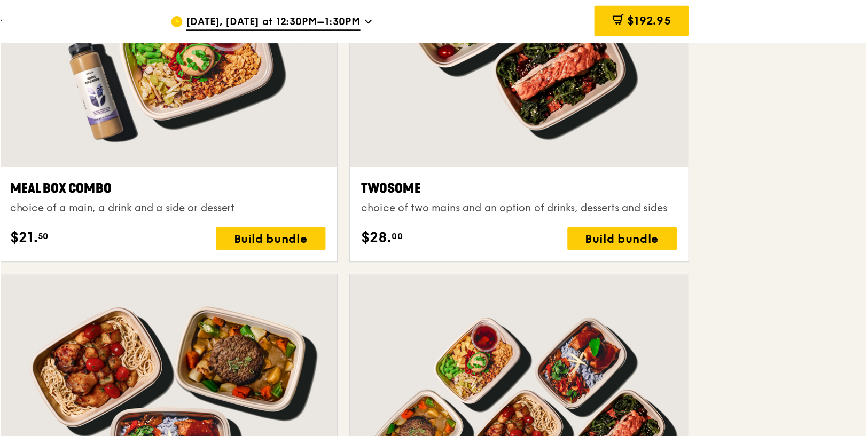
scroll to position [1687, 0]
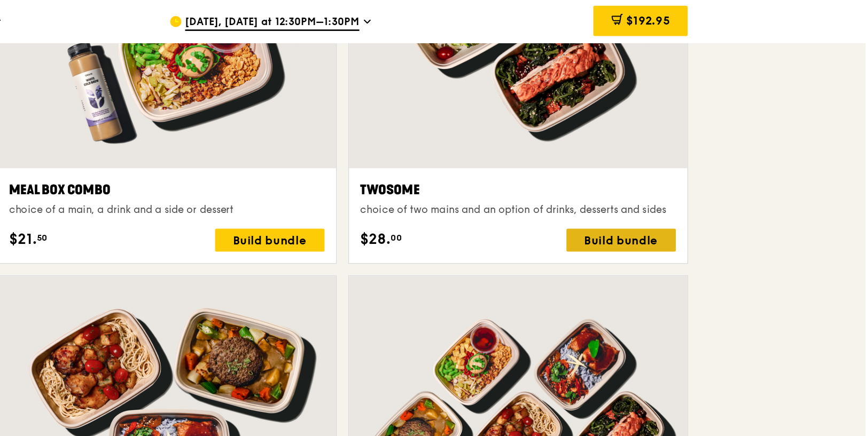
click at [685, 180] on div "Build bundle" at bounding box center [684, 178] width 81 height 17
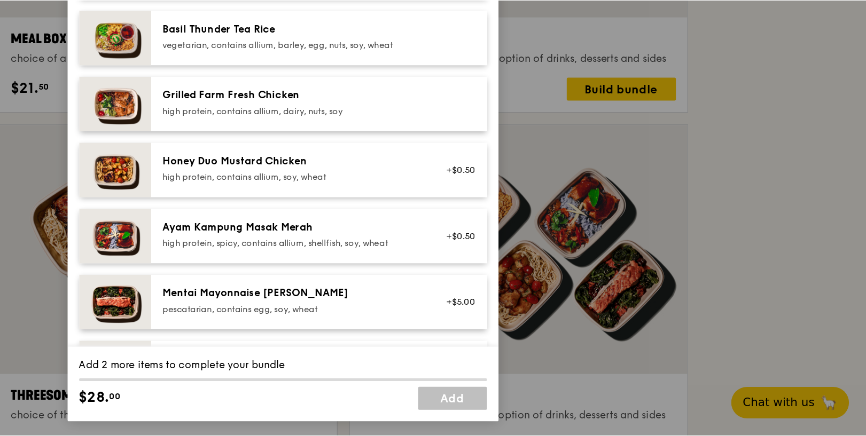
scroll to position [148, 0]
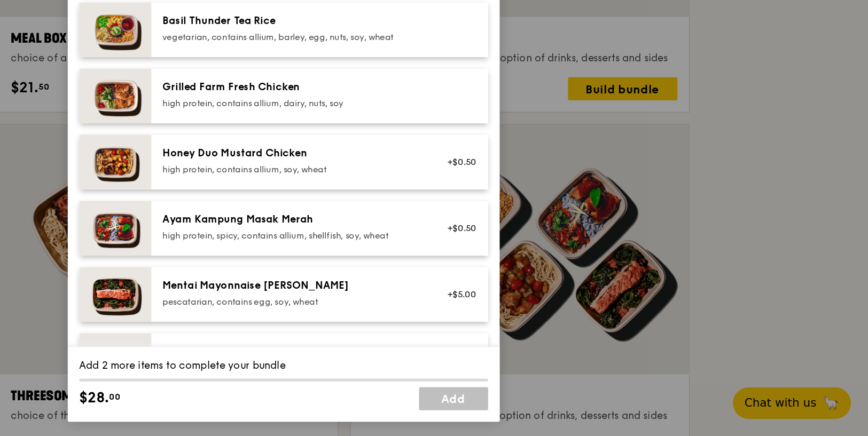
click at [528, 175] on div "Grilled Farm Fresh Chicken" at bounding box center [441, 176] width 192 height 11
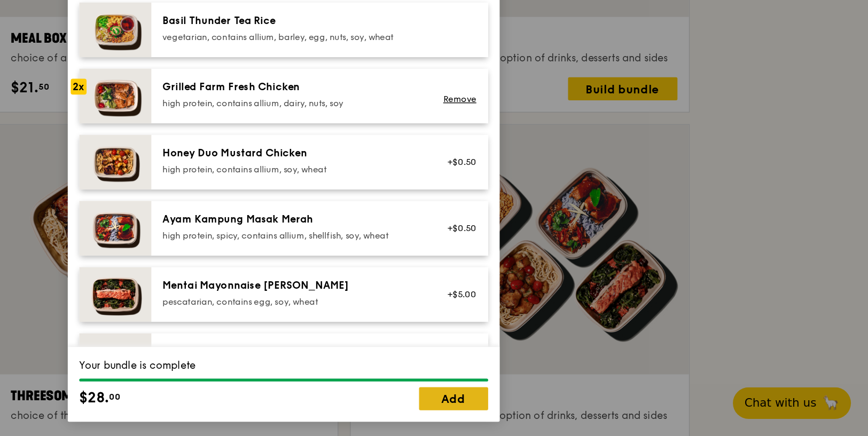
click at [568, 409] on link "Add" at bounding box center [560, 408] width 51 height 17
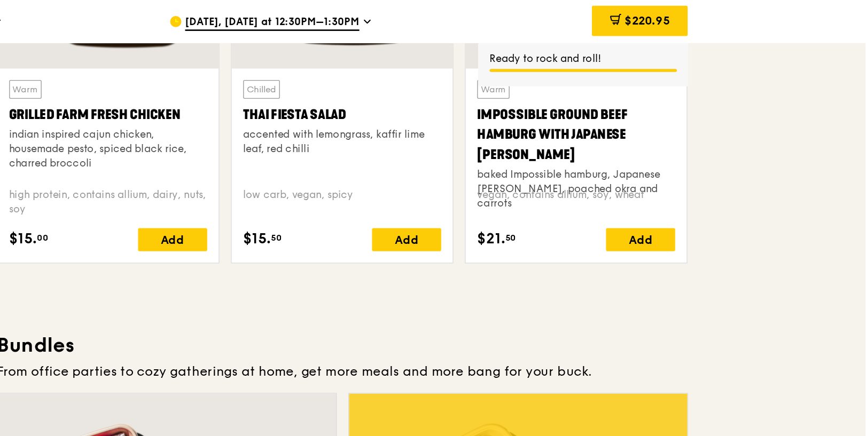
scroll to position [1287, 0]
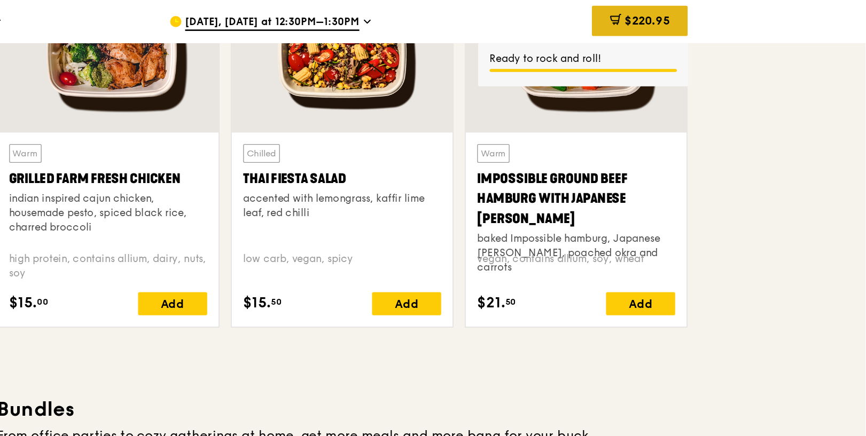
click at [708, 20] on span "$220.95" at bounding box center [704, 15] width 34 height 10
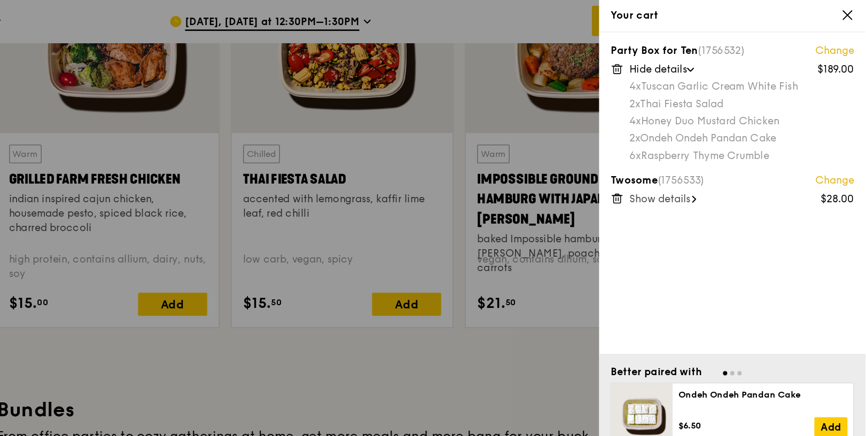
scroll to position [1286, 0]
click at [710, 148] on span "Show details" at bounding box center [713, 147] width 45 height 9
click at [599, 283] on div at bounding box center [433, 218] width 866 height 436
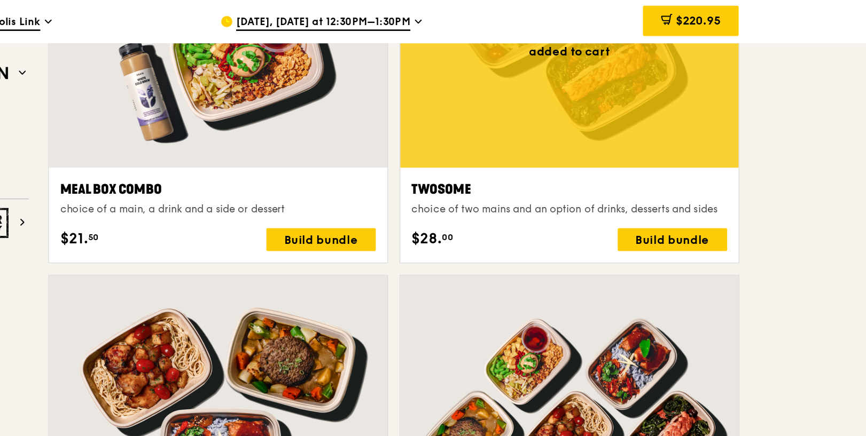
scroll to position [1665, 0]
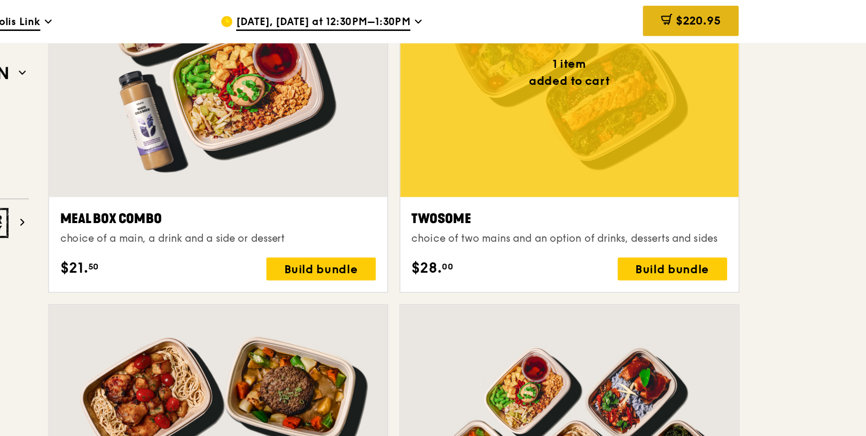
click at [695, 11] on span "$220.95" at bounding box center [704, 15] width 34 height 10
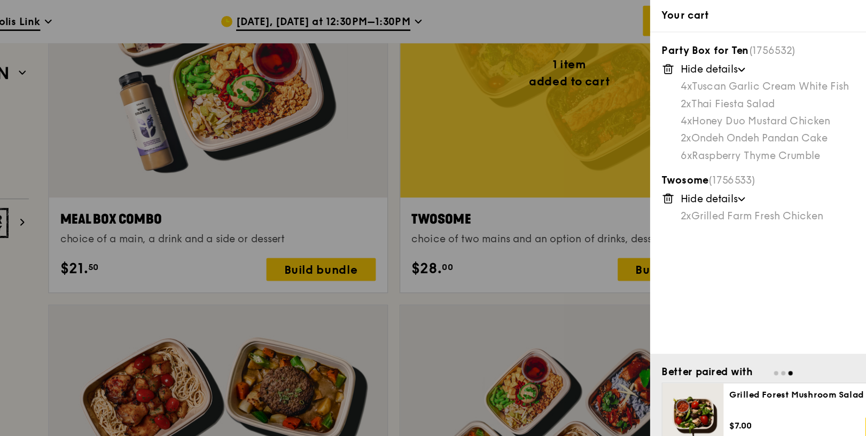
scroll to position [1665, 0]
click at [621, 199] on div at bounding box center [433, 218] width 866 height 436
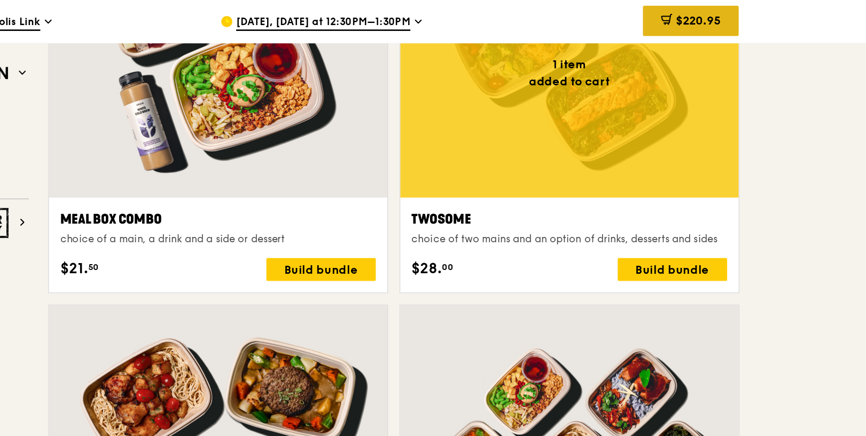
click at [691, 13] on span "$220.95" at bounding box center [704, 15] width 34 height 10
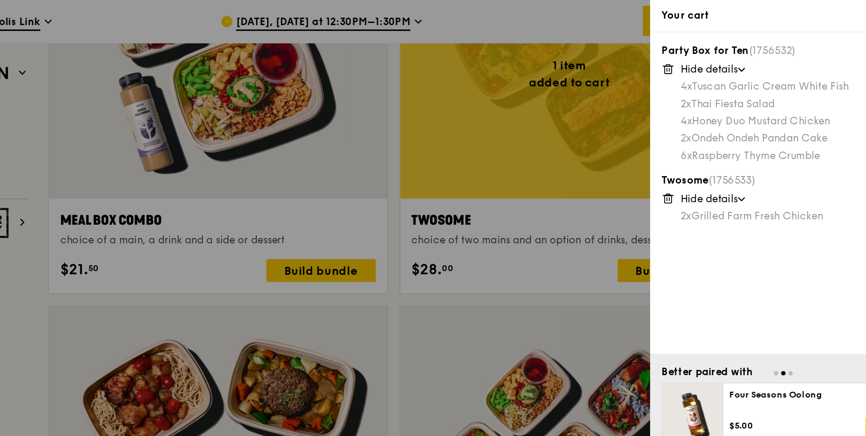
scroll to position [1664, 0]
click at [612, 205] on div at bounding box center [433, 218] width 866 height 436
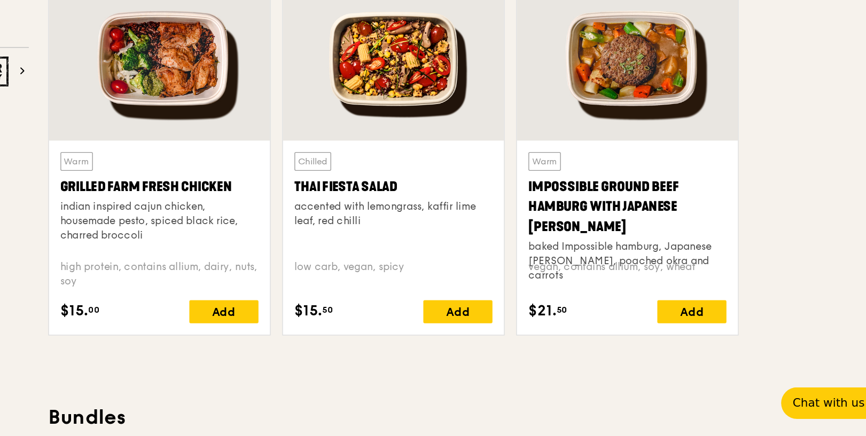
scroll to position [1169, 0]
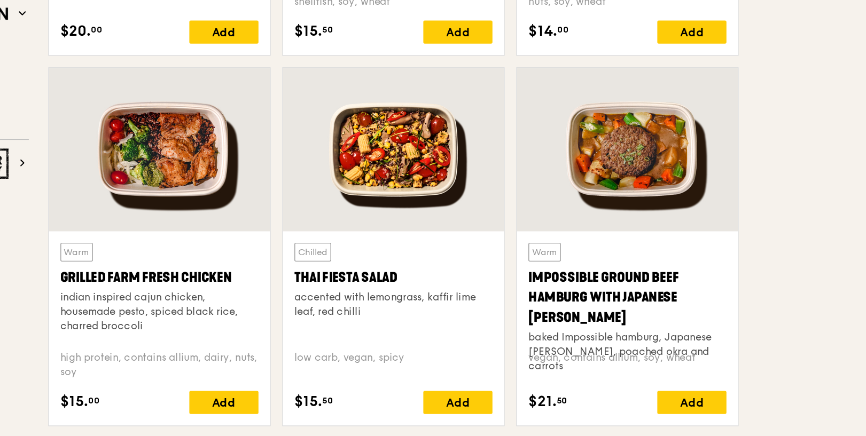
click at [304, 162] on div at bounding box center [304, 155] width 164 height 121
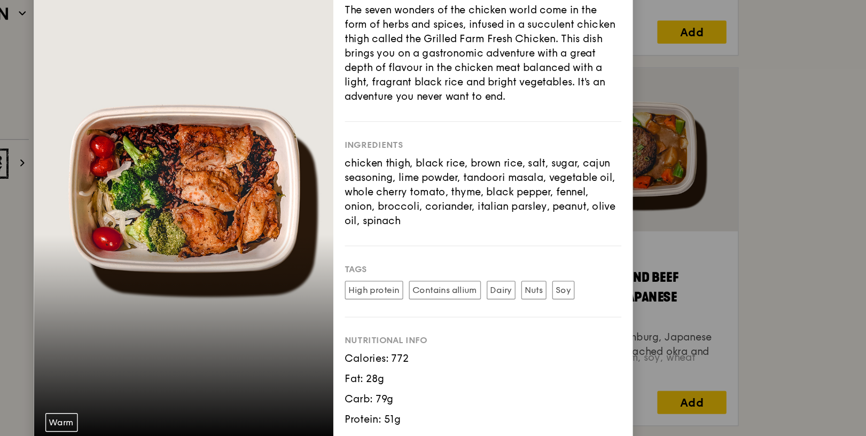
click at [524, 177] on div "chicken thigh, black rice, brown rice, salt, sugar, cajun seasoning, lime powde…" at bounding box center [544, 186] width 205 height 53
click at [547, 173] on div "chicken thigh, black rice, brown rice, salt, sugar, cajun seasoning, lime powde…" at bounding box center [544, 186] width 205 height 53
drag, startPoint x: 526, startPoint y: 220, endPoint x: 499, endPoint y: 220, distance: 26.7
click at [523, 220] on div "Ingredients chicken thigh, black rice, brown rice, salt, sugar, cajun seasoning…" at bounding box center [544, 180] width 205 height 92
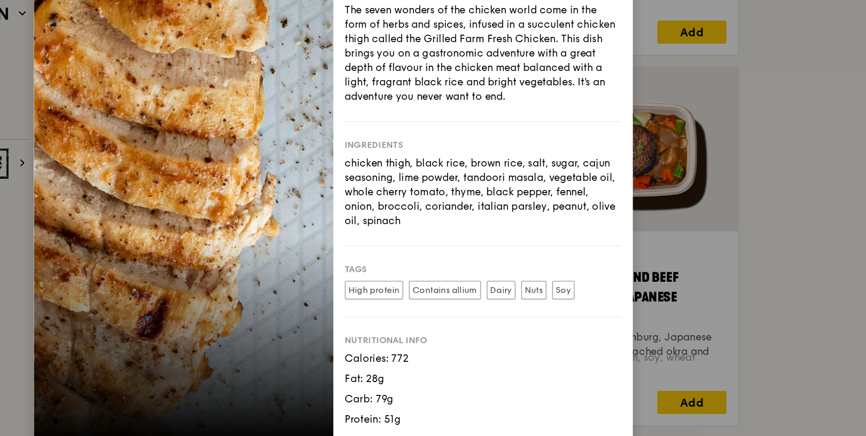
click at [499, 220] on div "Ingredients chicken thigh, black rice, brown rice, salt, sugar, cajun seasoning…" at bounding box center [544, 180] width 205 height 92
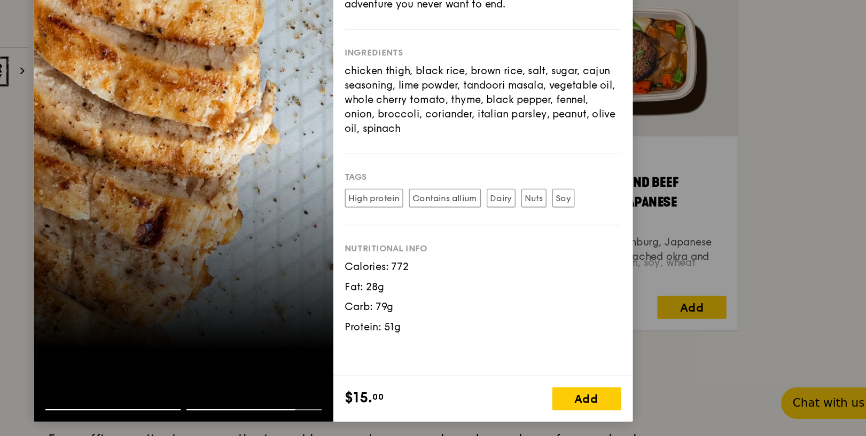
scroll to position [1172, 0]
click at [825, 173] on div "Story The seven wonders of the chicken world come in the form of herbs and spic…" at bounding box center [433, 218] width 866 height 436
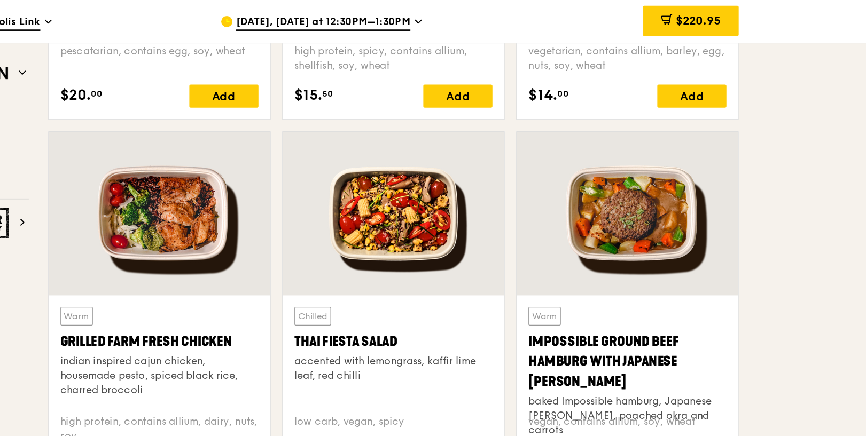
scroll to position [1157, 0]
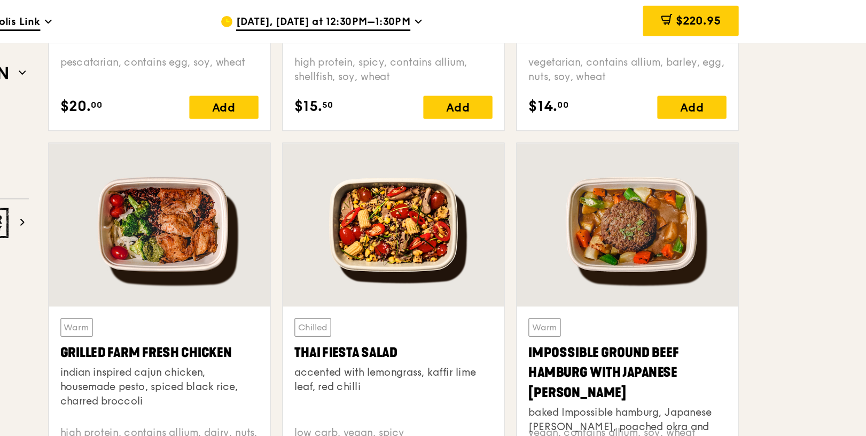
click at [471, 281] on div "accented with lemongrass, kaffir lime leaf, red chilli" at bounding box center [477, 281] width 147 height 21
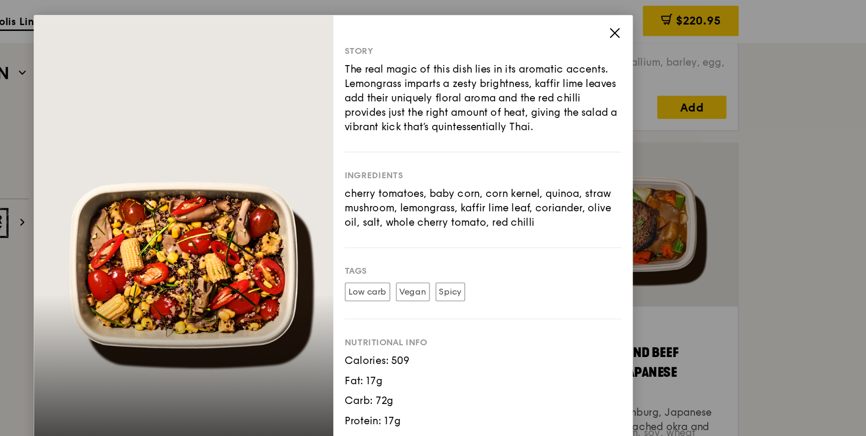
click at [754, 151] on div "Chilled Thai Fiesta Salad accented with lemongrass, kaffir lime leaf, red chill…" at bounding box center [433, 218] width 866 height 436
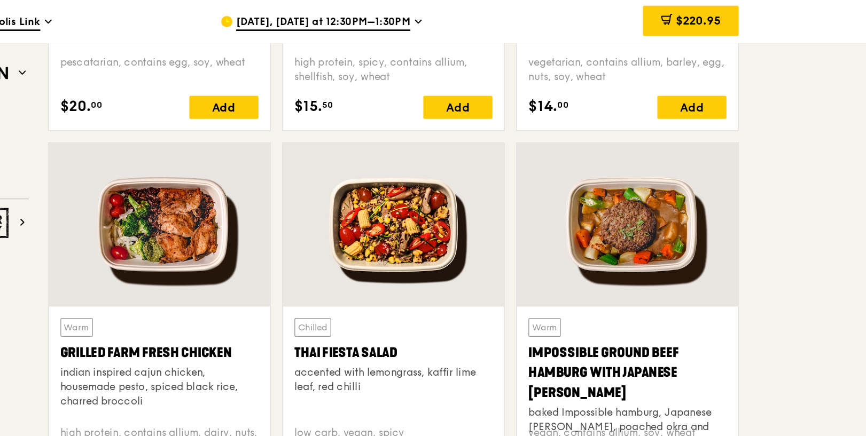
click at [280, 263] on div "Grilled Farm Fresh Chicken" at bounding box center [304, 261] width 147 height 15
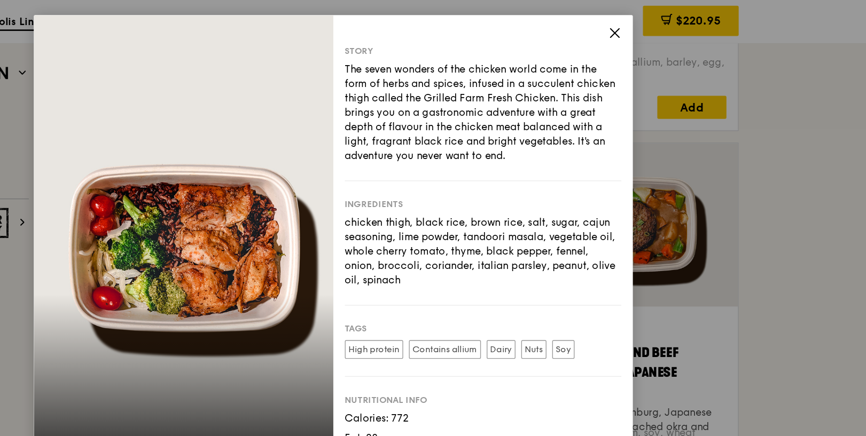
click at [733, 105] on div "Warm Grilled Farm Fresh Chicken indian inspired cajun chicken, housemade pesto,…" at bounding box center [433, 218] width 866 height 436
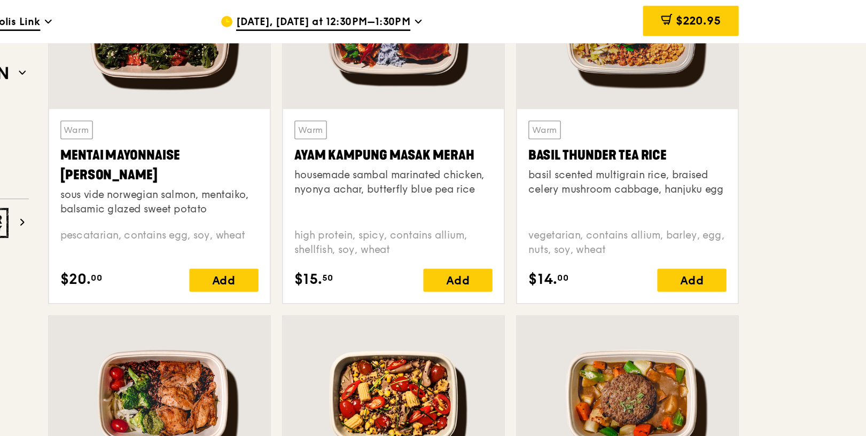
scroll to position [1027, 0]
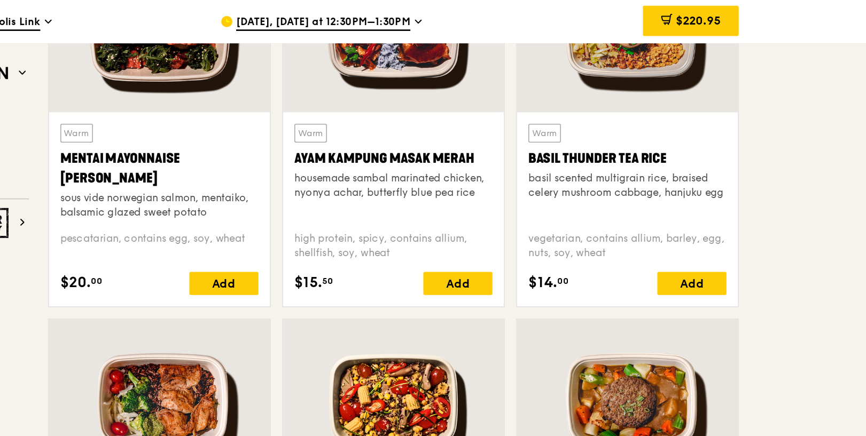
click at [666, 140] on div "basil scented multigrain rice, braised celery mushroom cabbage, hanjuku egg" at bounding box center [651, 137] width 147 height 21
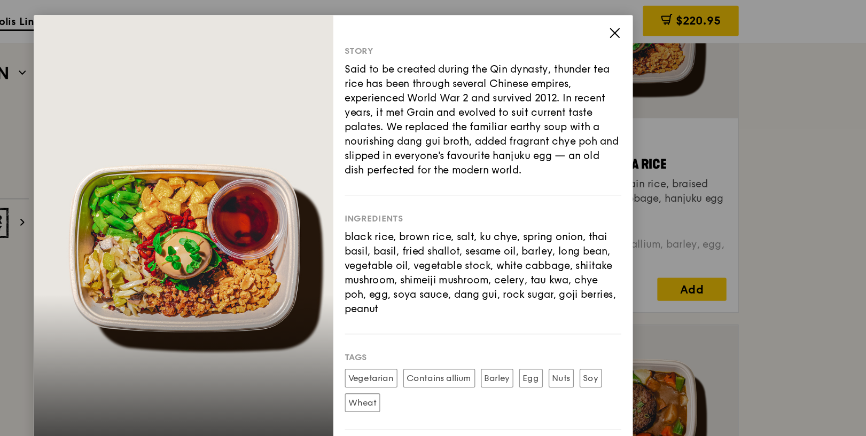
scroll to position [976, 0]
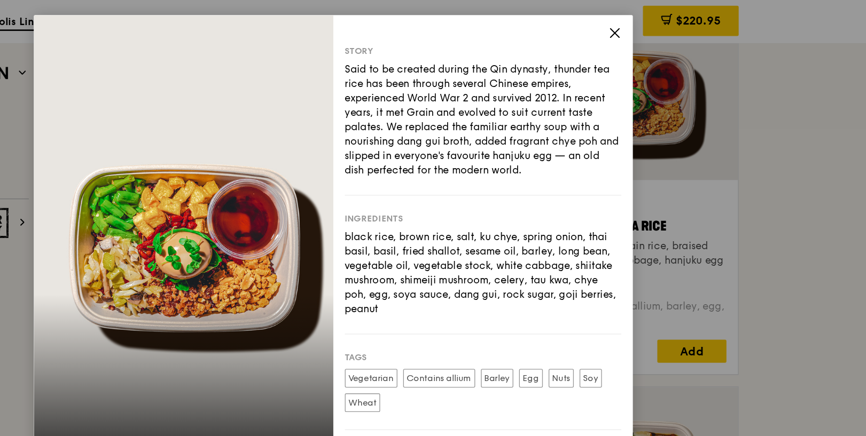
click at [772, 124] on div "Warm Basil Thunder Tea [PERSON_NAME] scented multigrain rice, braised celery mu…" at bounding box center [433, 218] width 866 height 436
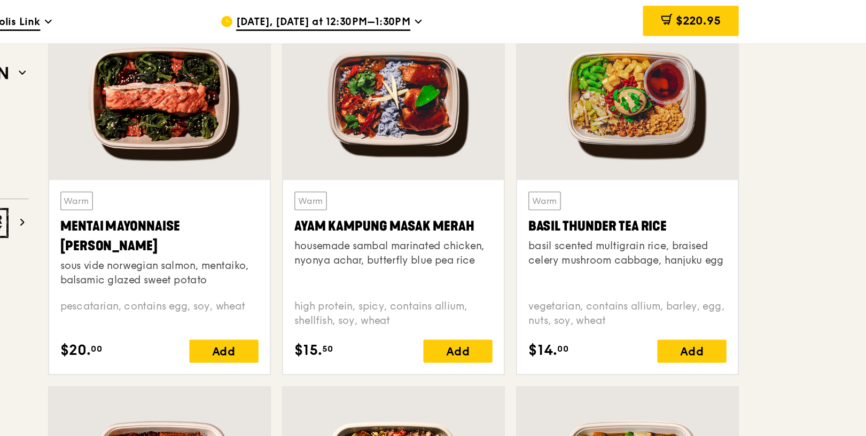
click at [445, 168] on div "Ayam Kampung Masak Merah" at bounding box center [477, 167] width 147 height 15
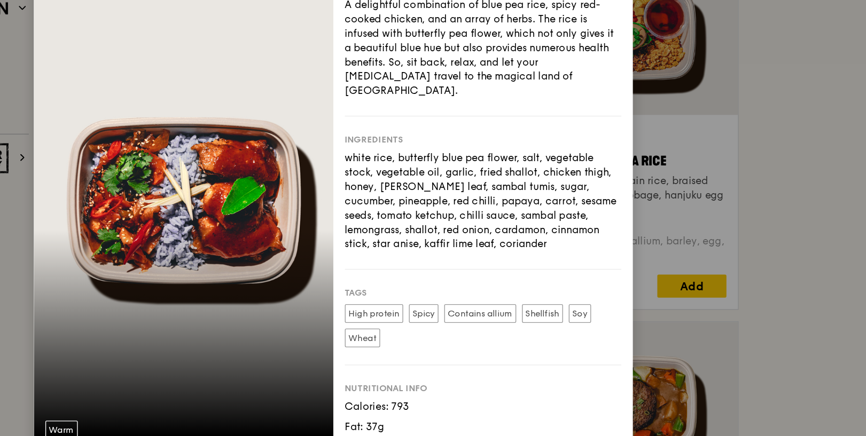
click at [748, 189] on div "Warm Ayam [GEOGRAPHIC_DATA] housemade sambal marinated chicken, nyonya achar, b…" at bounding box center [433, 218] width 866 height 436
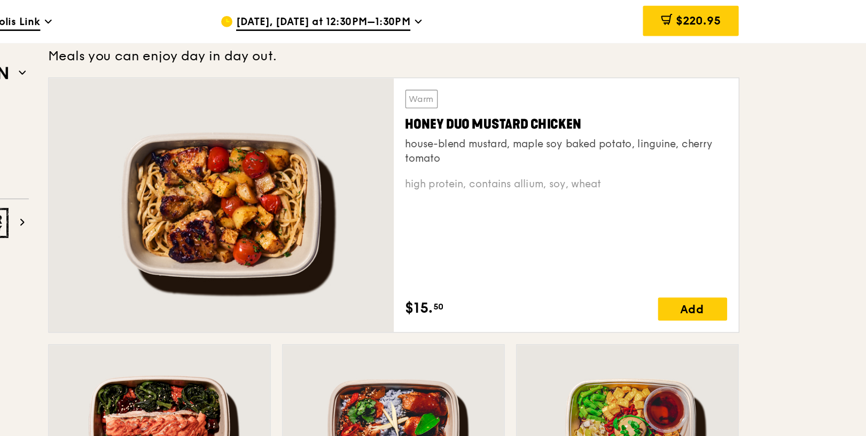
scroll to position [727, 0]
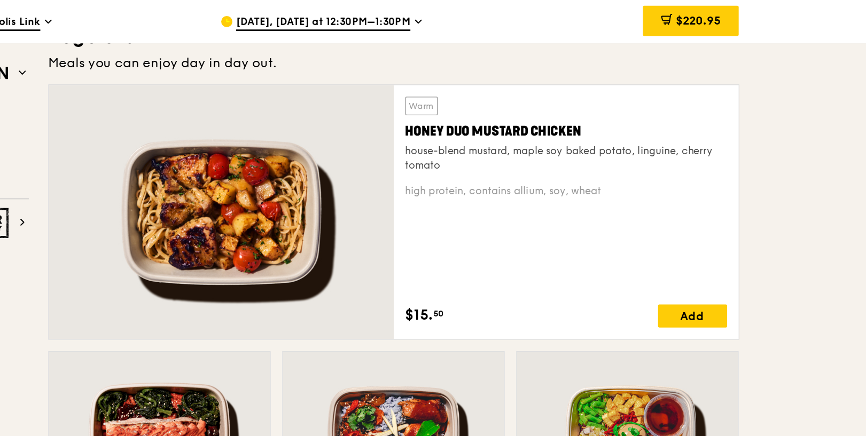
click at [560, 139] on div "high protein, contains allium, soy, wheat" at bounding box center [606, 142] width 239 height 11
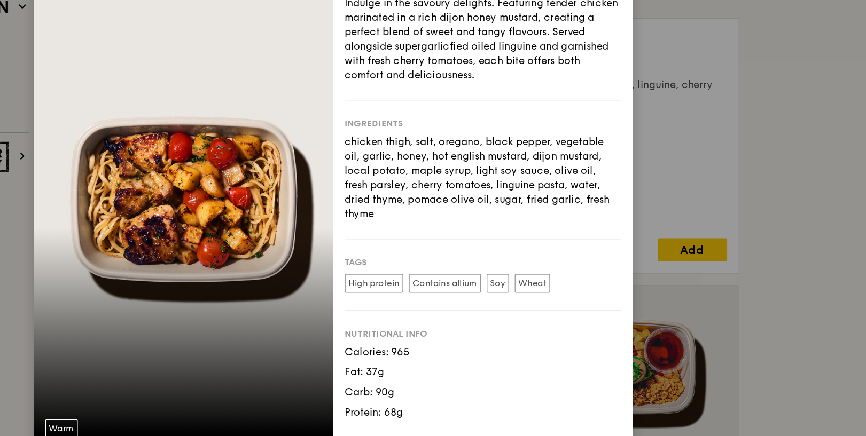
click at [760, 150] on div "Warm Honey Duo Mustard Chicken house-blend mustard, maple soy baked potato, lin…" at bounding box center [433, 218] width 866 height 436
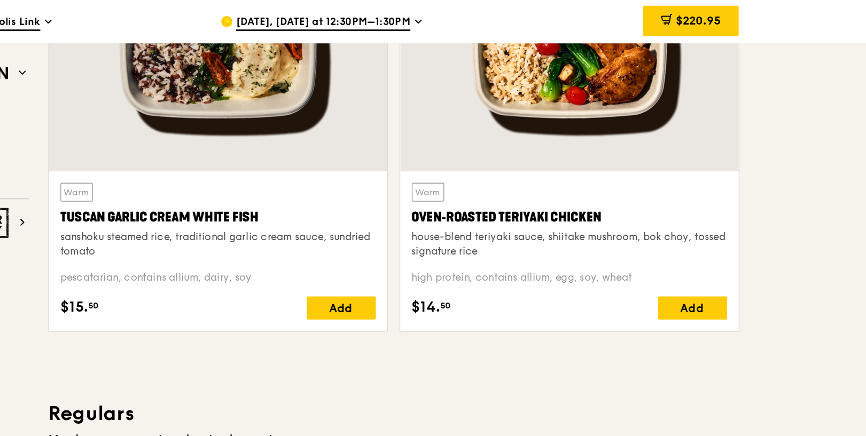
scroll to position [447, 0]
click at [580, 207] on div "high protein, contains allium, egg, soy, wheat" at bounding box center [608, 206] width 234 height 11
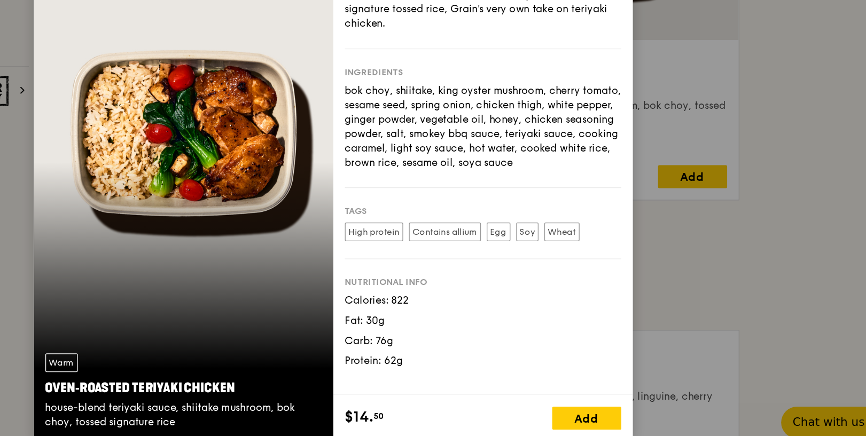
click at [755, 322] on div "Warm Oven‑Roasted Teriyaki Chicken house-blend teriyaki sauce, shiitake mushroo…" at bounding box center [433, 218] width 866 height 436
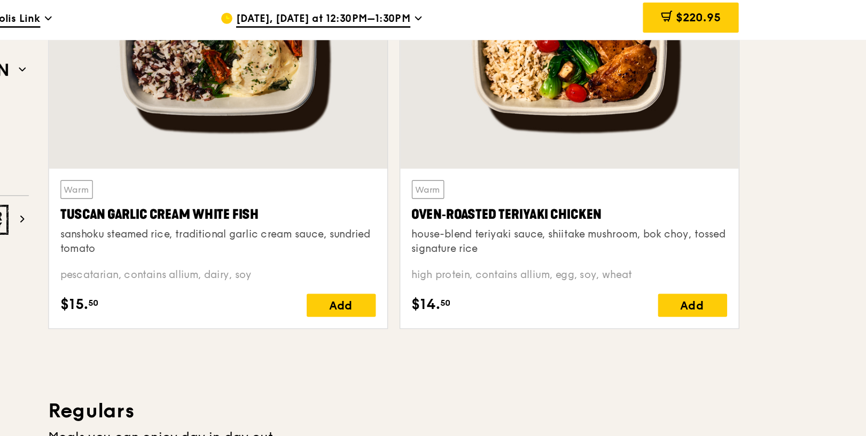
click at [375, 171] on div "sanshoku steamed rice, traditional garlic cream sauce, sundried tomato" at bounding box center [348, 181] width 234 height 21
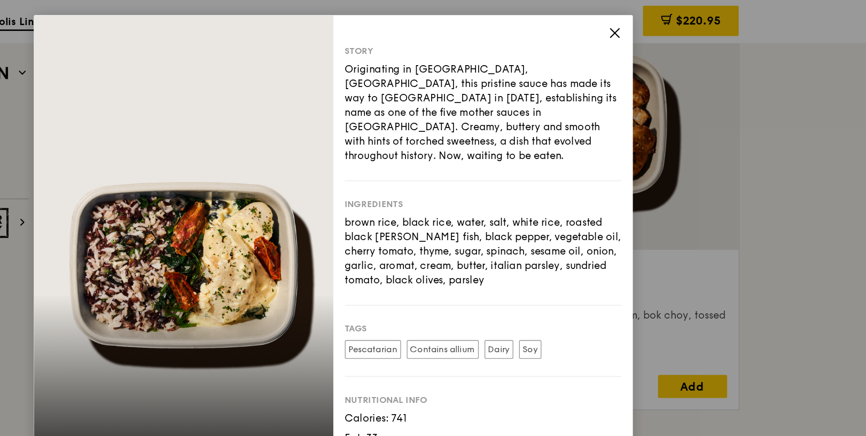
scroll to position [386, 0]
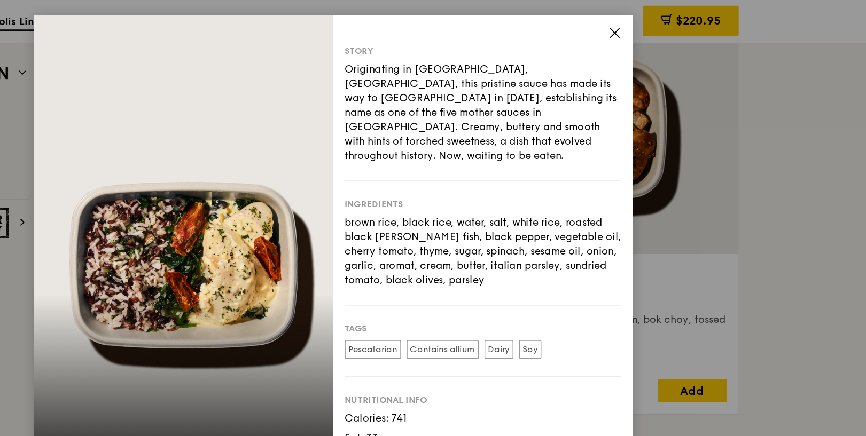
click at [758, 153] on div "Warm Tuscan Garlic Cream White Fish sanshoku steamed rice, traditional garlic c…" at bounding box center [433, 218] width 866 height 436
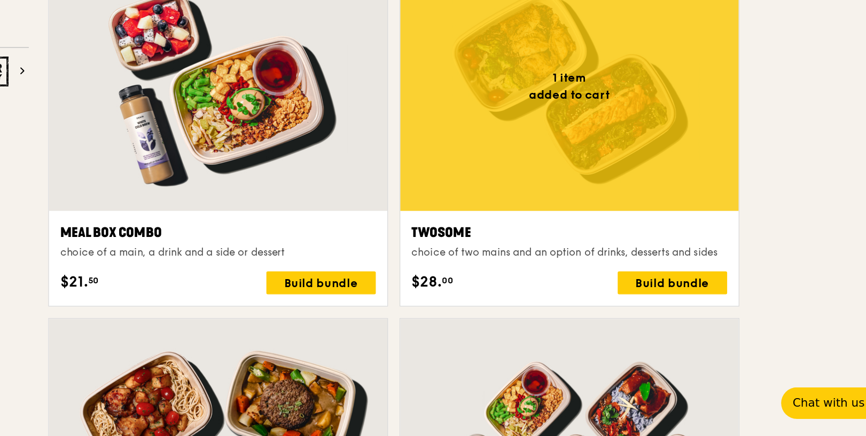
scroll to position [1543, 0]
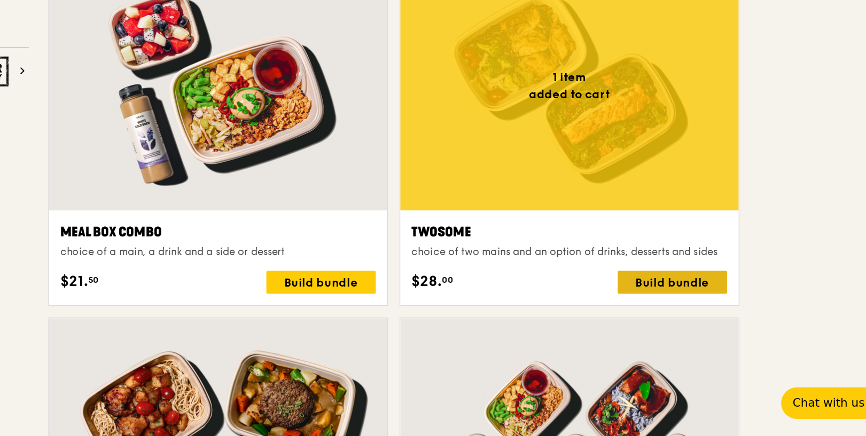
click at [667, 327] on div "Build bundle" at bounding box center [684, 322] width 81 height 17
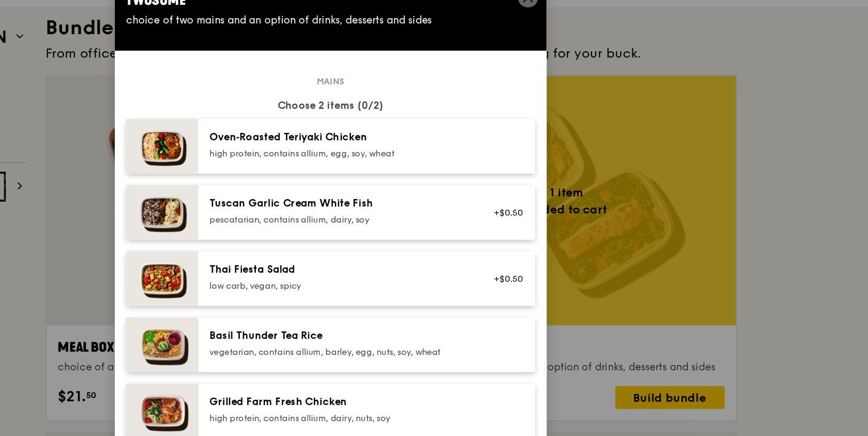
click at [583, 31] on span at bounding box center [581, 26] width 10 height 12
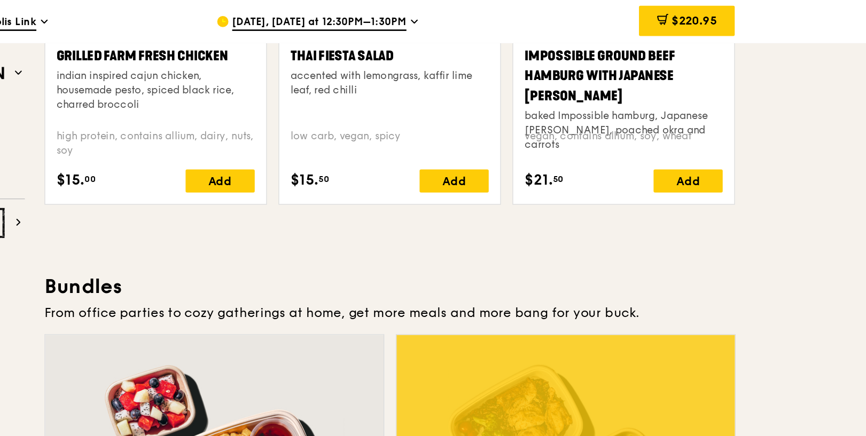
scroll to position [1356, 0]
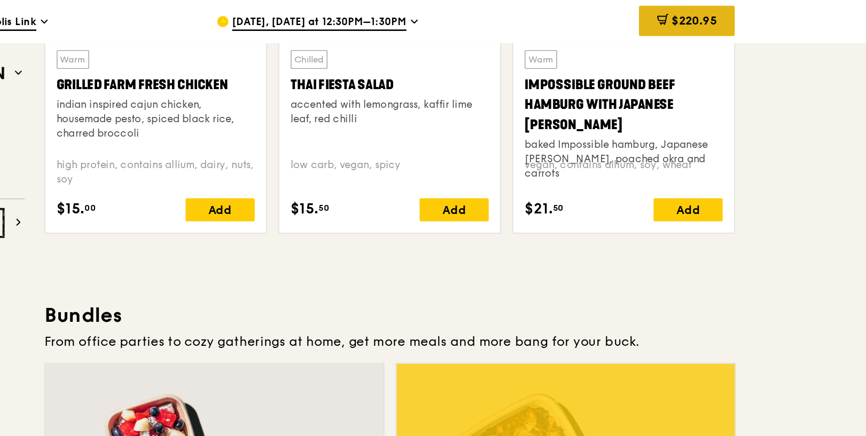
click at [698, 19] on span "$220.95" at bounding box center [704, 15] width 34 height 10
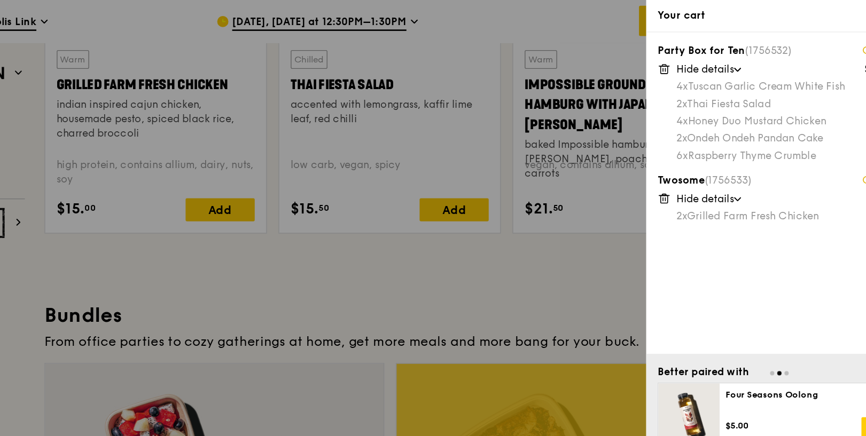
click at [637, 200] on div at bounding box center [433, 218] width 866 height 436
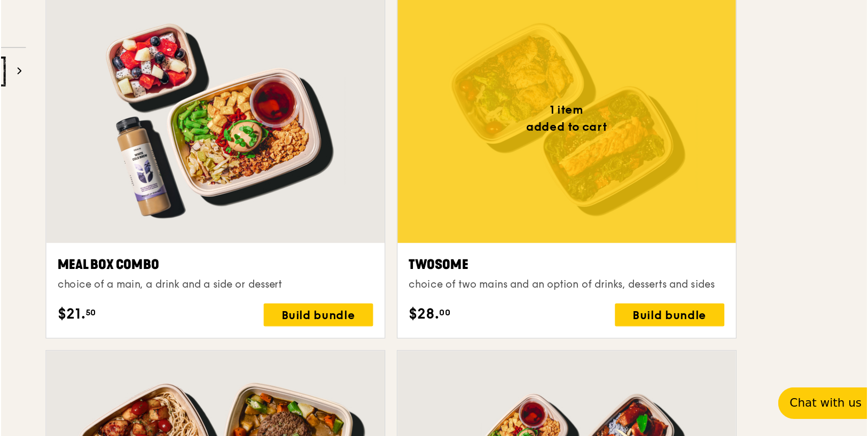
scroll to position [1528, 0]
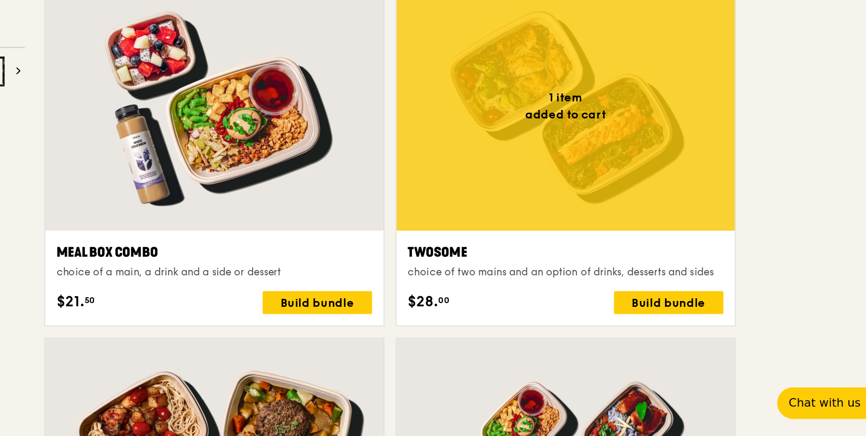
click at [627, 313] on div "choice of two mains and an option of drinks, desserts and sides" at bounding box center [608, 314] width 234 height 11
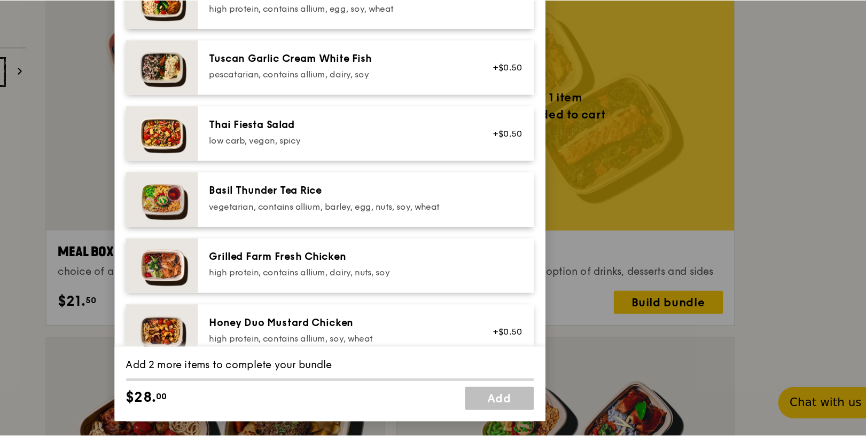
scroll to position [18, 0]
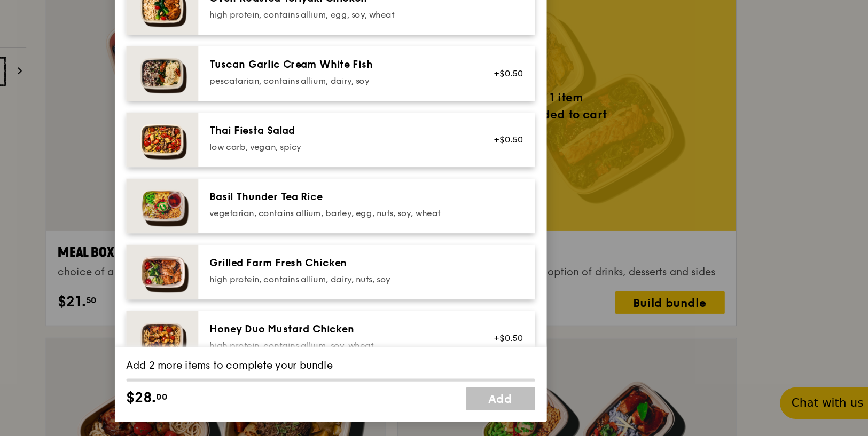
click at [522, 317] on div "high protein, contains allium, dairy, nuts, soy" at bounding box center [441, 319] width 192 height 9
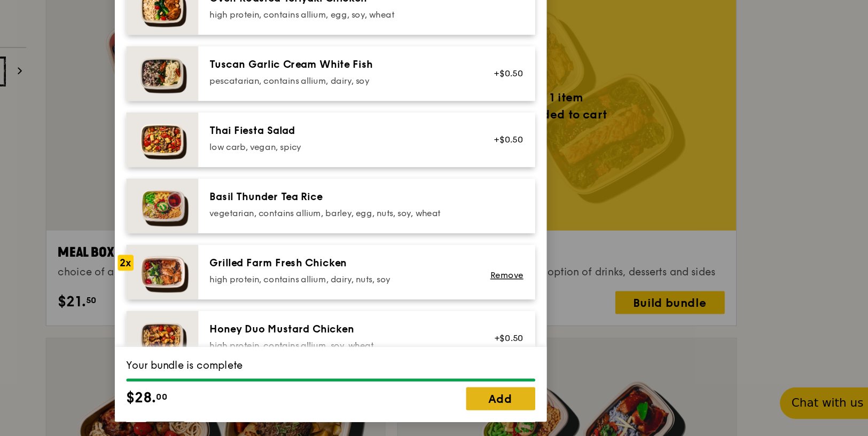
click at [566, 403] on link "Add" at bounding box center [560, 408] width 51 height 17
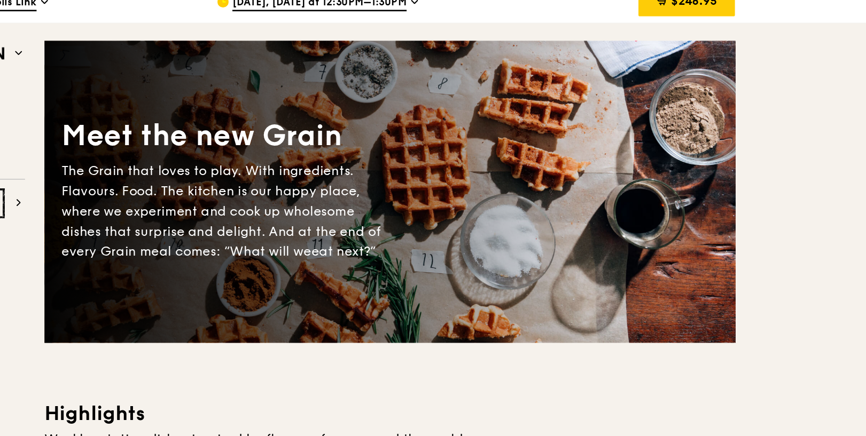
scroll to position [0, 0]
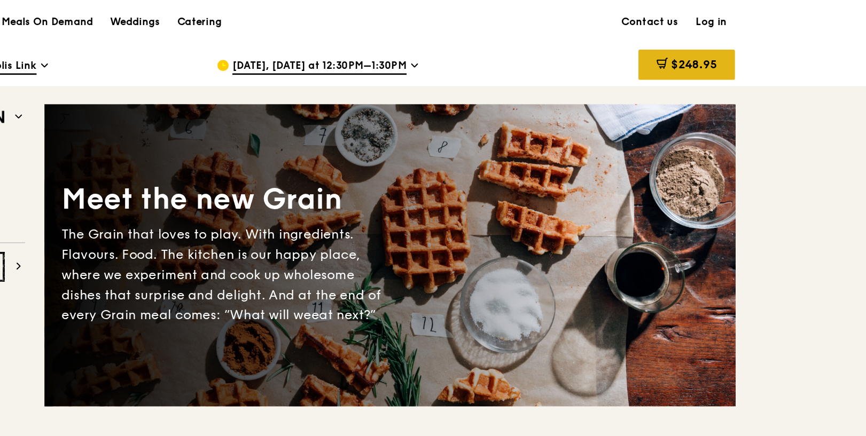
click at [687, 46] on span "$248.95" at bounding box center [703, 48] width 34 height 10
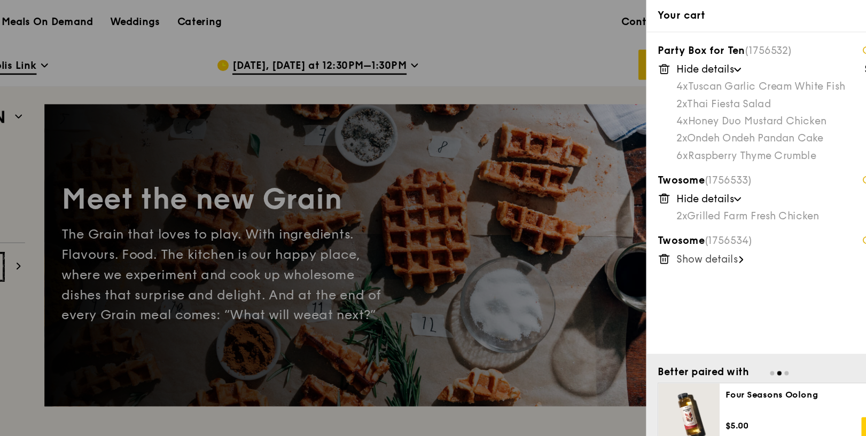
click at [725, 192] on span "Show details" at bounding box center [713, 192] width 45 height 9
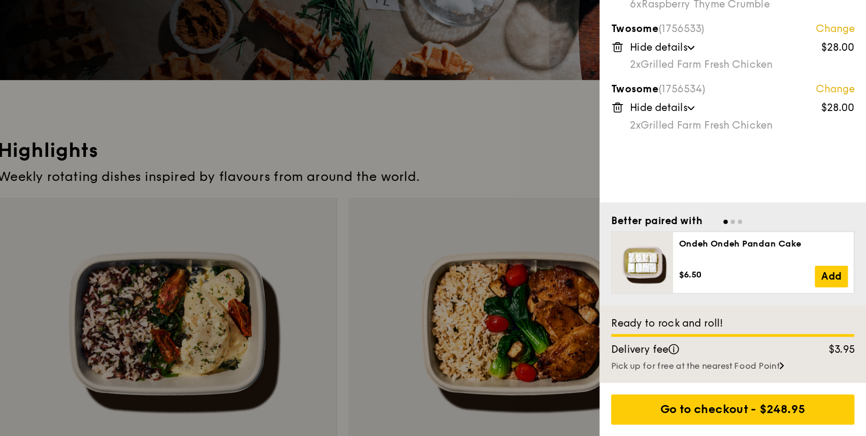
scroll to position [129, 0]
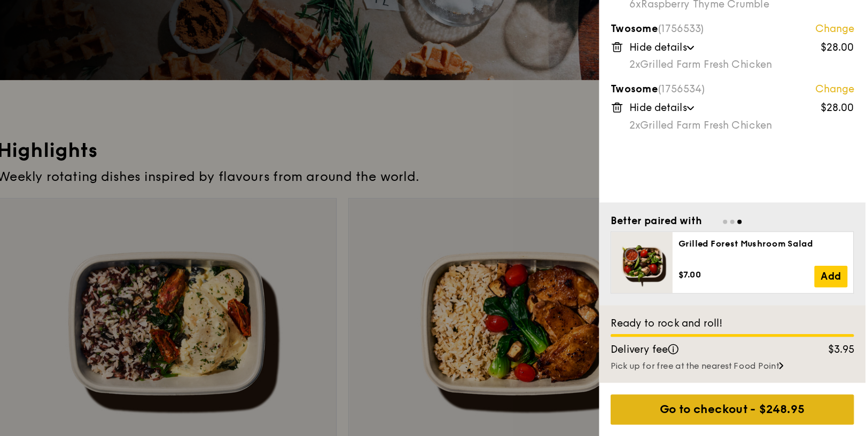
click at [763, 422] on div "Go to checkout - $248.95" at bounding box center [767, 416] width 181 height 22
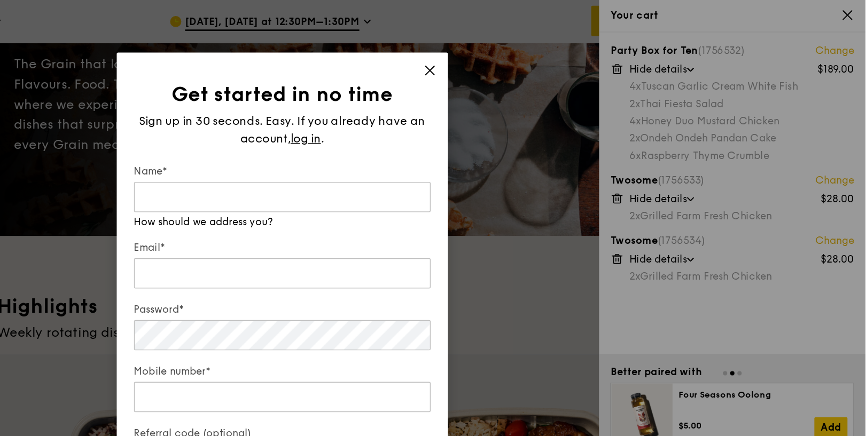
scroll to position [124, 0]
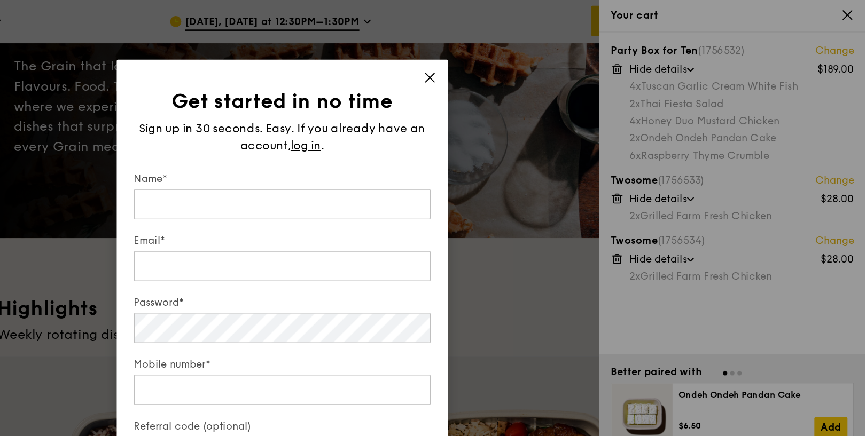
click at [539, 51] on div "Get started in no time Sign up in 30 seconds. Easy. If you already have an acco…" at bounding box center [433, 218] width 246 height 348
click at [545, 54] on icon at bounding box center [542, 57] width 6 height 6
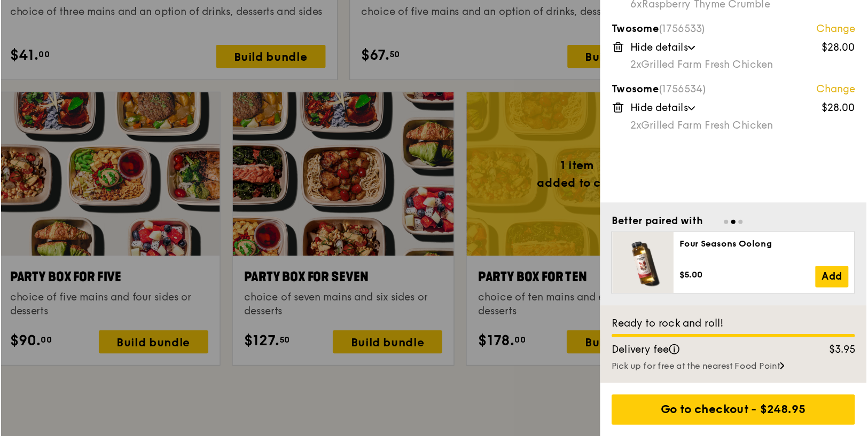
scroll to position [1987, 0]
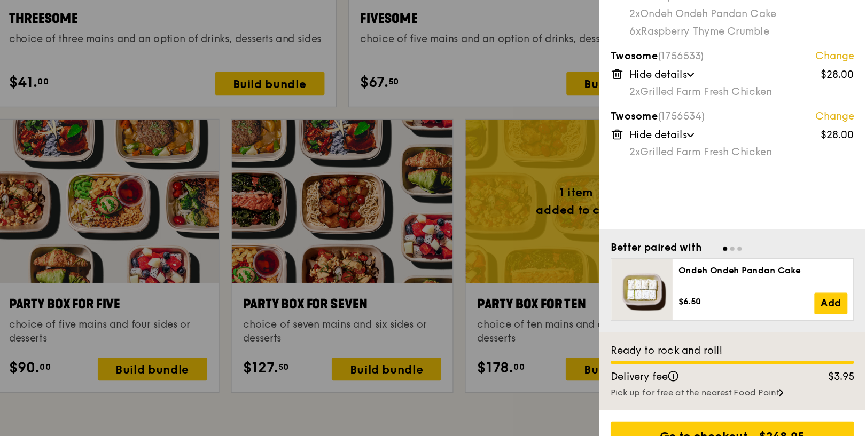
click at [679, 191] on icon at bounding box center [681, 192] width 5 height 5
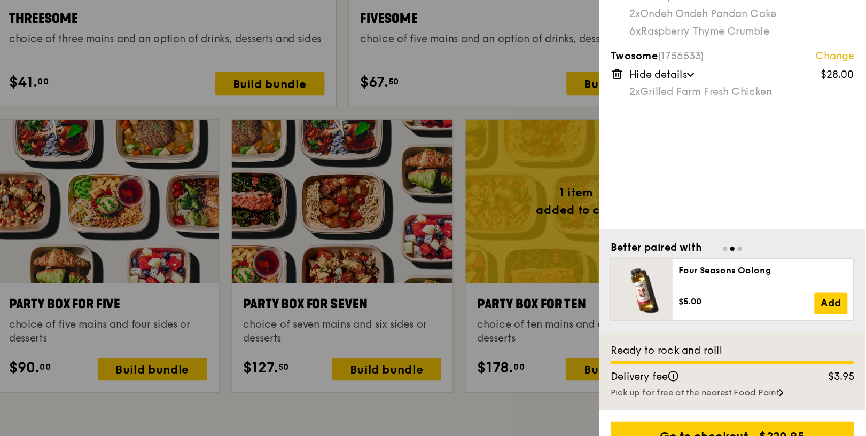
click at [683, 147] on icon at bounding box center [683, 148] width 0 height 2
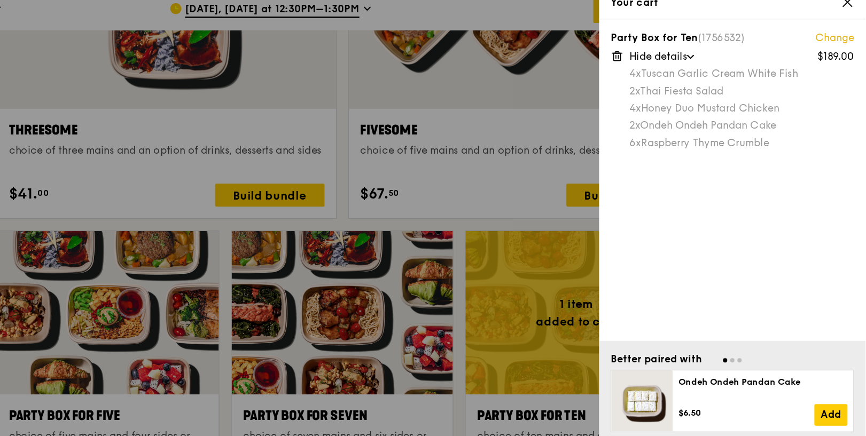
click at [659, 152] on div at bounding box center [433, 218] width 866 height 436
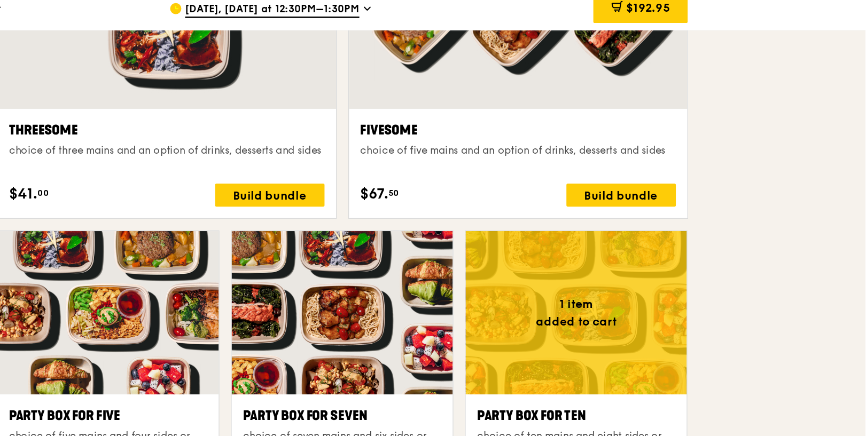
click at [659, 152] on div "Build bundle" at bounding box center [684, 154] width 81 height 17
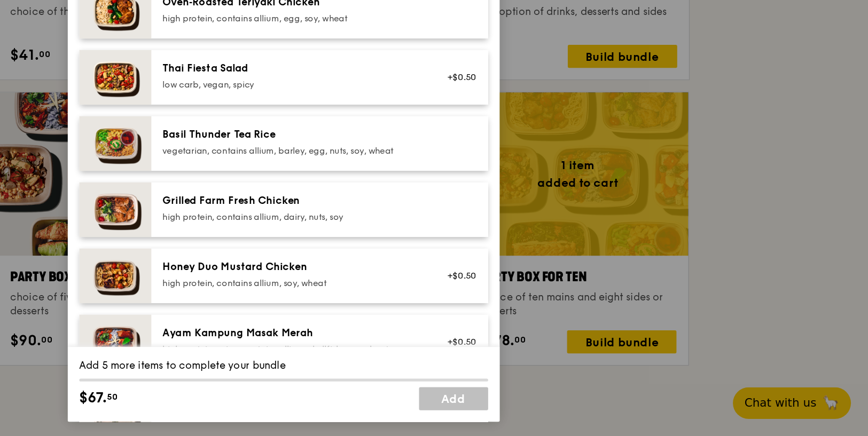
scroll to position [65, 0]
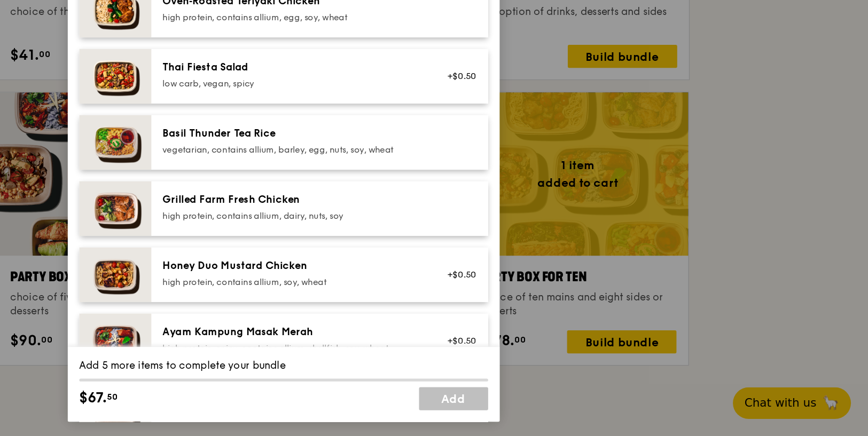
click at [541, 269] on div "Grilled Farm Fresh Chicken high protein, contains allium, dairy, nuts, soy" at bounding box center [440, 267] width 205 height 24
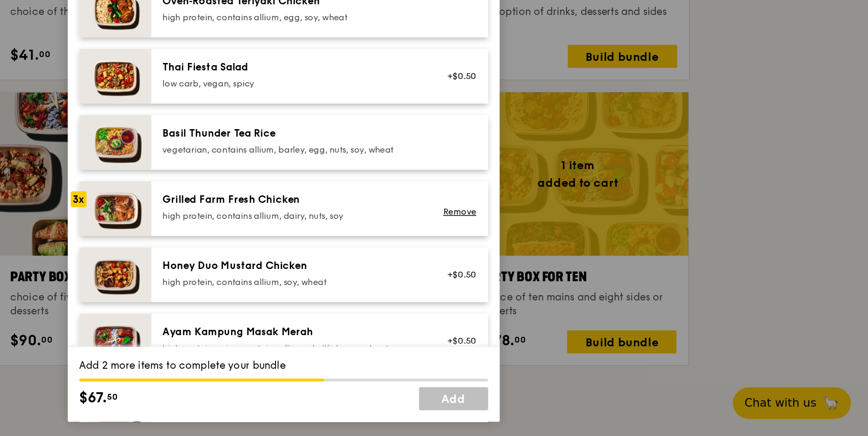
click at [541, 269] on div "Grilled Farm Fresh Chicken high protein, contains allium, dairy, nuts, soy" at bounding box center [440, 267] width 205 height 24
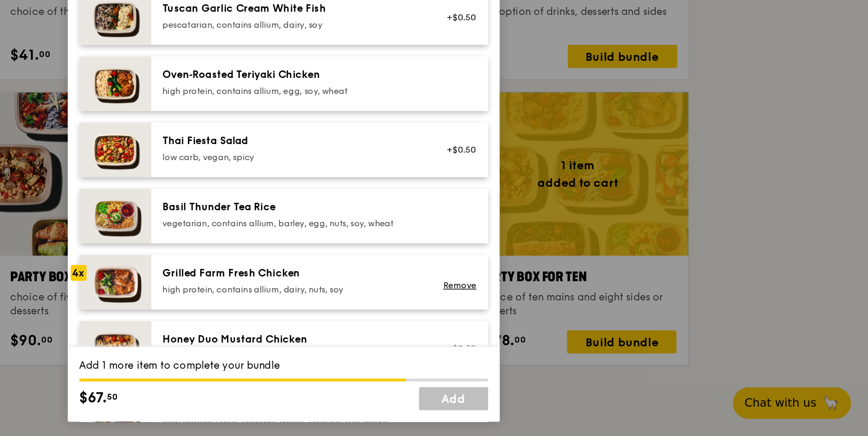
scroll to position [0, 0]
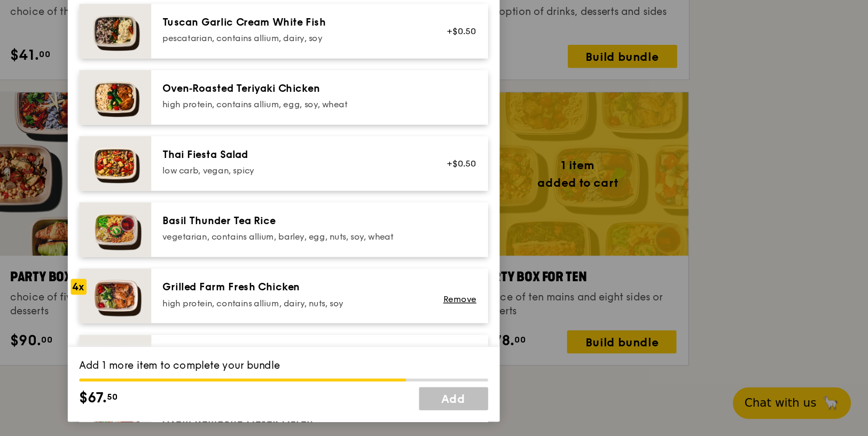
click at [619, 173] on div "Fivesome choice of five mains and an option of drinks, desserts and sides Mains…" at bounding box center [434, 218] width 868 height 436
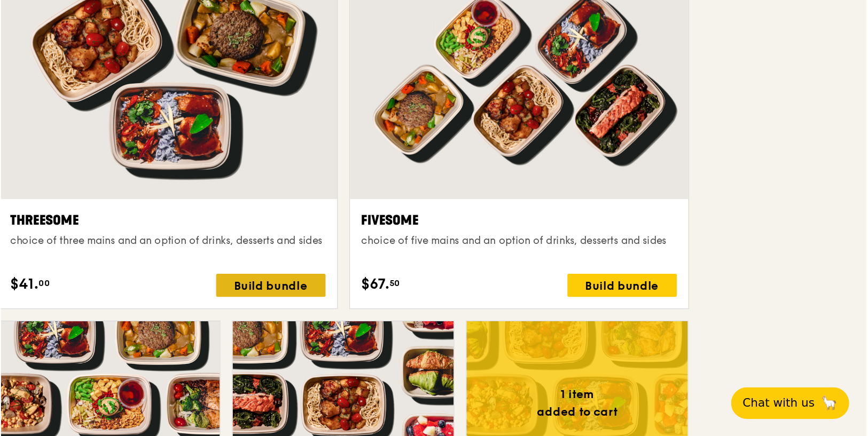
scroll to position [1818, 0]
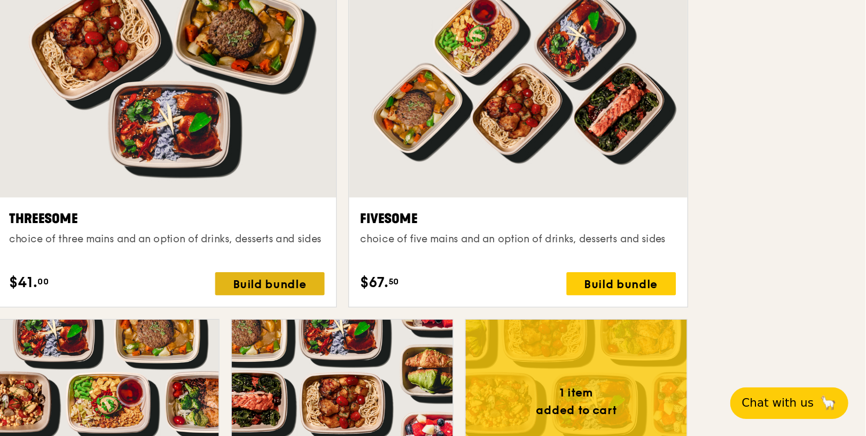
click at [427, 320] on div "Build bundle" at bounding box center [423, 323] width 81 height 17
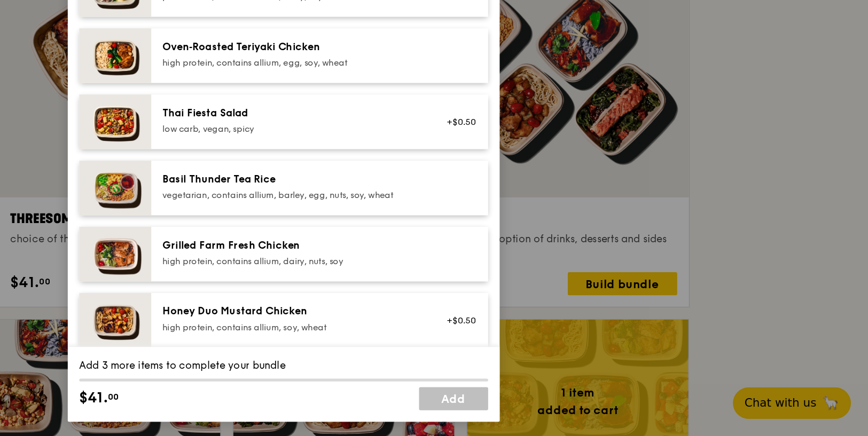
scroll to position [0, 0]
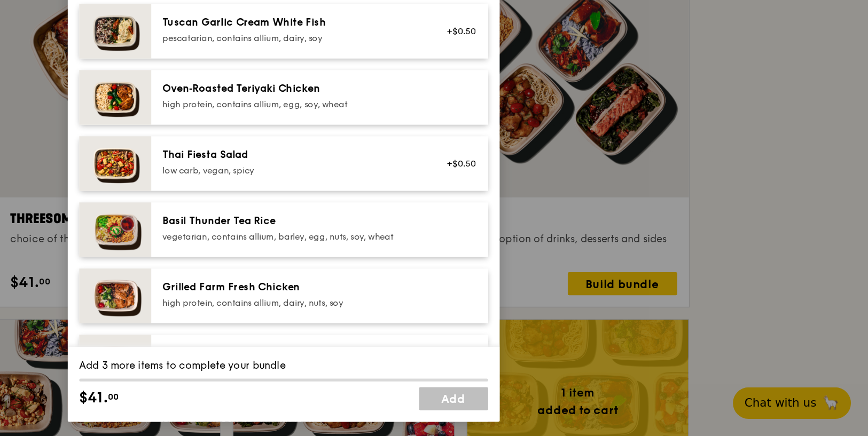
click at [488, 326] on div "Grilled Farm Fresh Chicken" at bounding box center [441, 325] width 192 height 11
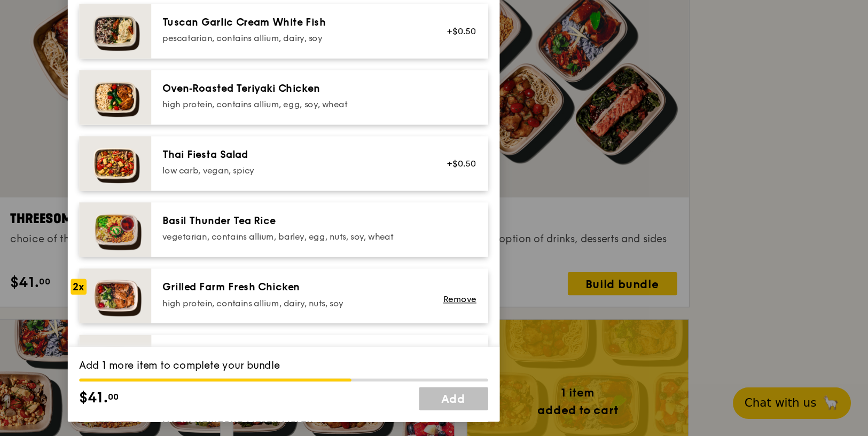
click at [488, 326] on div "Grilled Farm Fresh Chicken" at bounding box center [441, 325] width 192 height 11
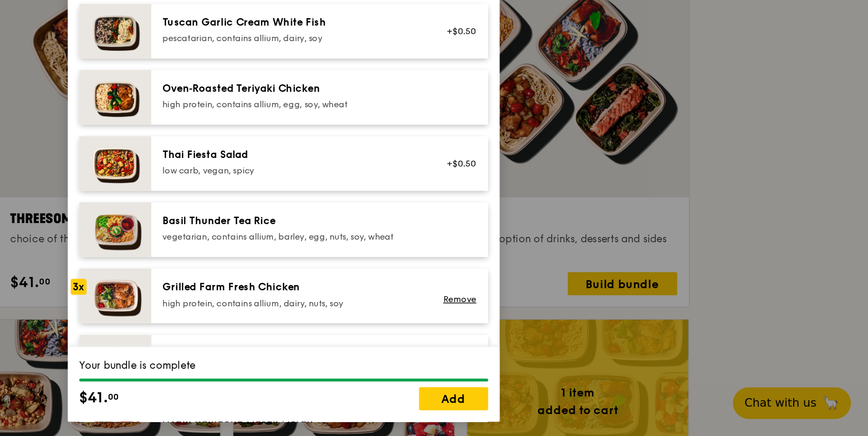
click at [544, 343] on div "Remove" at bounding box center [563, 332] width 41 height 24
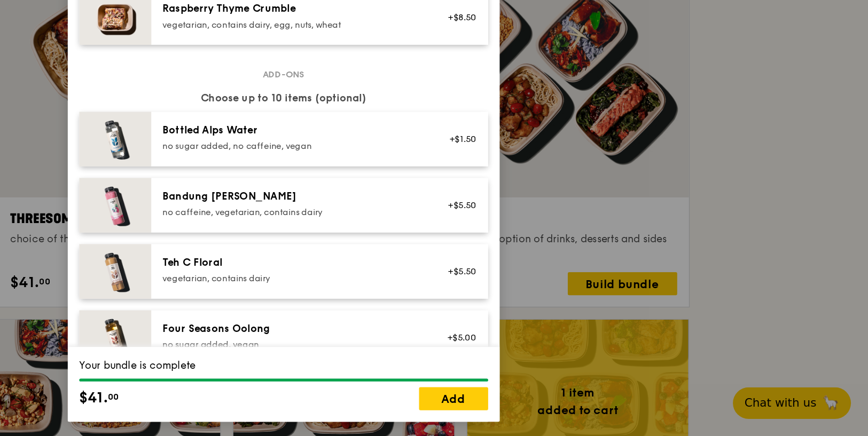
scroll to position [1075, 0]
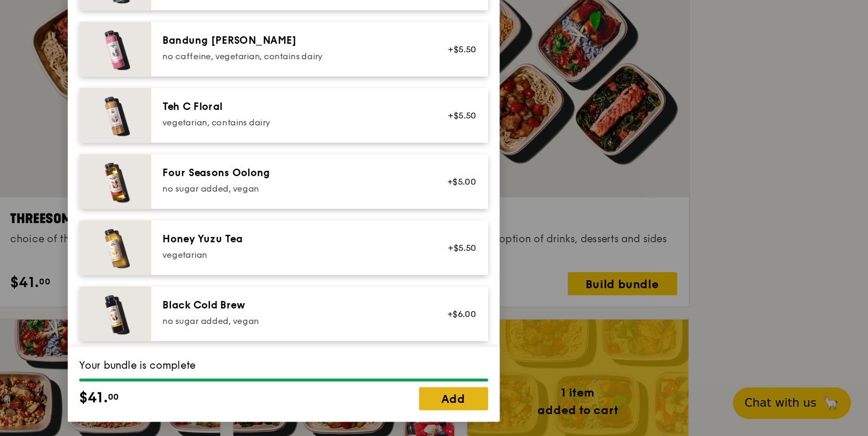
click at [574, 402] on link "Add" at bounding box center [560, 408] width 51 height 17
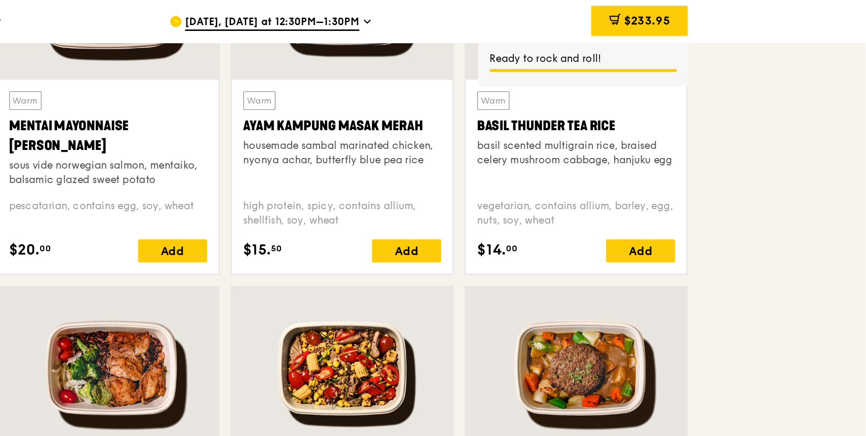
scroll to position [1030, 0]
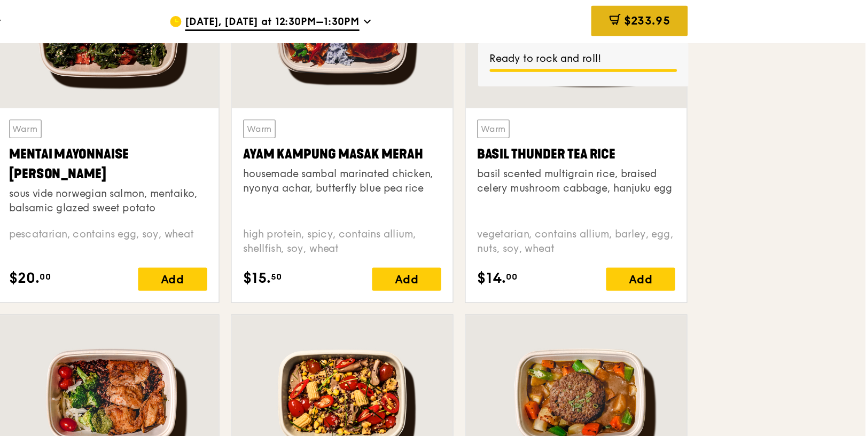
click at [700, 17] on span "$233.95" at bounding box center [703, 15] width 34 height 10
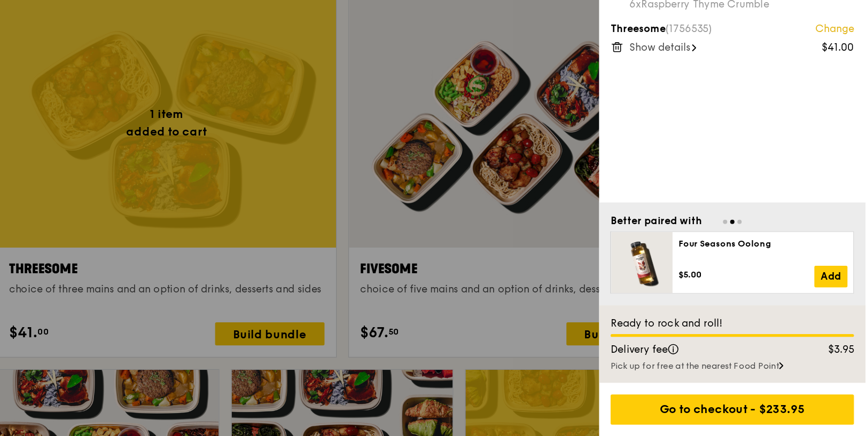
scroll to position [1781, 0]
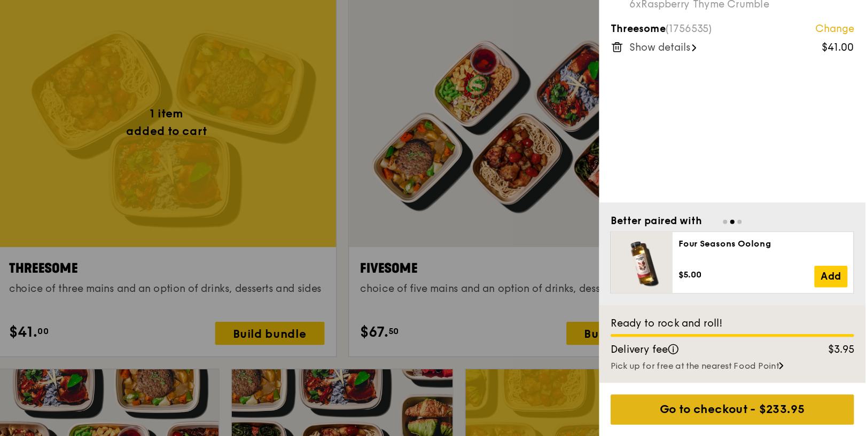
click at [757, 413] on div "Go to checkout - $233.95" at bounding box center [767, 416] width 181 height 22
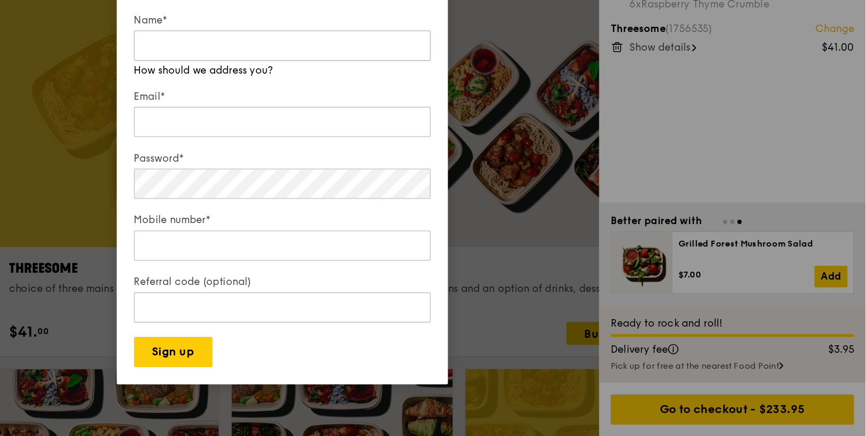
click at [442, 153] on input "Name*" at bounding box center [433, 146] width 220 height 22
type input "Bee [PERSON_NAME]"
click at [460, 204] on div "Email*" at bounding box center [433, 197] width 220 height 37
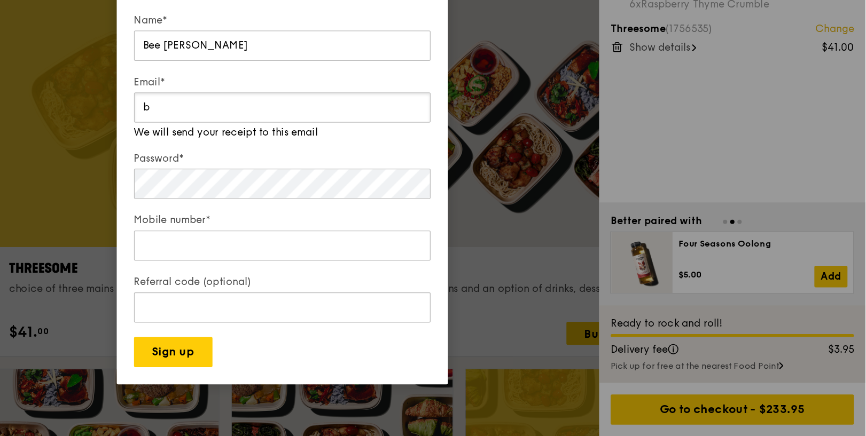
type input "[EMAIL_ADDRESS][DOMAIN_NAME]"
type input "82982892"
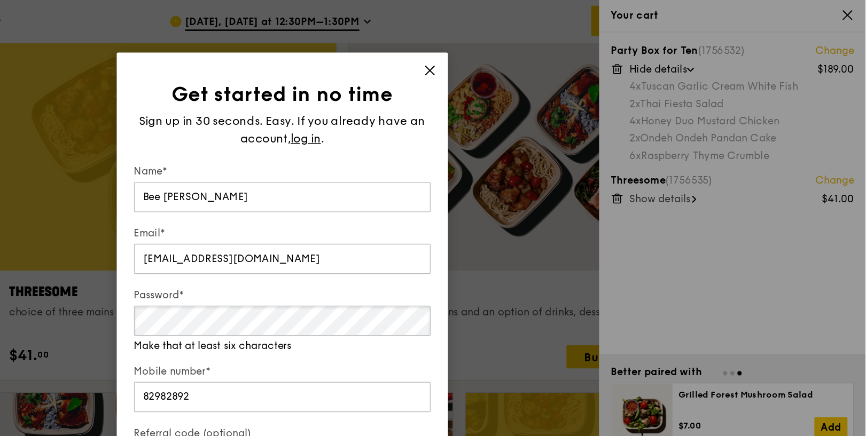
scroll to position [1859, 0]
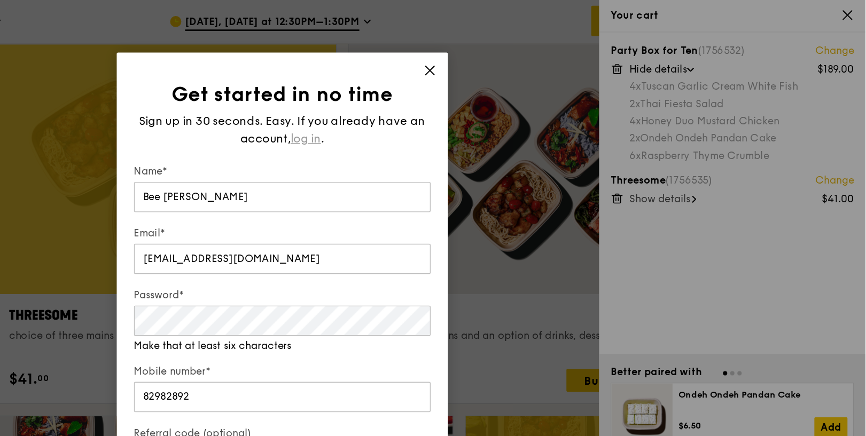
click at [446, 105] on span "log in" at bounding box center [451, 103] width 22 height 13
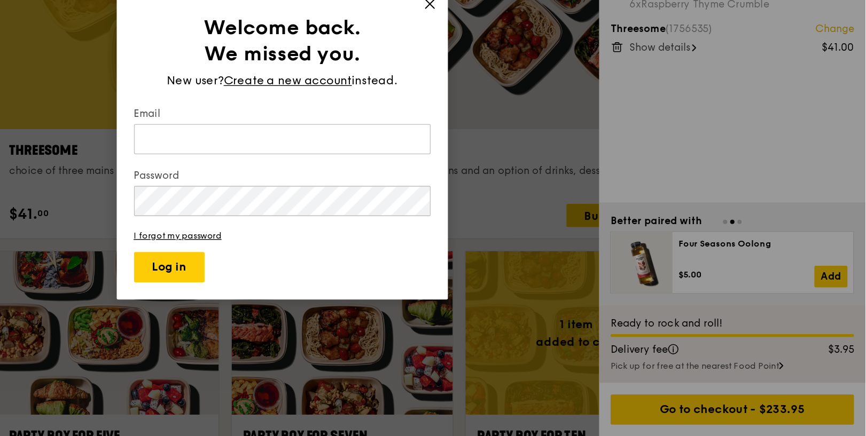
scroll to position [1870, 0]
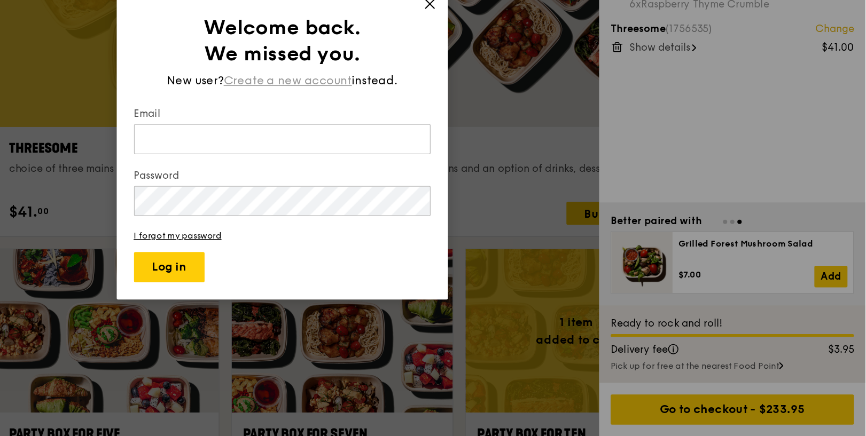
click at [443, 169] on span "Create a new account" at bounding box center [437, 172] width 95 height 13
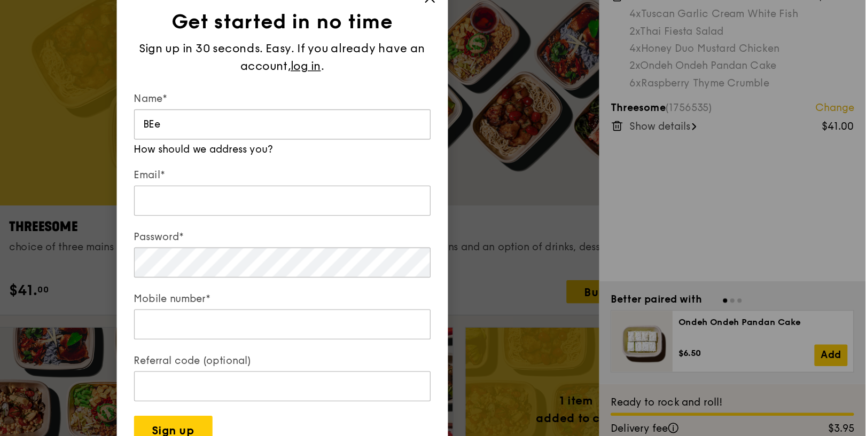
type input "Bee [PERSON_NAME]"
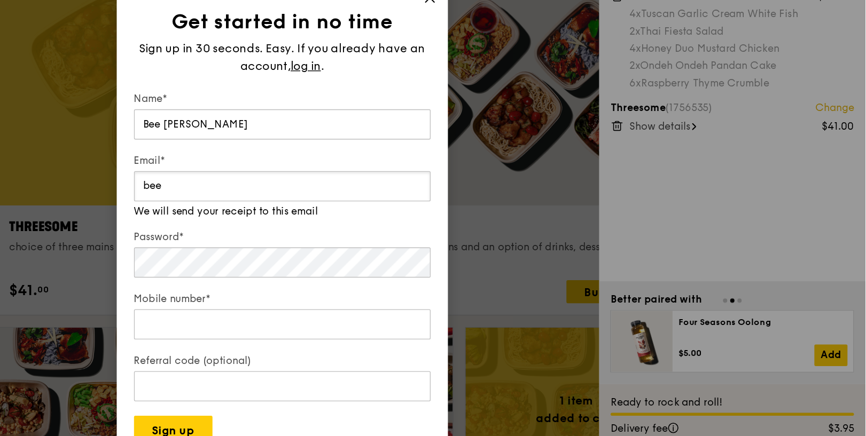
type input "[EMAIL_ADDRESS][DOMAIN_NAME]"
type input "82982892"
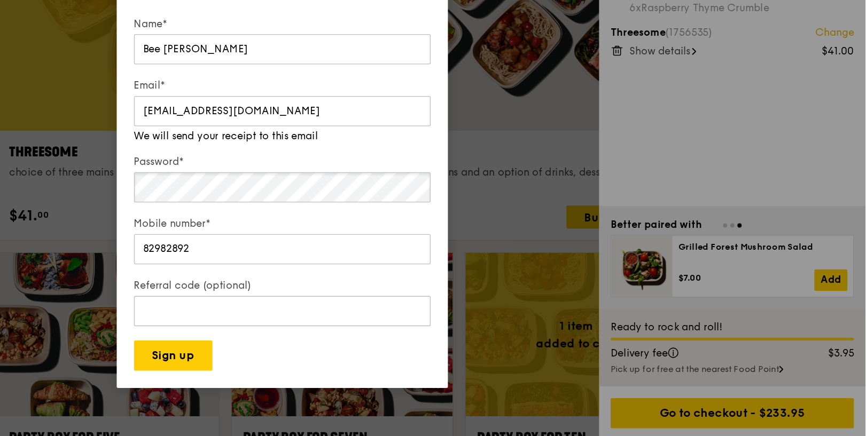
click at [382, 256] on div "Password*" at bounding box center [433, 243] width 220 height 37
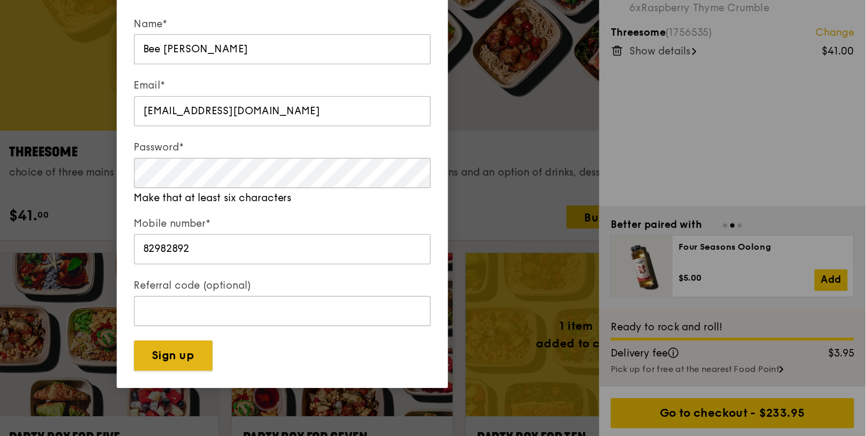
click at [368, 366] on button "Sign up" at bounding box center [352, 374] width 58 height 22
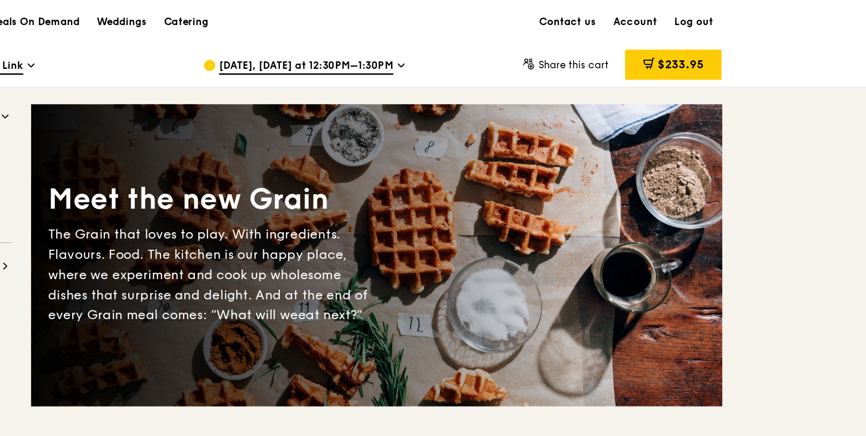
click at [688, 54] on div "$233.95" at bounding box center [698, 48] width 72 height 22
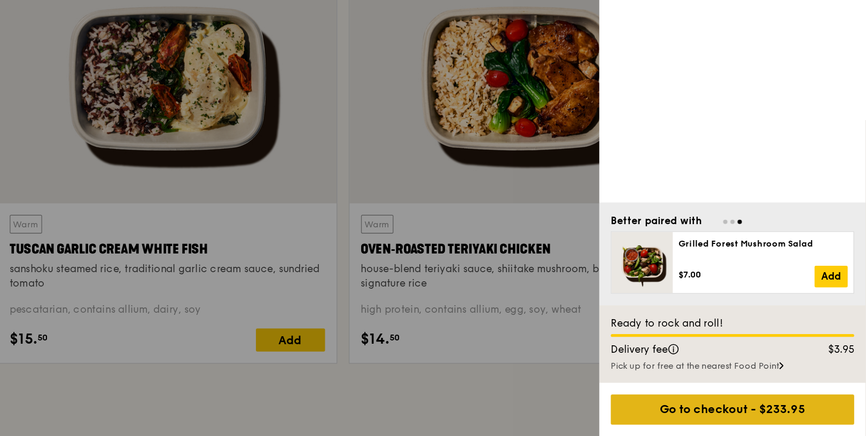
scroll to position [311, 0]
click at [767, 413] on div "Go to checkout - $233.95" at bounding box center [767, 416] width 181 height 22
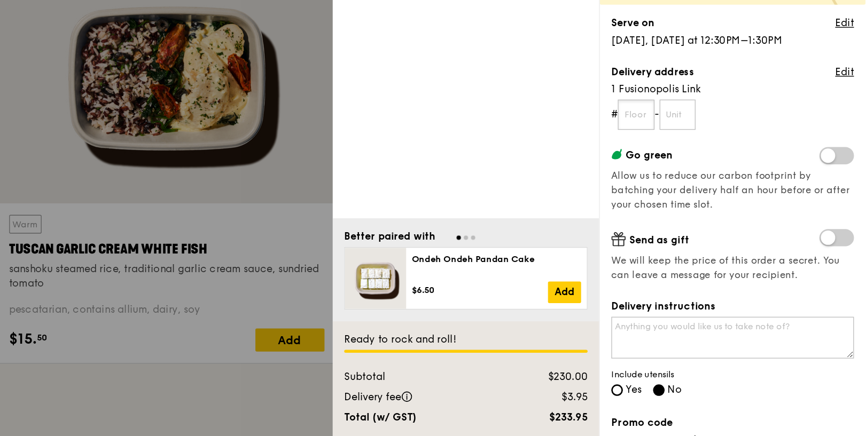
click at [692, 198] on input "text" at bounding box center [695, 197] width 27 height 22
type input "05"
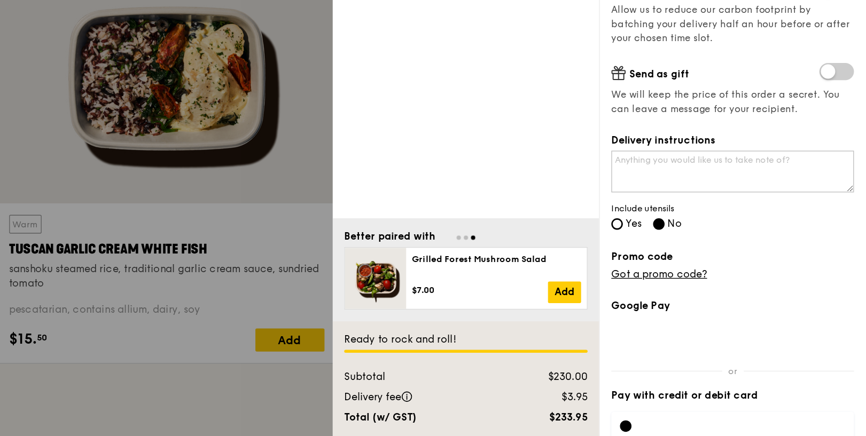
scroll to position [127, 0]
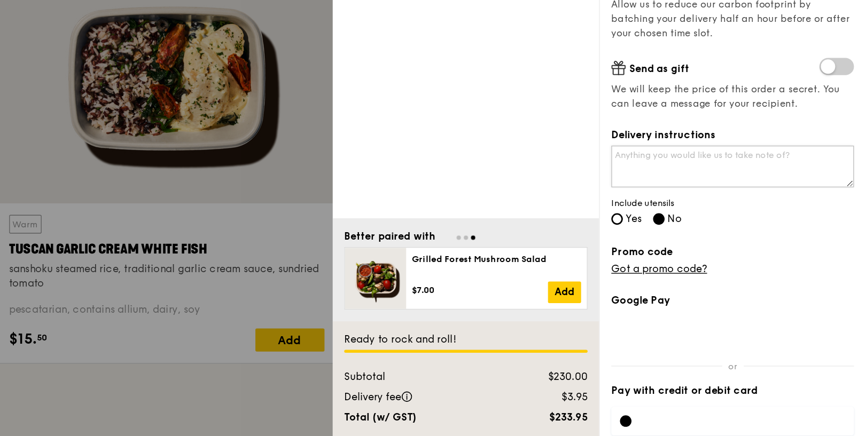
type input "01"
click at [768, 228] on textarea "Delivery instructions" at bounding box center [767, 236] width 180 height 31
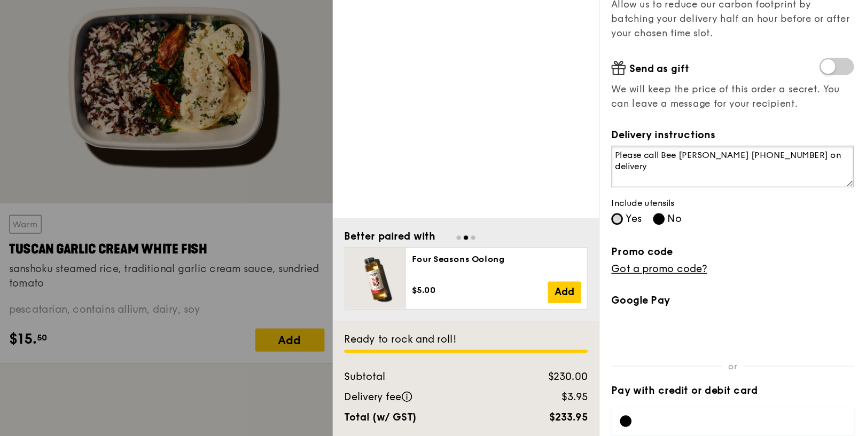
type textarea "Please call Bee Ann 82982892 on delivery"
click at [682, 277] on input "Yes" at bounding box center [681, 275] width 9 height 9
radio input "true"
radio input "false"
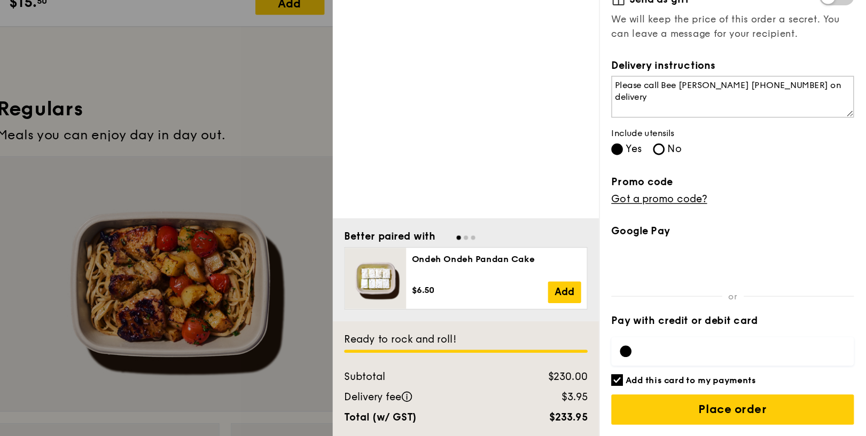
scroll to position [562, 0]
click at [757, 391] on h6 "Add this card to my payments" at bounding box center [736, 394] width 97 height 9
click at [686, 391] on input "Add this card to my payments" at bounding box center [681, 394] width 9 height 9
click at [715, 393] on h6 "Add this card to my payments" at bounding box center [736, 394] width 97 height 9
click at [686, 393] on input "Add this card to my payments" at bounding box center [681, 394] width 9 height 9
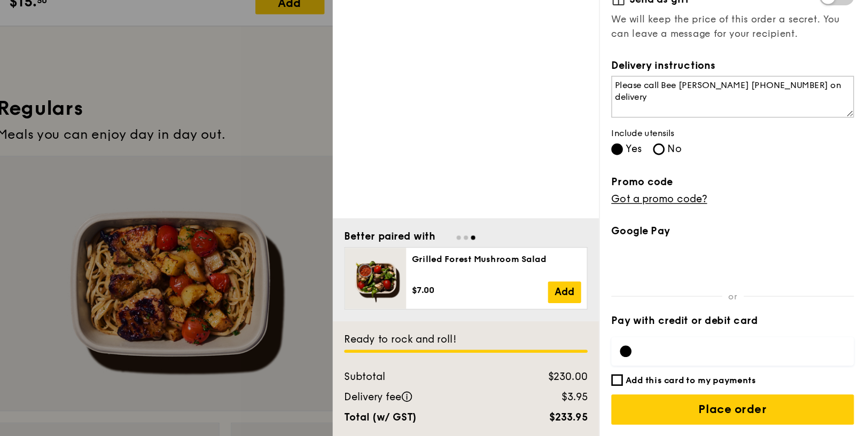
checkbox input "true"
click at [712, 260] on link "Got a promo code?" at bounding box center [712, 260] width 71 height 9
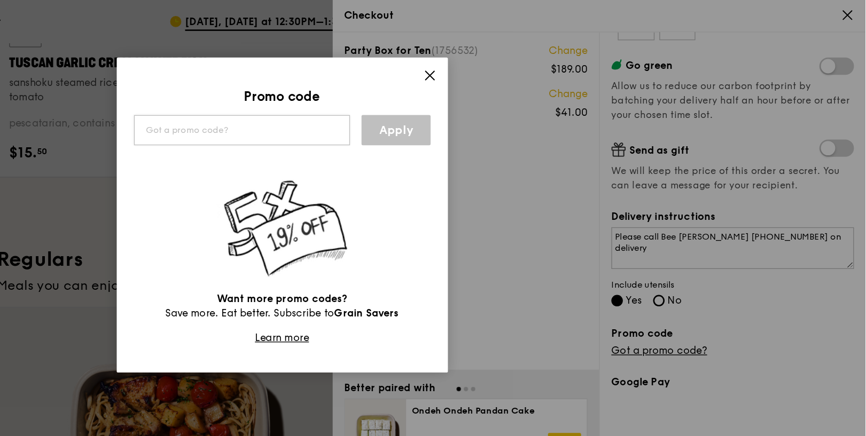
click at [432, 106] on input "text" at bounding box center [403, 96] width 160 height 22
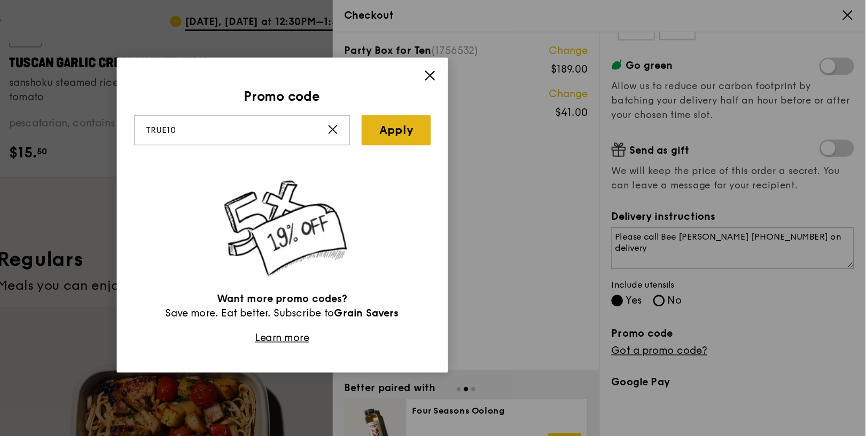
type input "TRUE10"
click at [520, 96] on link "Apply" at bounding box center [517, 96] width 51 height 22
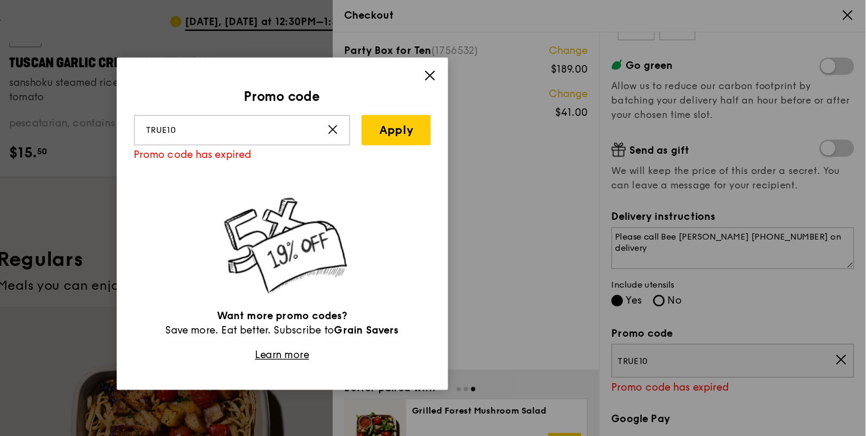
click at [474, 97] on icon at bounding box center [470, 96] width 9 height 9
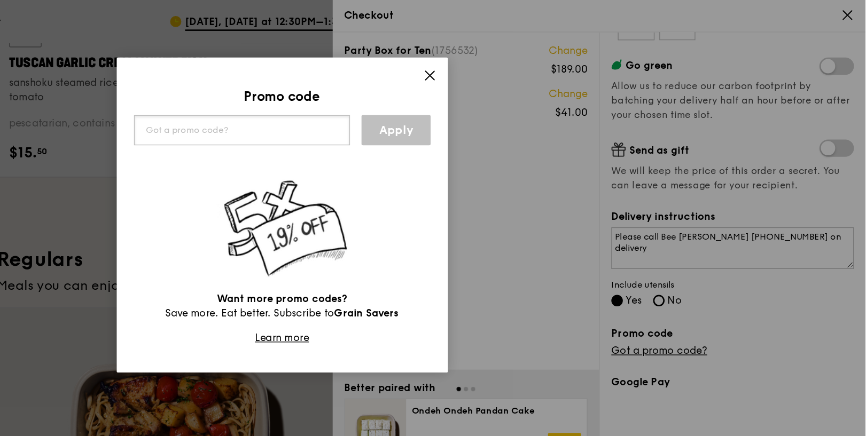
click at [431, 97] on input "text" at bounding box center [403, 96] width 160 height 22
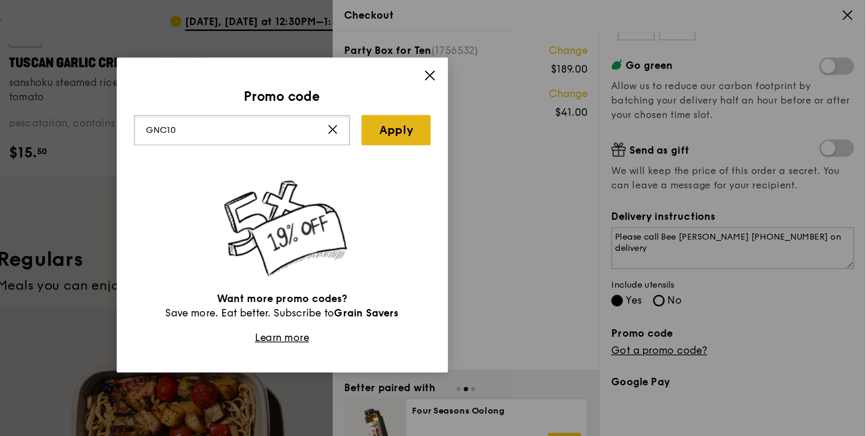
type input "GNC10"
click at [525, 93] on link "Apply" at bounding box center [517, 96] width 51 height 22
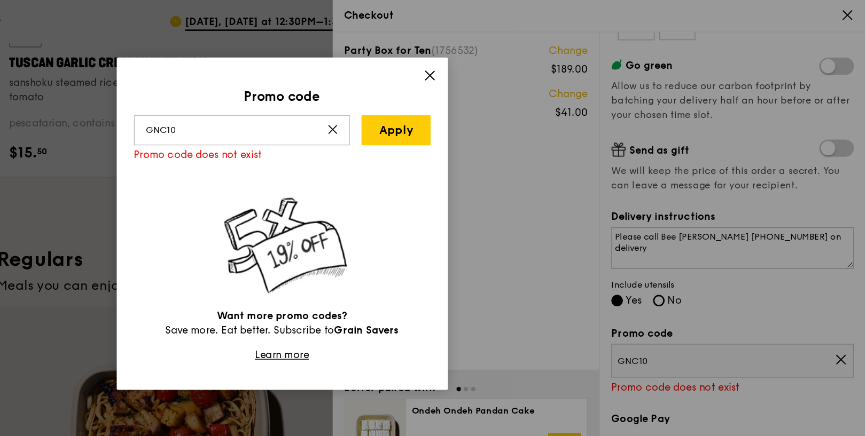
click at [543, 58] on icon at bounding box center [543, 56] width 10 height 10
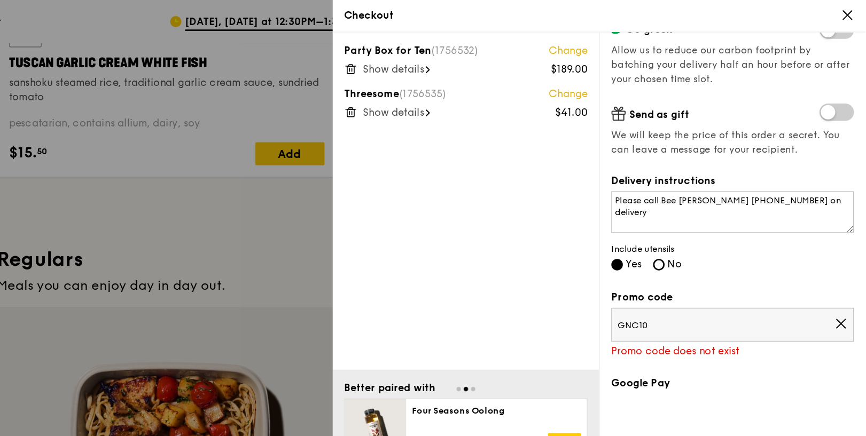
scroll to position [206, 0]
click at [841, 238] on span "GNC10" at bounding box center [762, 241] width 161 height 9
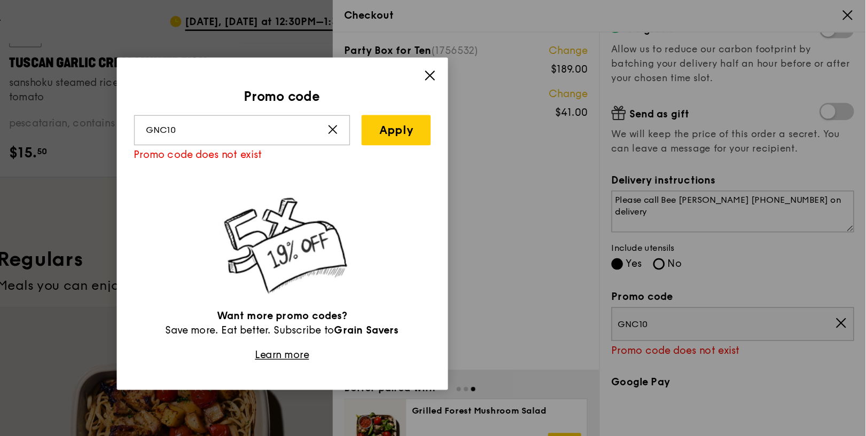
click at [472, 98] on icon at bounding box center [470, 96] width 9 height 9
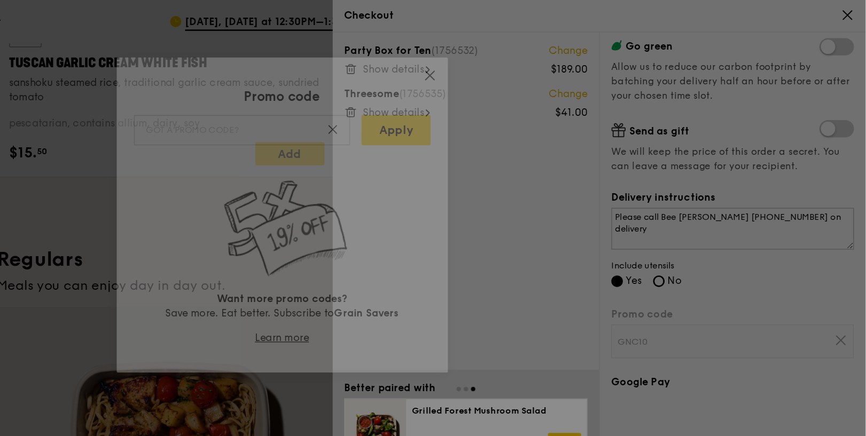
scroll to position [179, 0]
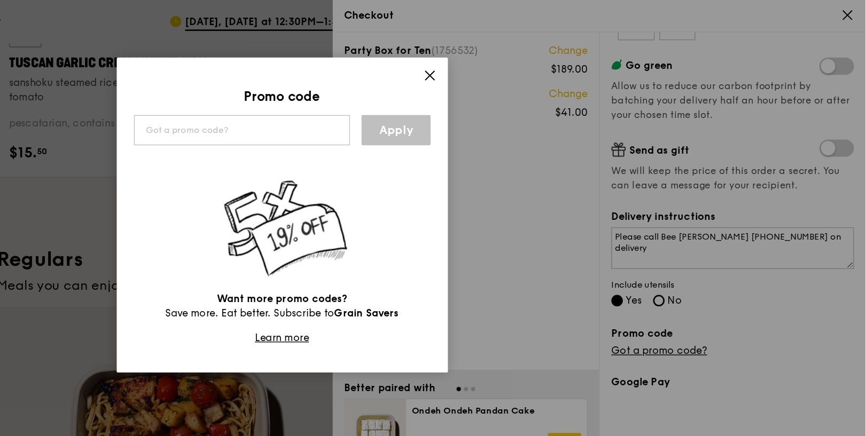
click at [544, 54] on icon at bounding box center [542, 56] width 6 height 6
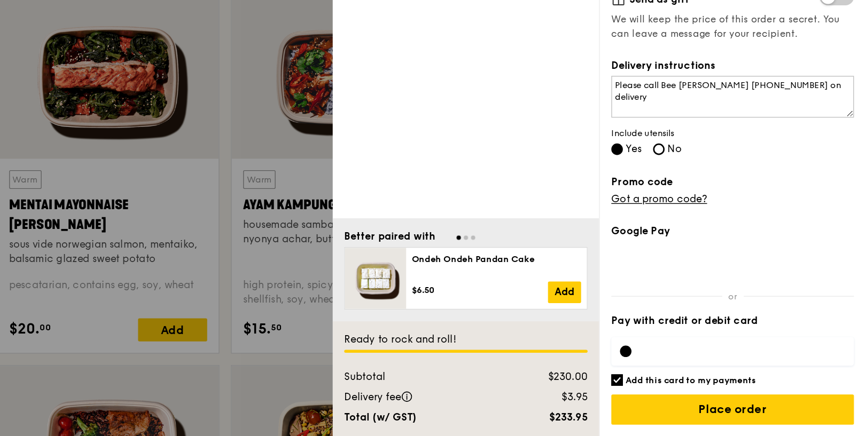
scroll to position [932, 0]
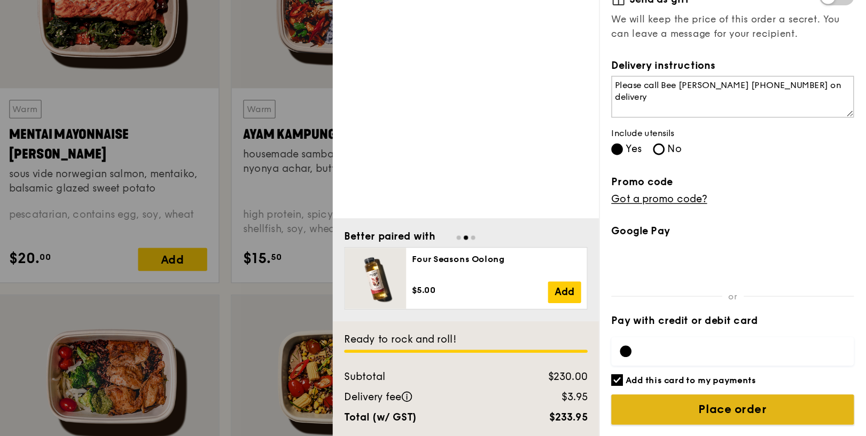
click at [775, 417] on input "Place order" at bounding box center [767, 416] width 180 height 22
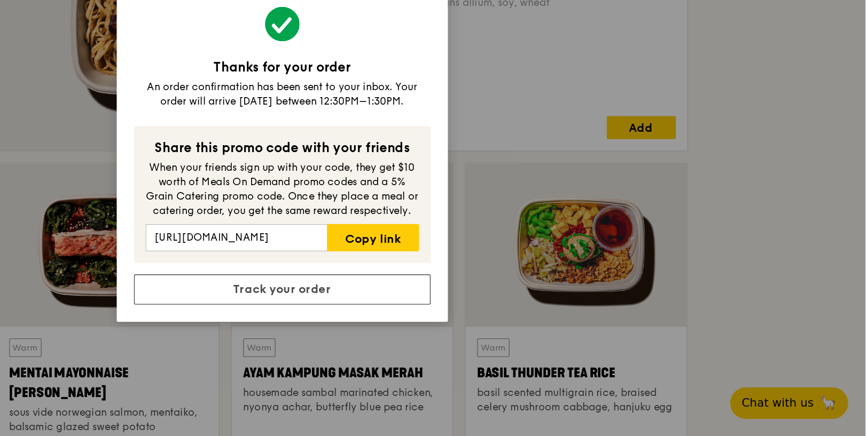
scroll to position [756, 0]
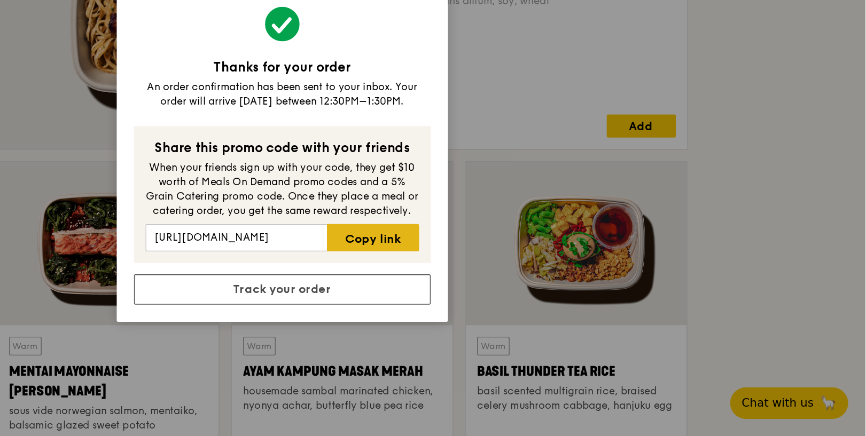
click at [495, 285] on link "Copy link" at bounding box center [500, 289] width 68 height 20
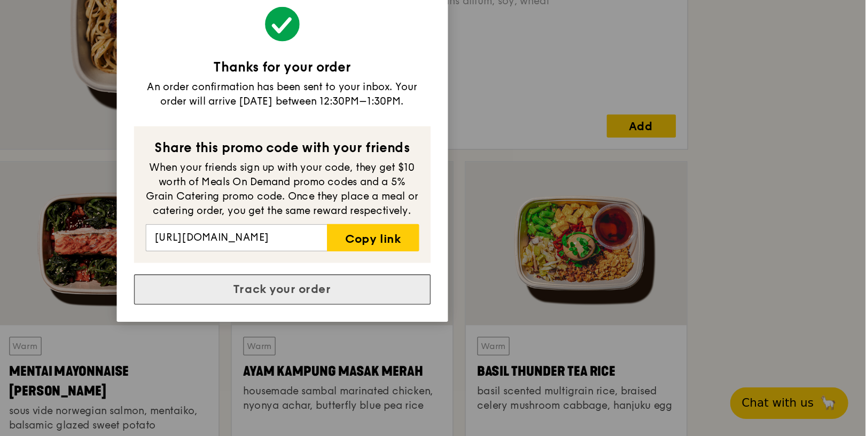
click at [424, 324] on link "Track your order" at bounding box center [433, 327] width 220 height 22
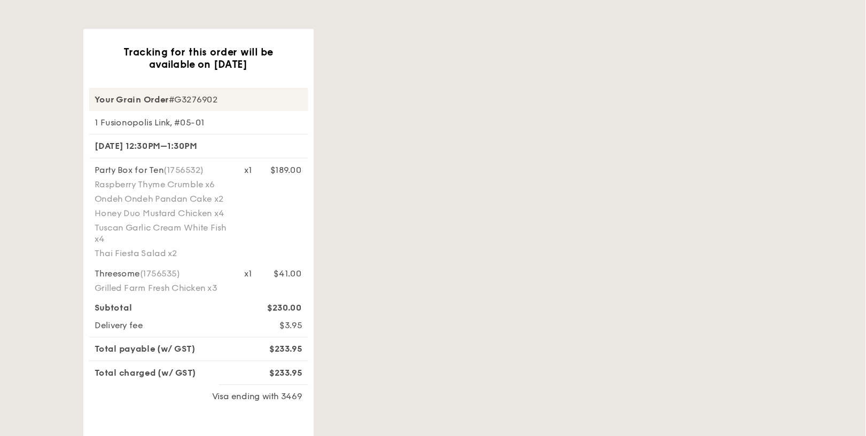
scroll to position [93, 0]
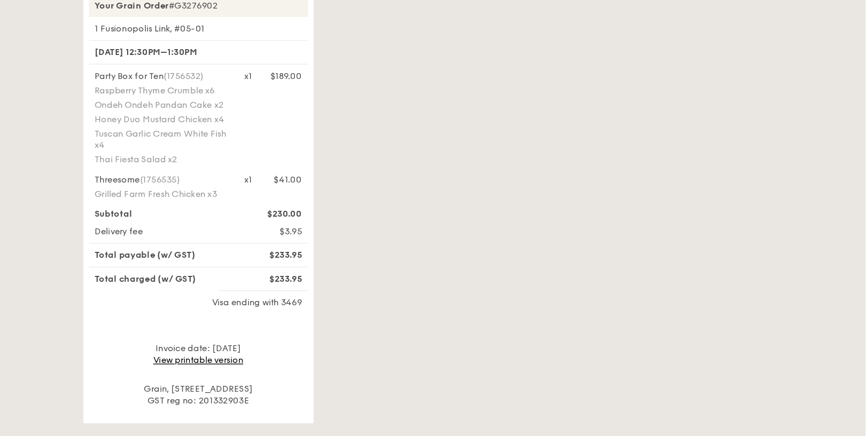
click at [582, 246] on div "Tracking for this order will be available on Aug 26 Your Grain Order #G3276902 …" at bounding box center [509, 208] width 461 height 363
